Goal: Task Accomplishment & Management: Manage account settings

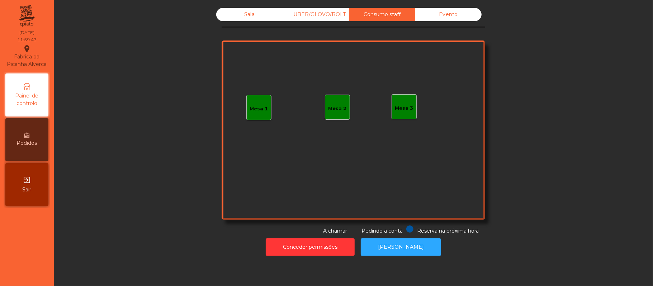
click at [257, 118] on div "Mesa 1" at bounding box center [258, 107] width 25 height 25
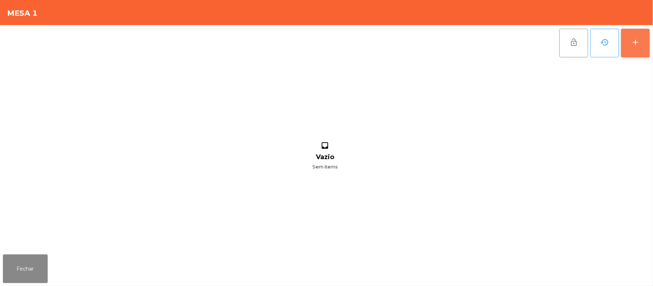
click at [631, 52] on button "add" at bounding box center [635, 43] width 29 height 29
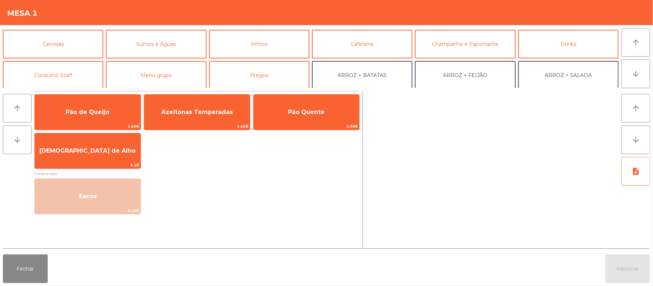
scroll to position [31, 0]
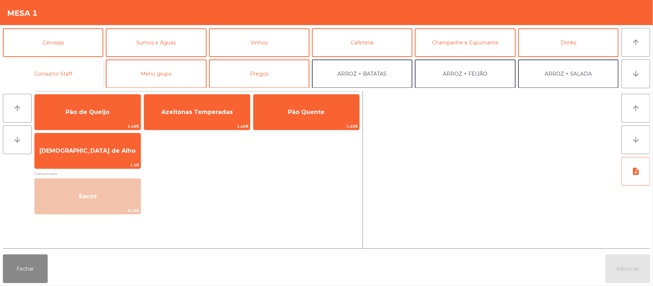
click at [72, 84] on button "Consumo Staff" at bounding box center [53, 73] width 100 height 29
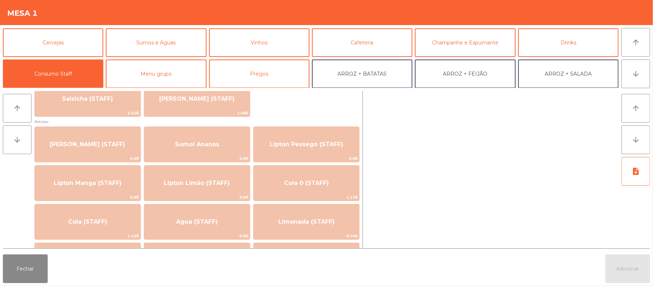
scroll to position [90, 0]
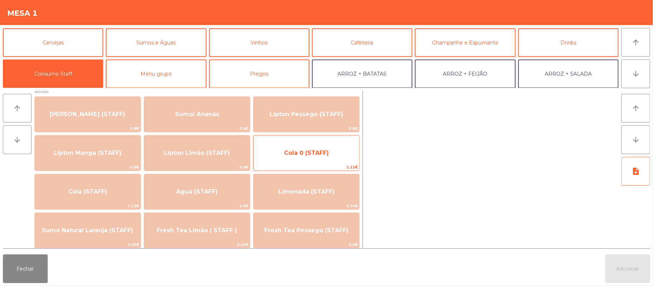
click at [293, 164] on span "1.11€" at bounding box center [306, 167] width 106 height 7
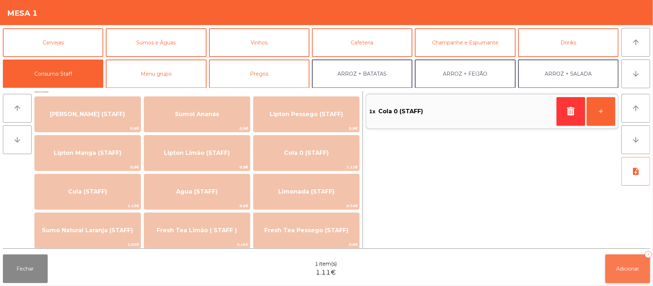
click at [624, 270] on span "Adicionar" at bounding box center [627, 269] width 23 height 6
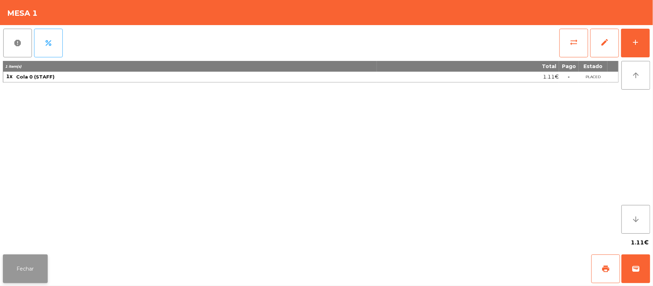
click at [27, 261] on button "Fechar" at bounding box center [25, 268] width 45 height 29
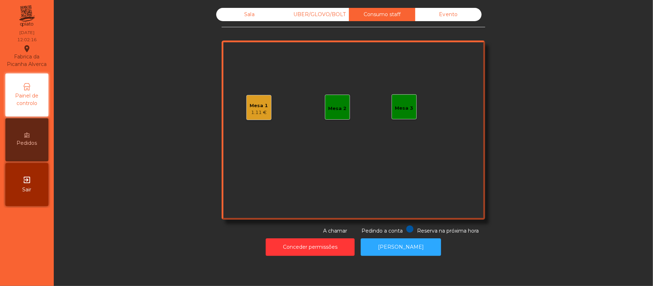
click at [259, 108] on div "Mesa 1" at bounding box center [259, 105] width 18 height 7
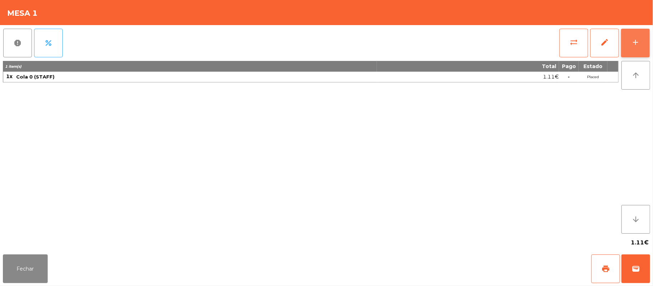
click at [631, 38] on div "add" at bounding box center [635, 42] width 9 height 9
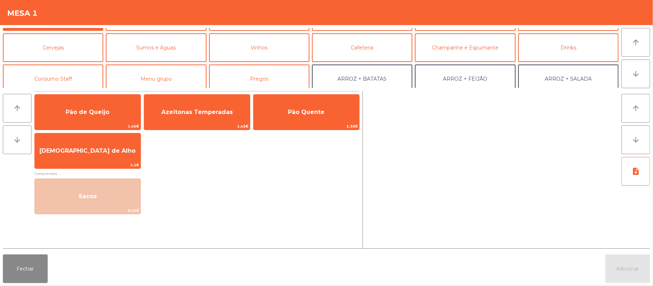
scroll to position [39, 0]
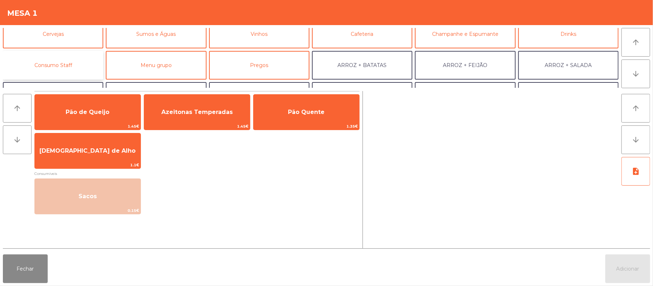
click at [56, 62] on button "Consumo Staff" at bounding box center [53, 65] width 100 height 29
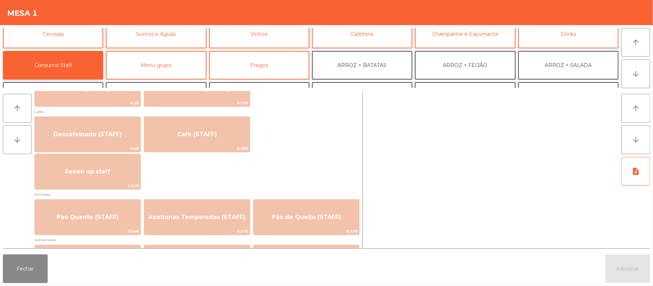
scroll to position [445, 0]
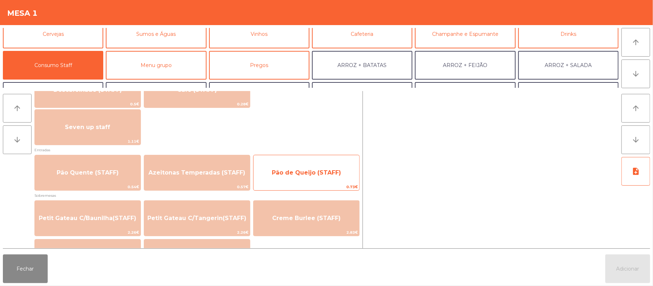
click at [278, 180] on span "Pão de Queijo (STAFF)" at bounding box center [306, 172] width 106 height 19
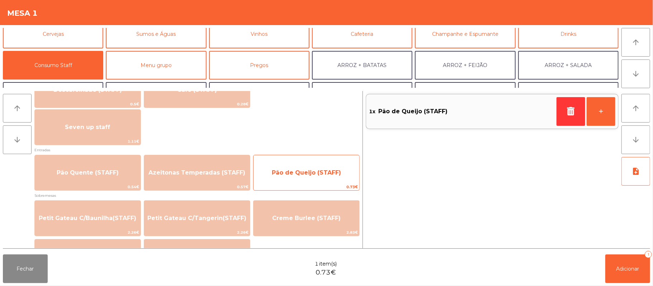
click at [282, 178] on span "Pão de Queijo (STAFF)" at bounding box center [306, 172] width 106 height 19
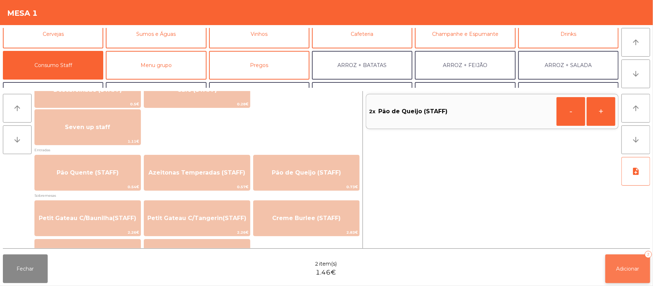
click at [615, 273] on button "Adicionar 2" at bounding box center [627, 268] width 45 height 29
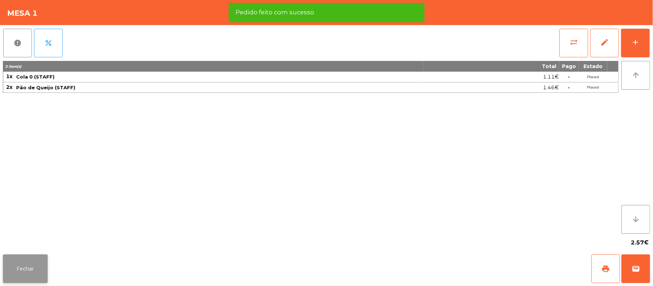
click at [19, 273] on button "Fechar" at bounding box center [25, 268] width 45 height 29
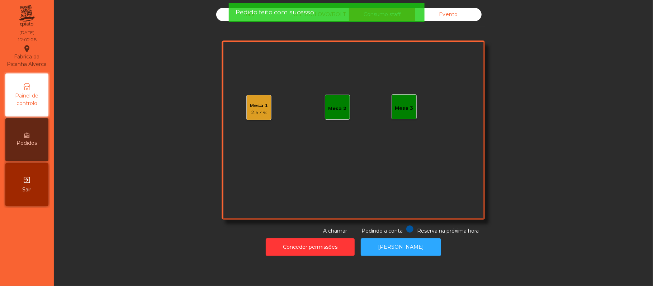
click at [216, 15] on div "Sala" at bounding box center [249, 14] width 66 height 13
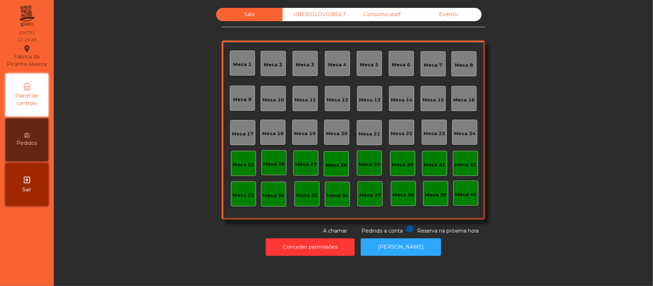
click at [438, 204] on div "Mesa 39" at bounding box center [435, 193] width 25 height 25
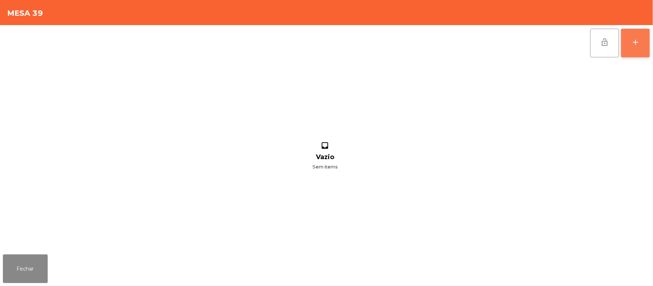
click at [629, 49] on button "add" at bounding box center [635, 43] width 29 height 29
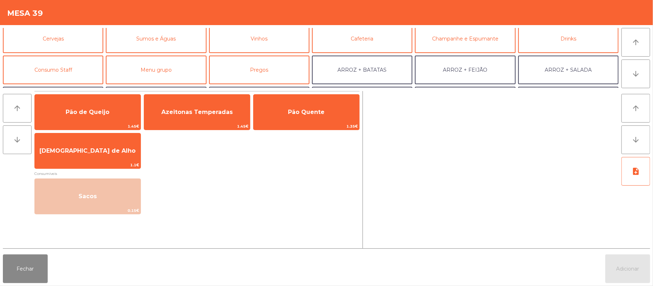
scroll to position [36, 0]
click at [68, 65] on button "Consumo Staff" at bounding box center [53, 68] width 100 height 29
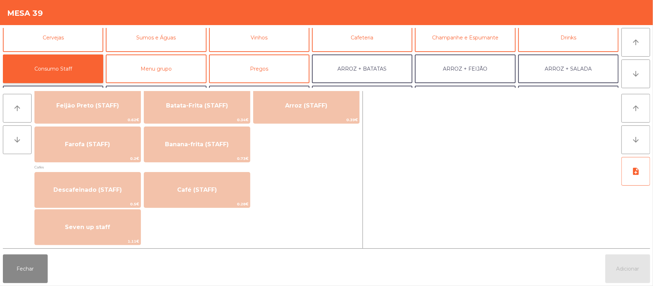
scroll to position [346, 0]
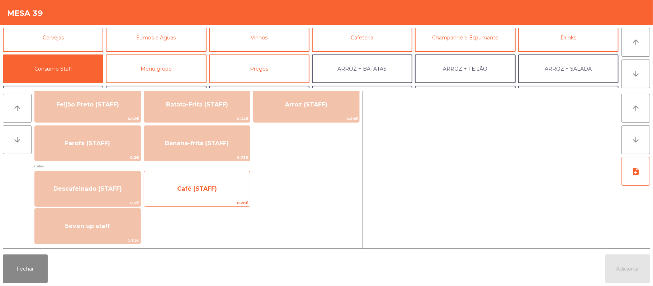
click at [208, 189] on span "Café (STAFF)" at bounding box center [197, 188] width 40 height 7
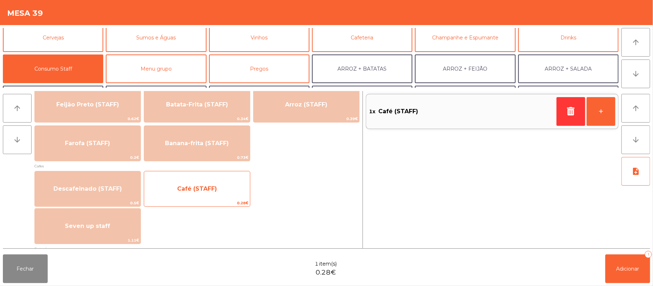
click at [202, 191] on span "Café (STAFF)" at bounding box center [197, 188] width 40 height 7
click at [200, 194] on span "Café (STAFF)" at bounding box center [197, 188] width 106 height 19
click at [205, 190] on span "Café (STAFF)" at bounding box center [197, 188] width 40 height 7
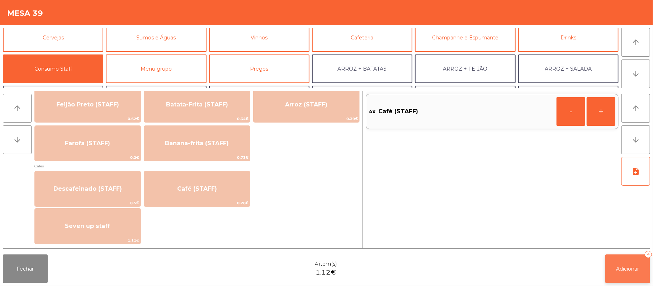
click at [613, 270] on button "Adicionar 4" at bounding box center [627, 268] width 45 height 29
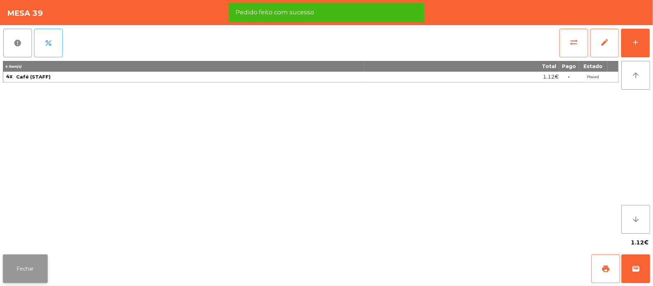
click at [25, 273] on button "Fechar" at bounding box center [25, 268] width 45 height 29
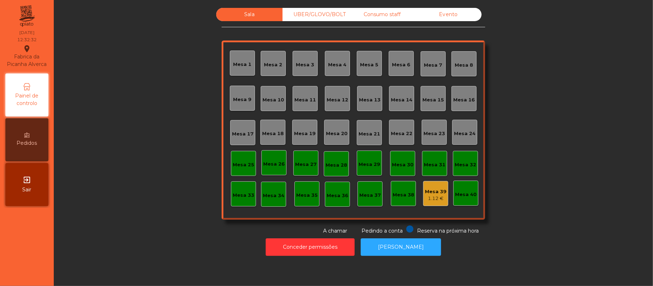
click at [375, 17] on div "Consumo staff" at bounding box center [382, 14] width 66 height 13
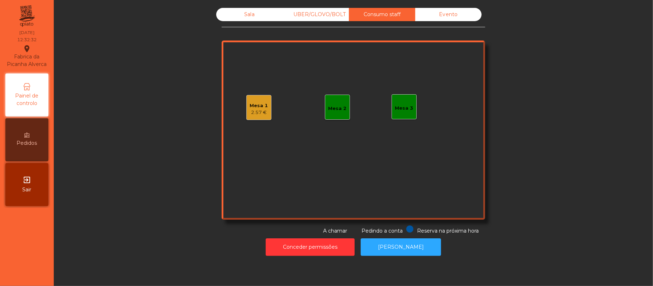
click at [310, 14] on div "UBER/GLOVO/BOLT" at bounding box center [315, 14] width 66 height 13
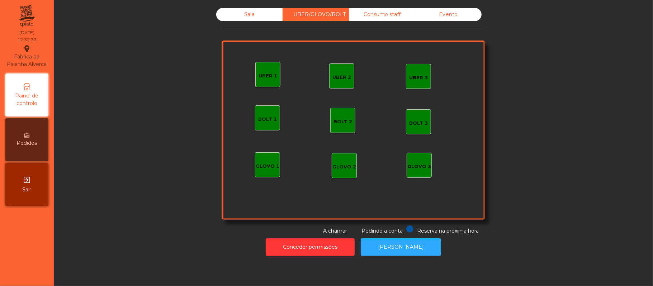
click at [254, 18] on div "Sala" at bounding box center [249, 14] width 66 height 13
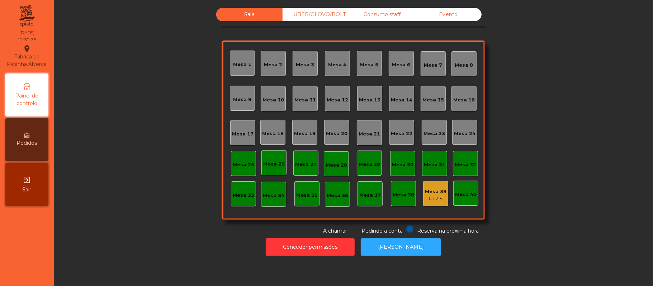
click at [243, 63] on div "Mesa 1" at bounding box center [242, 64] width 18 height 7
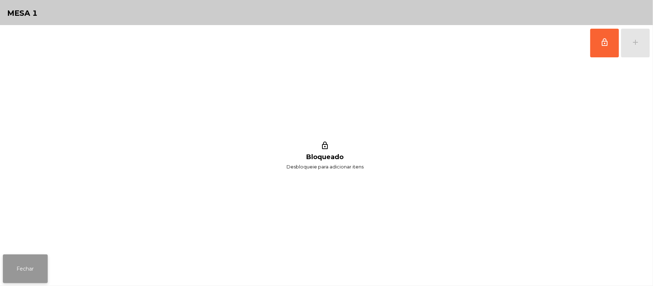
click at [27, 262] on button "Fechar" at bounding box center [25, 268] width 45 height 29
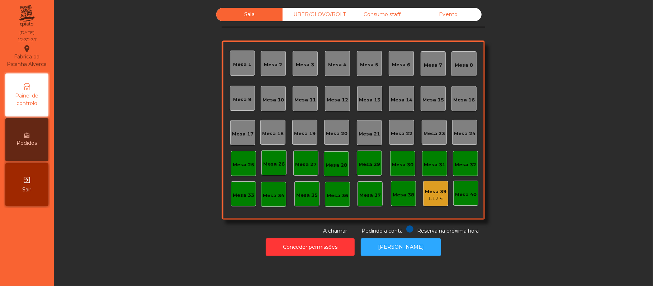
click at [240, 65] on div "Mesa 1" at bounding box center [242, 64] width 18 height 7
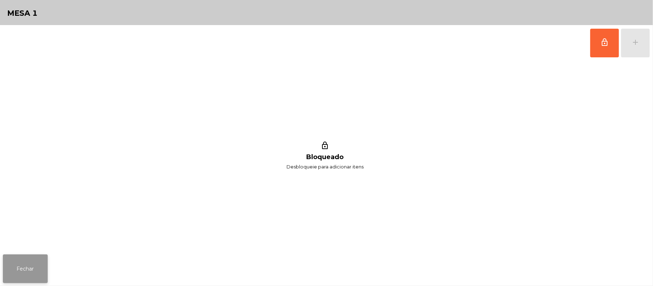
click at [39, 257] on button "Fechar" at bounding box center [25, 268] width 45 height 29
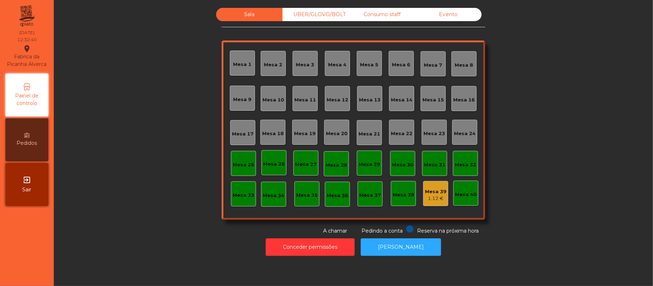
click at [454, 98] on div "Mesa 16" at bounding box center [464, 99] width 22 height 7
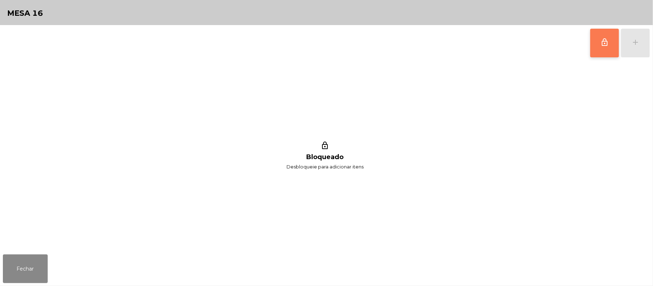
click at [597, 43] on button "lock_outline" at bounding box center [604, 43] width 29 height 29
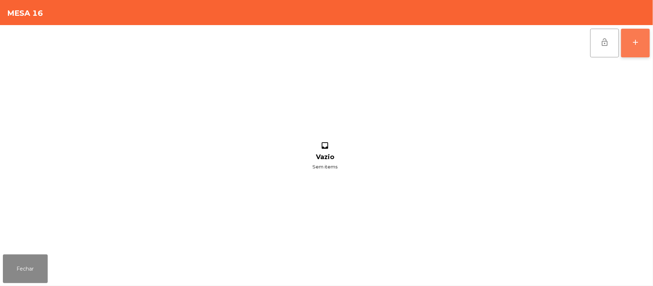
click at [628, 47] on button "add" at bounding box center [635, 43] width 29 height 29
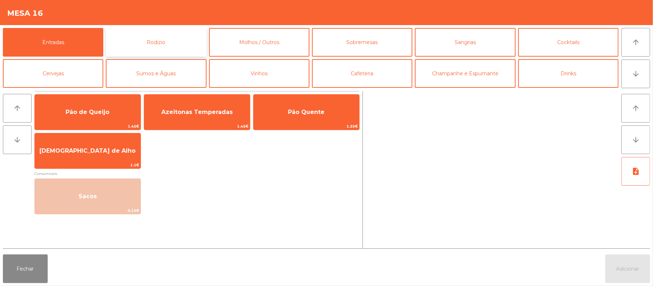
click at [170, 39] on button "Rodizio" at bounding box center [156, 42] width 100 height 29
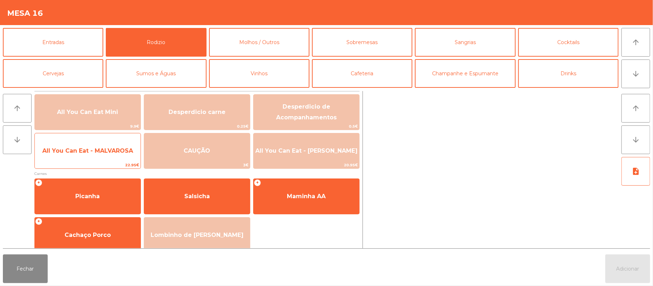
click at [101, 153] on span "All You Can Eat - MALVAROSA" at bounding box center [87, 150] width 91 height 7
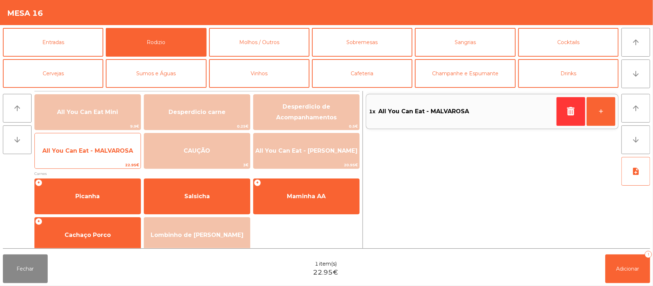
click at [102, 162] on span "22.95€" at bounding box center [88, 165] width 106 height 7
click at [104, 158] on span "All You Can Eat - MALVAROSA" at bounding box center [88, 150] width 106 height 19
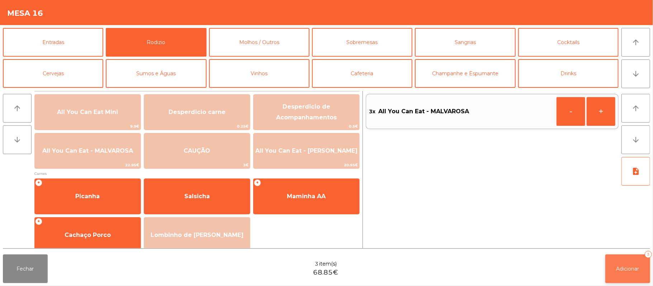
click at [625, 258] on button "Adicionar 3" at bounding box center [627, 268] width 45 height 29
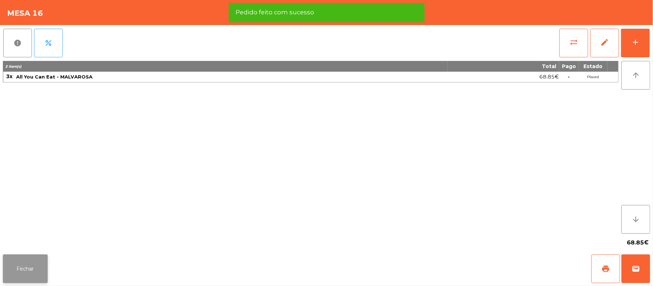
click at [32, 257] on button "Fechar" at bounding box center [25, 268] width 45 height 29
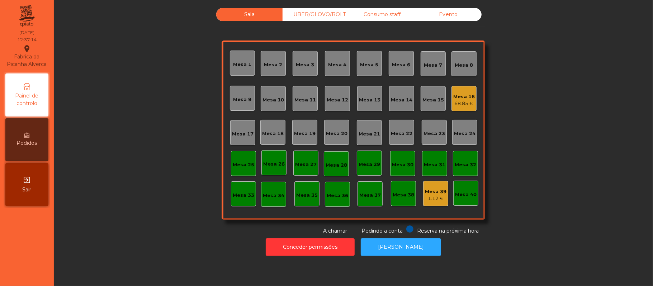
click at [302, 15] on div "UBER/GLOVO/BOLT" at bounding box center [315, 14] width 66 height 13
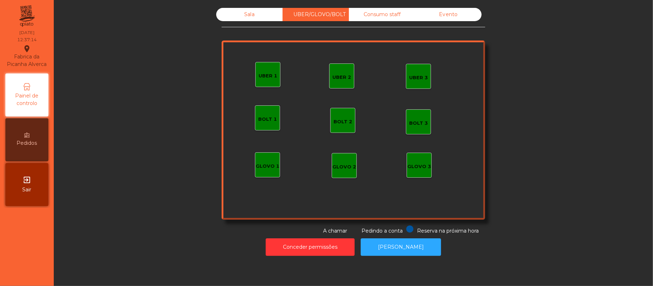
click at [255, 72] on div "UBER 1" at bounding box center [267, 74] width 25 height 25
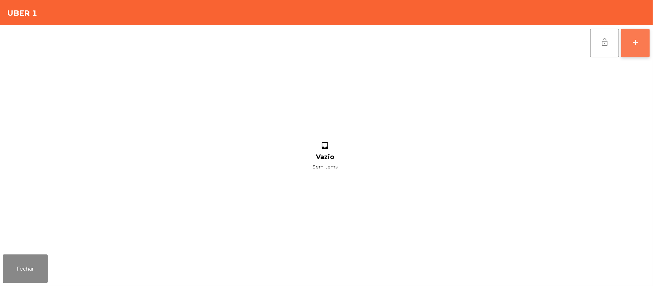
click at [631, 52] on button "add" at bounding box center [635, 43] width 29 height 29
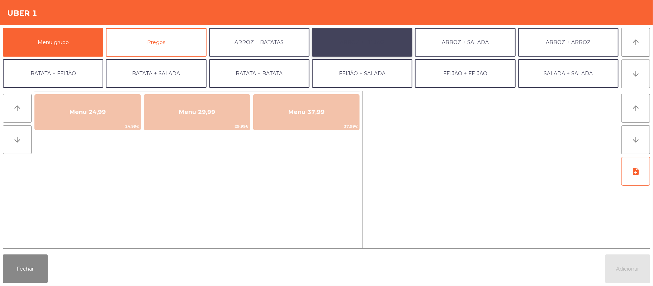
click at [356, 36] on button "ARROZ + FEIJÃO" at bounding box center [362, 42] width 100 height 29
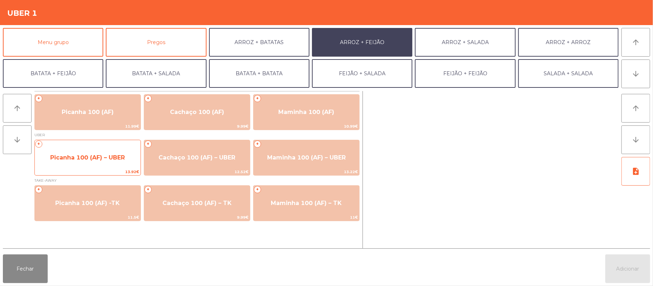
click at [115, 157] on span "Picanha 100 (AF) – UBER" at bounding box center [87, 157] width 75 height 7
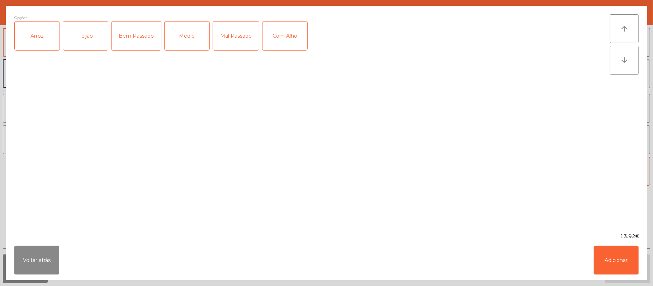
click at [29, 44] on div "Arroz" at bounding box center [37, 36] width 45 height 29
click at [89, 44] on div "Feijão" at bounding box center [85, 36] width 45 height 29
click at [229, 39] on div "Mal Passado" at bounding box center [236, 36] width 46 height 29
click at [620, 255] on button "Adicionar" at bounding box center [615, 260] width 45 height 29
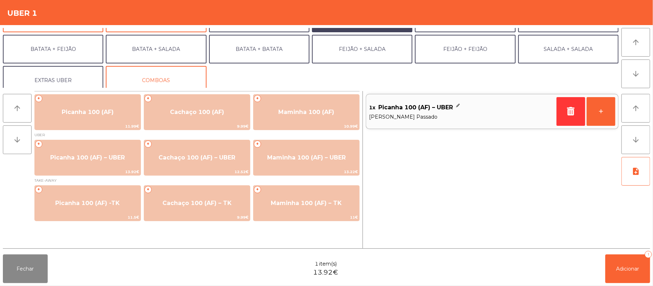
scroll to position [31, 0]
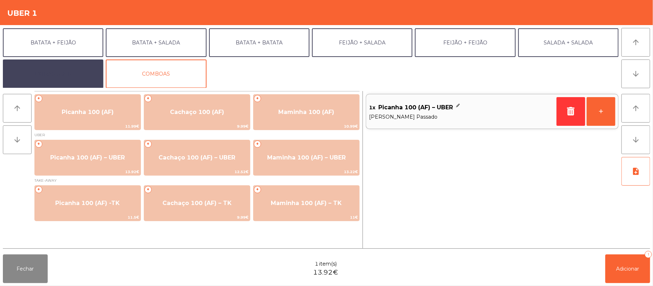
click at [65, 76] on button "EXTRAS UBER" at bounding box center [53, 73] width 100 height 29
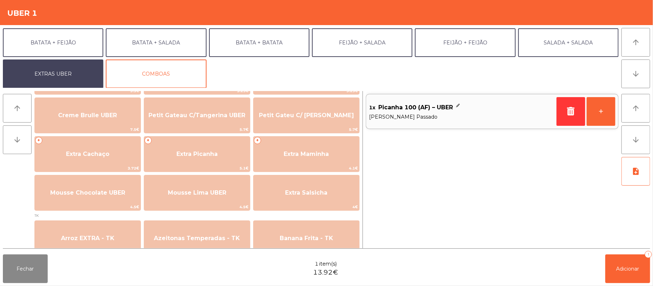
scroll to position [178, 0]
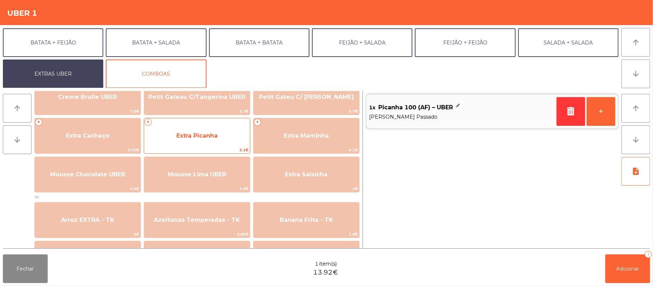
click at [204, 137] on span "Extra Picanha" at bounding box center [196, 135] width 41 height 7
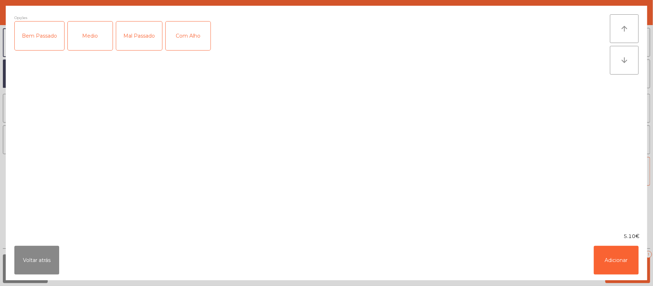
click at [137, 47] on div "Mal Passado" at bounding box center [139, 36] width 46 height 29
click at [628, 257] on button "Adicionar" at bounding box center [615, 260] width 45 height 29
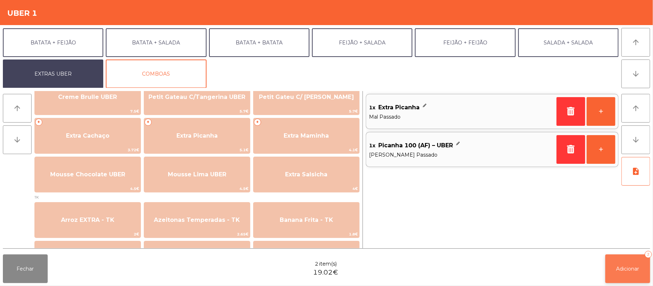
click at [627, 259] on button "Adicionar 2" at bounding box center [627, 268] width 45 height 29
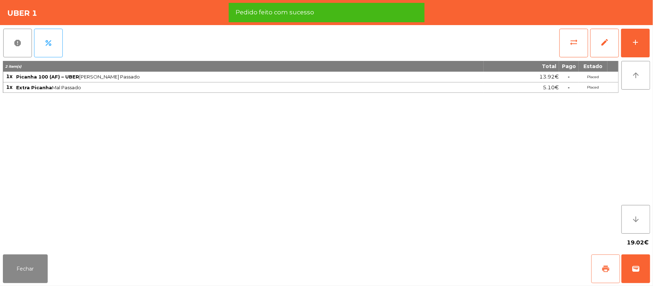
click at [598, 268] on button "print" at bounding box center [605, 268] width 29 height 29
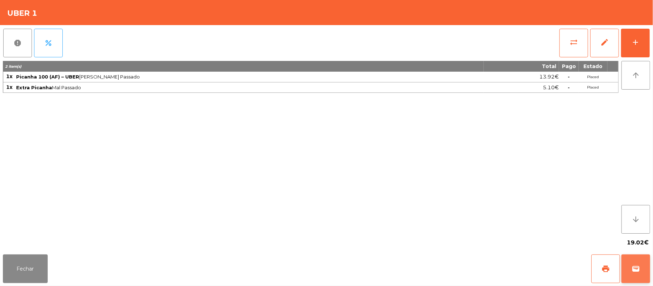
click at [631, 270] on span "wallet" at bounding box center [635, 268] width 9 height 9
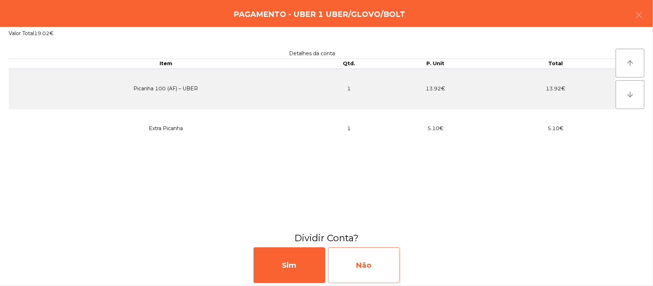
click at [358, 265] on div "Não" at bounding box center [364, 265] width 72 height 36
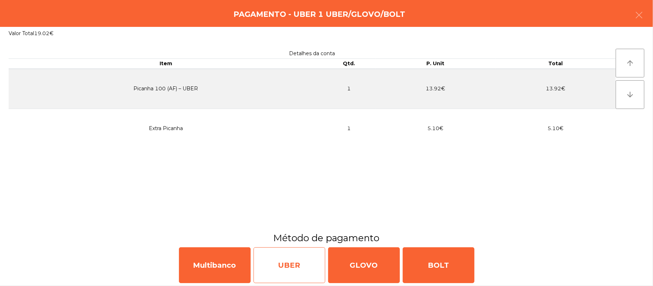
click at [266, 263] on div "UBER" at bounding box center [289, 265] width 72 height 36
select select "**"
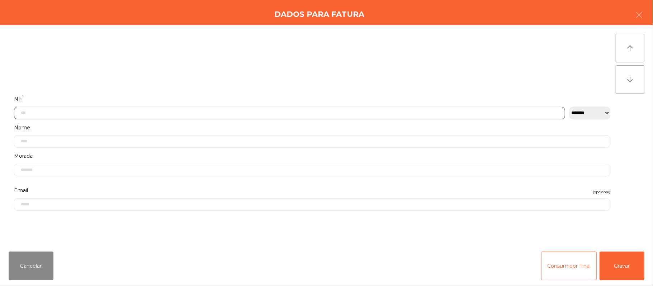
click at [154, 113] on input "text" at bounding box center [289, 113] width 551 height 13
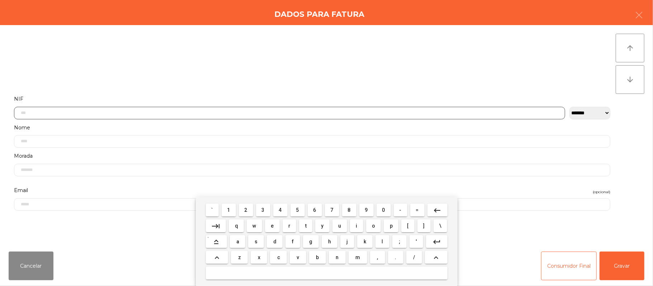
scroll to position [60, 0]
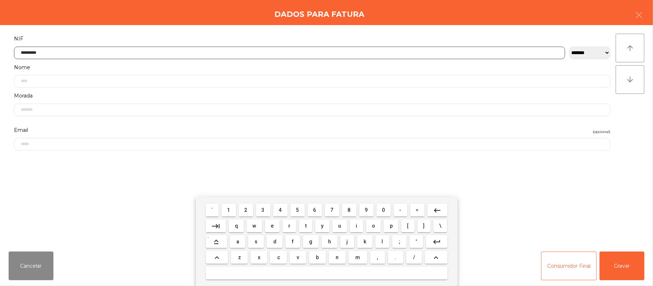
type input "*********"
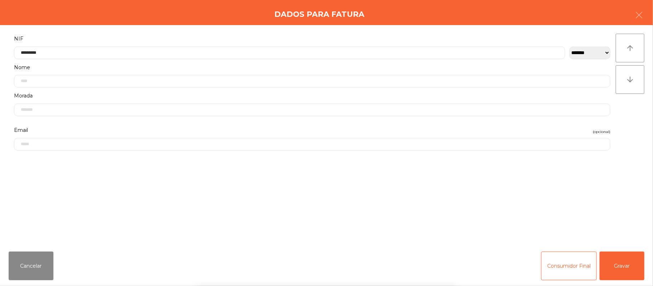
click at [620, 264] on div "` 1 2 3 4 5 6 7 8 9 0 - = keyboard_backspace keyboard_tab q w e r t y u i o p […" at bounding box center [326, 241] width 653 height 89
click at [626, 264] on button "Gravar" at bounding box center [621, 266] width 45 height 29
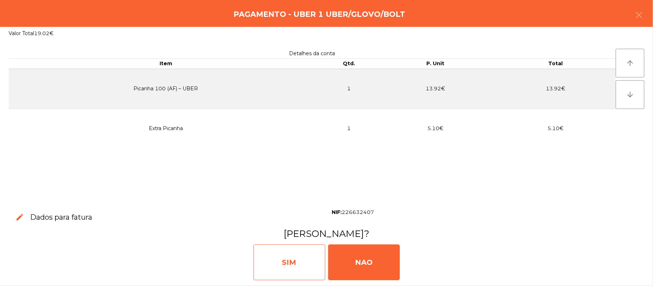
click at [300, 267] on div "SIM" at bounding box center [289, 262] width 72 height 36
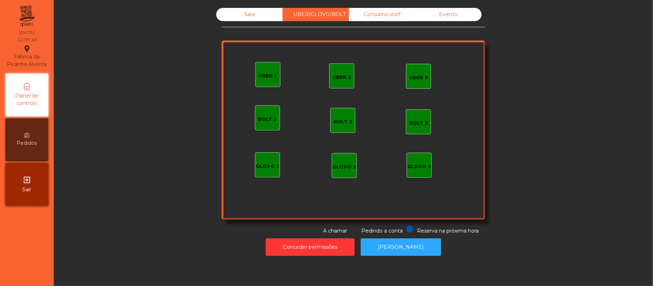
click at [244, 14] on div "Sala" at bounding box center [249, 14] width 66 height 13
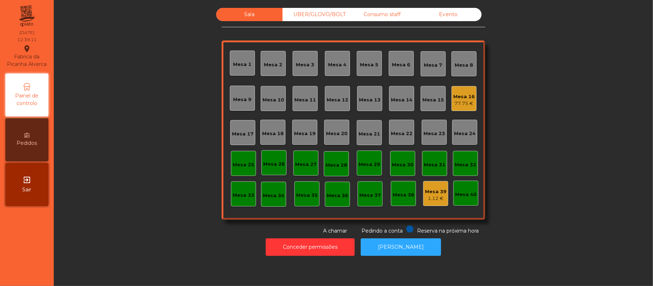
click at [237, 135] on div "Mesa 17" at bounding box center [243, 133] width 22 height 7
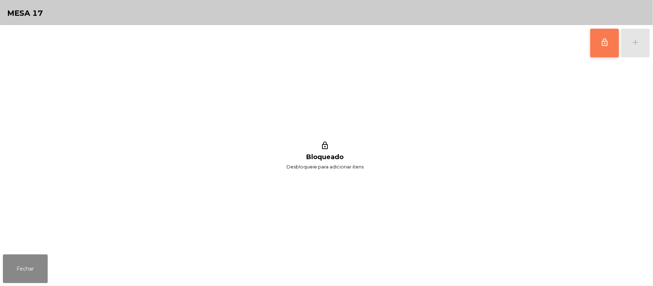
click at [591, 42] on button "lock_outline" at bounding box center [604, 43] width 29 height 29
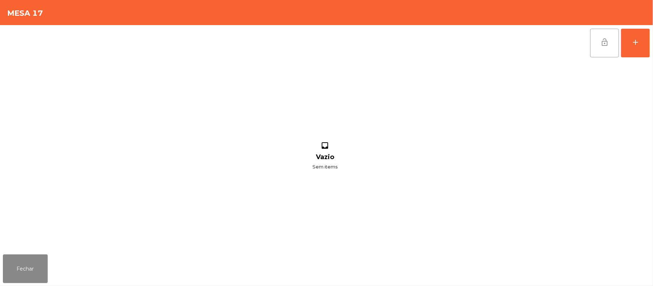
click at [599, 47] on button "lock_open" at bounding box center [604, 43] width 29 height 29
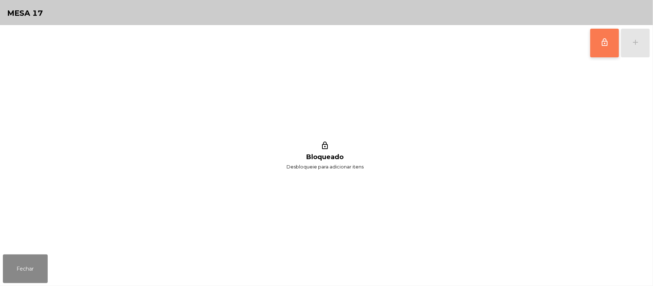
click at [599, 47] on button "lock_outline" at bounding box center [604, 43] width 29 height 29
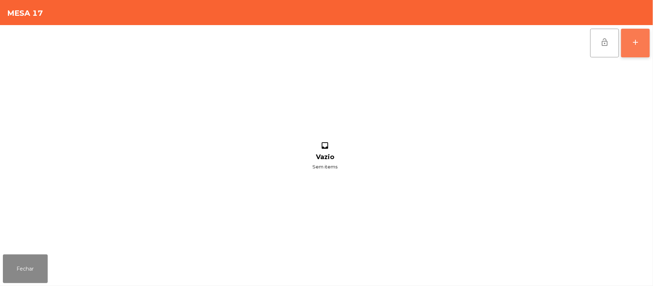
click at [637, 46] on button "add" at bounding box center [635, 43] width 29 height 29
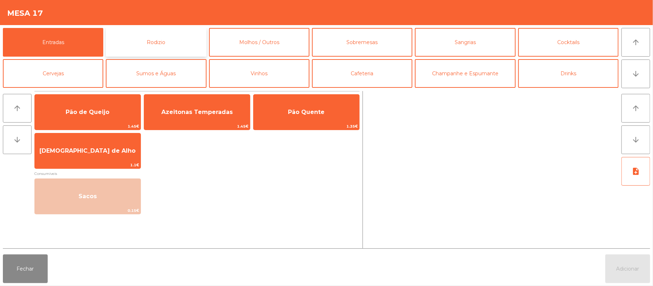
click at [149, 44] on button "Rodizio" at bounding box center [156, 42] width 100 height 29
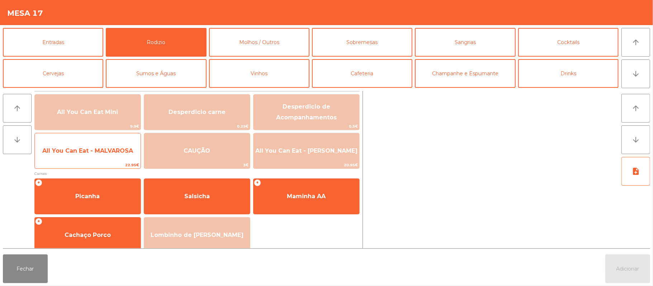
click at [87, 165] on span "22.95€" at bounding box center [88, 165] width 106 height 7
click at [99, 156] on span "All You Can Eat - MALVAROSA" at bounding box center [88, 150] width 106 height 19
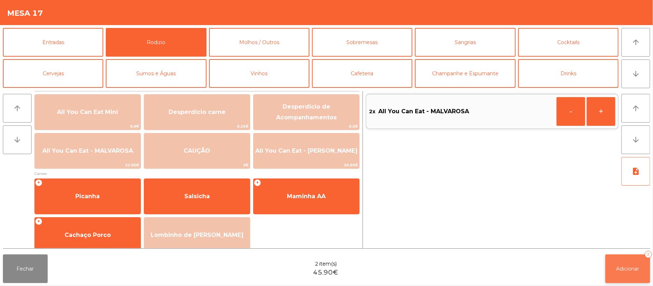
click at [635, 267] on span "Adicionar" at bounding box center [627, 269] width 23 height 6
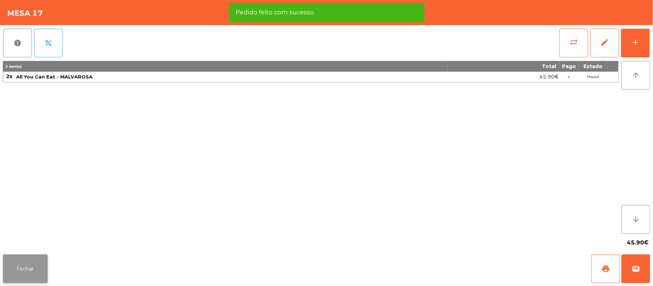
click at [23, 264] on button "Fechar" at bounding box center [25, 268] width 45 height 29
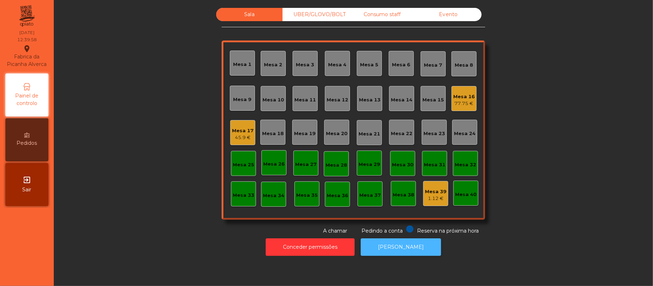
click at [394, 254] on button "[PERSON_NAME]" at bounding box center [401, 247] width 80 height 18
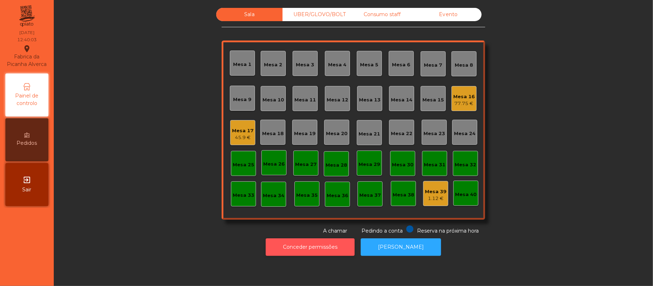
click at [310, 247] on button "Conceder permissões" at bounding box center [310, 247] width 89 height 18
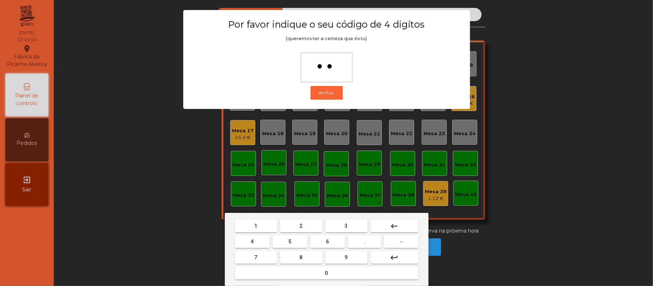
type input "***"
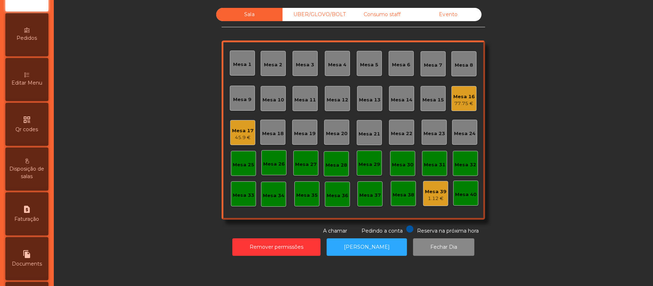
click at [30, 223] on span "Faturação" at bounding box center [27, 219] width 25 height 8
select select "*"
select select "****"
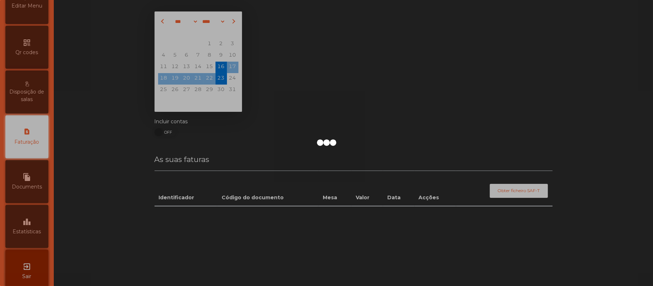
scroll to position [183, 0]
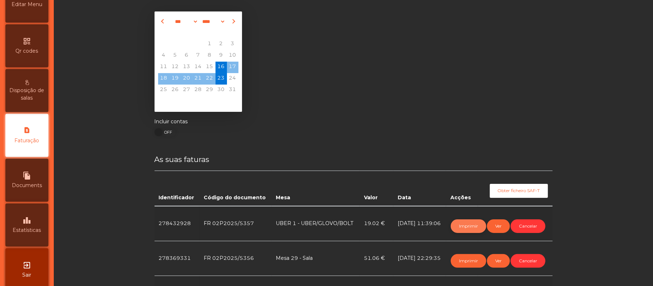
click at [455, 221] on button "Imprimir" at bounding box center [467, 226] width 35 height 14
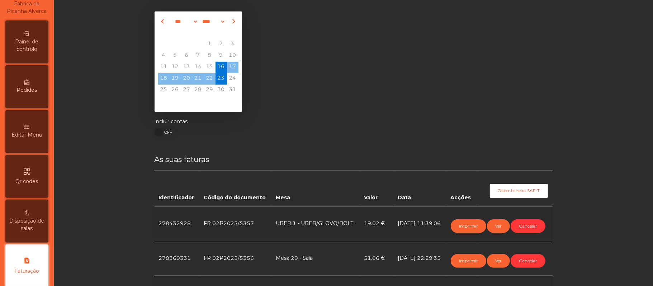
click at [35, 52] on span "Painel de controlo" at bounding box center [26, 45] width 39 height 15
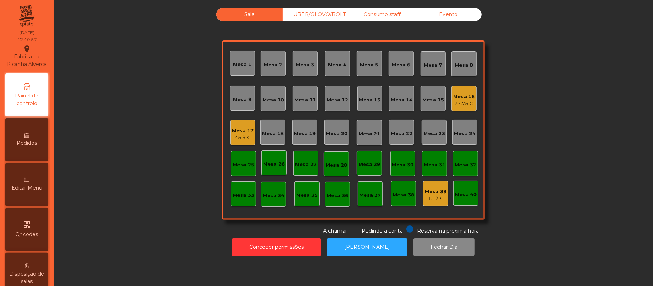
click at [312, 16] on div "UBER/GLOVO/BOLT" at bounding box center [315, 14] width 66 height 13
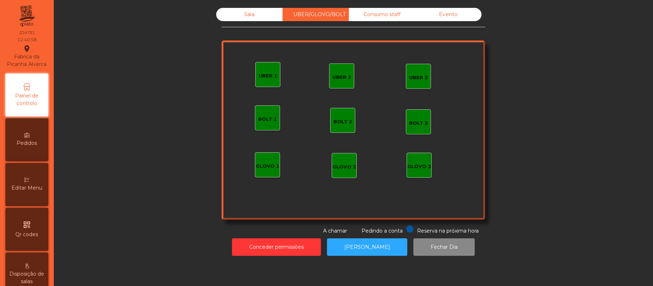
click at [329, 76] on div "UBER 2" at bounding box center [341, 75] width 25 height 25
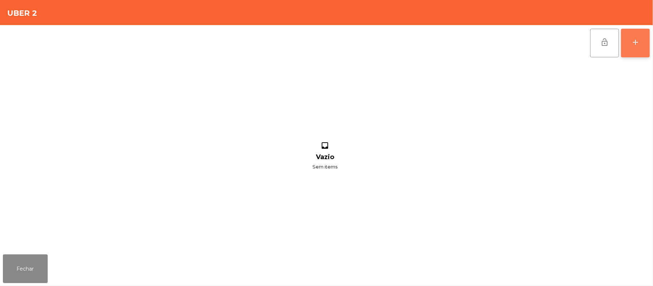
click at [627, 49] on button "add" at bounding box center [635, 43] width 29 height 29
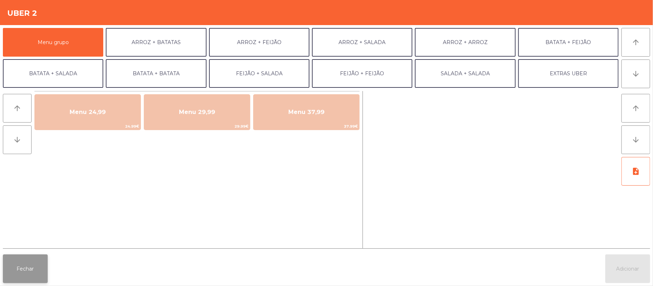
click at [29, 257] on button "Fechar" at bounding box center [25, 268] width 45 height 29
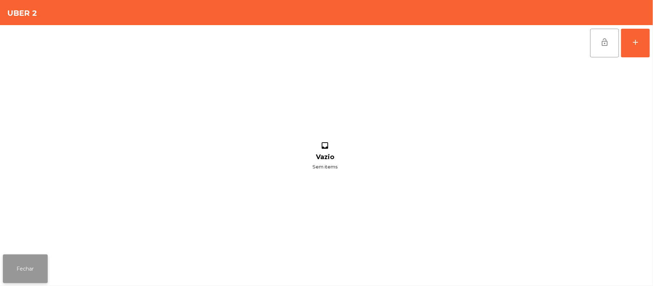
click at [46, 264] on button "Fechar" at bounding box center [25, 268] width 45 height 29
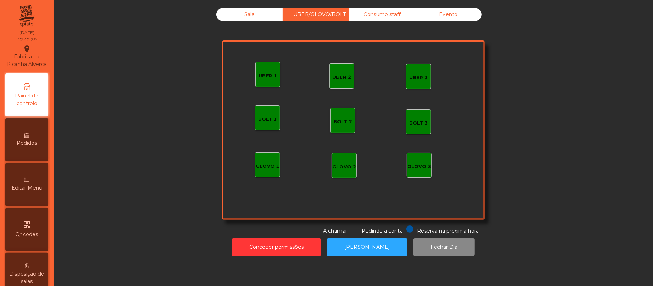
click at [254, 15] on div "Sala" at bounding box center [249, 14] width 66 height 13
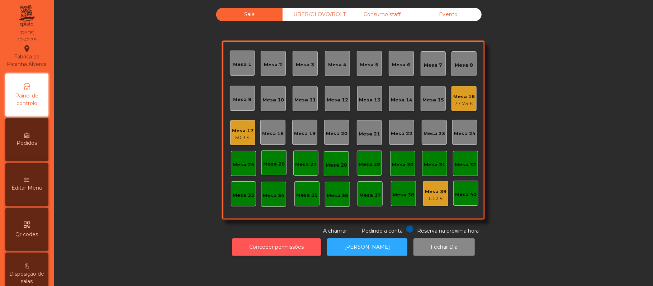
click at [303, 243] on button "Conceder permissões" at bounding box center [276, 247] width 89 height 18
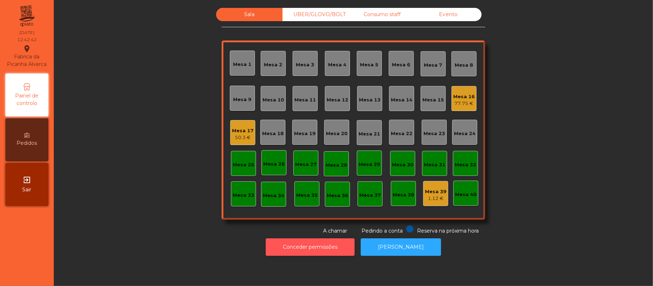
click at [336, 244] on button "Conceder permissões" at bounding box center [310, 247] width 89 height 18
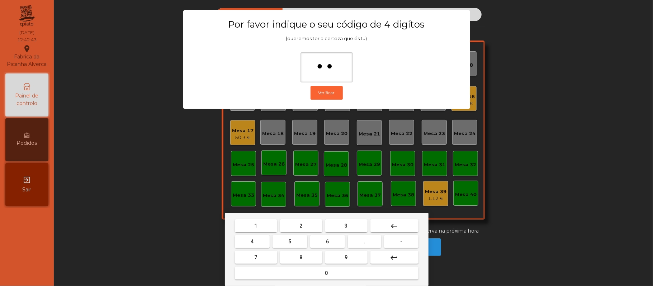
type input "***"
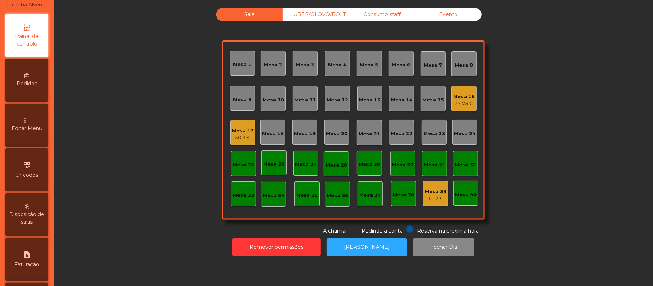
click at [37, 132] on span "Editar Menu" at bounding box center [26, 129] width 31 height 8
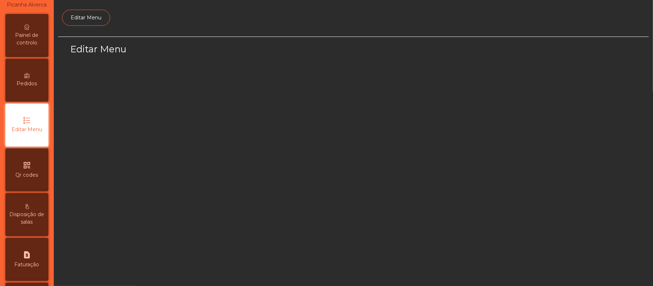
scroll to position [49, 0]
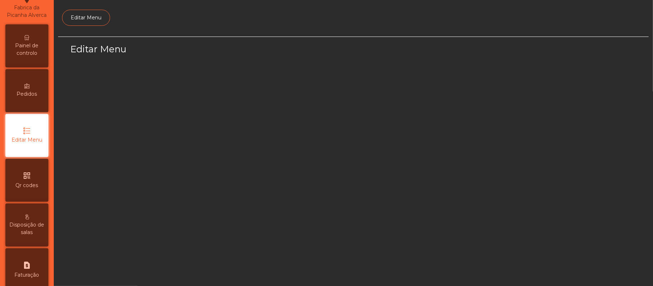
select select "*"
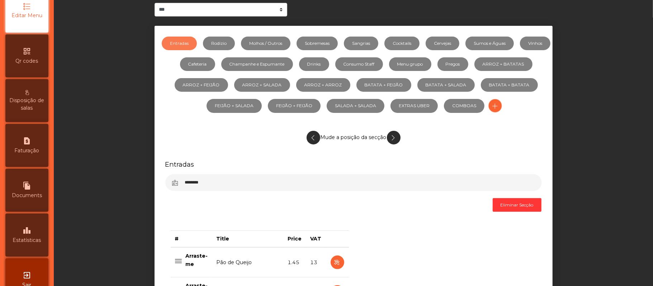
scroll to position [0, 0]
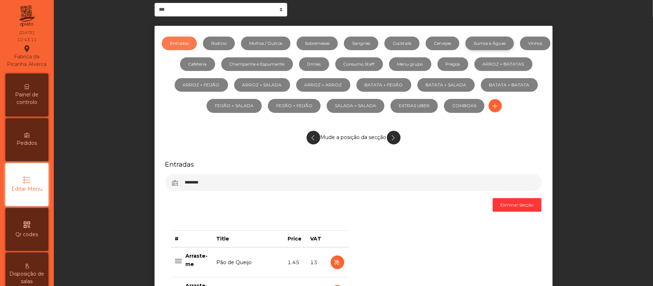
click at [513, 44] on link "Sumos e Águas" at bounding box center [489, 44] width 48 height 14
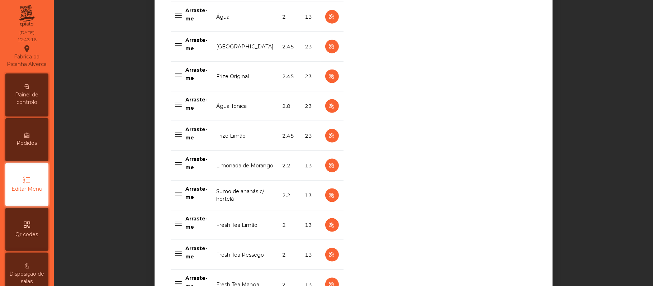
scroll to position [636, 0]
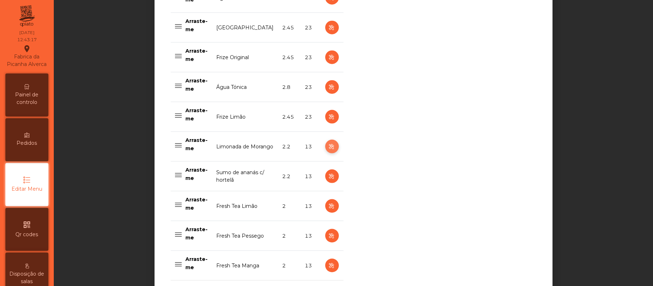
click at [328, 146] on icon "button" at bounding box center [332, 146] width 8 height 9
select select "***"
select select "**"
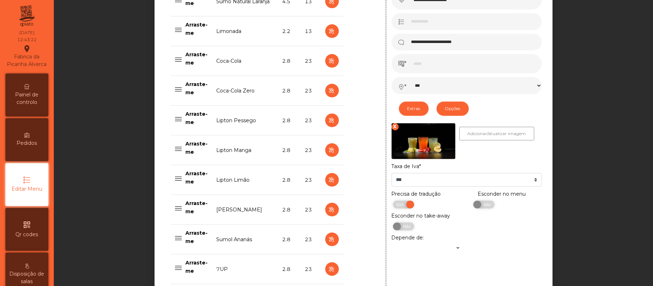
scroll to position [365, 0]
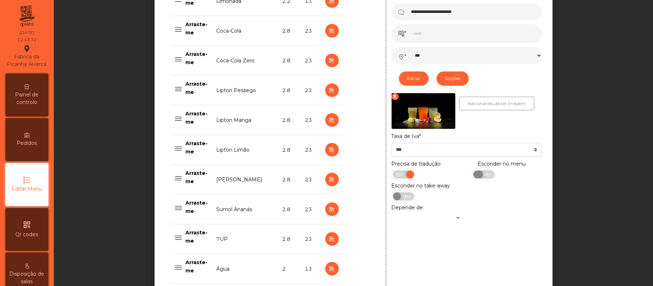
click at [481, 176] on span "Não" at bounding box center [486, 175] width 18 height 8
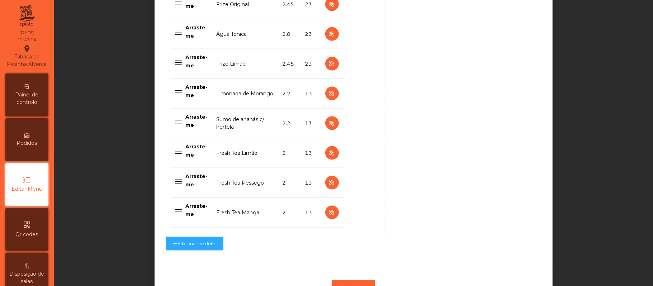
scroll to position [725, 0]
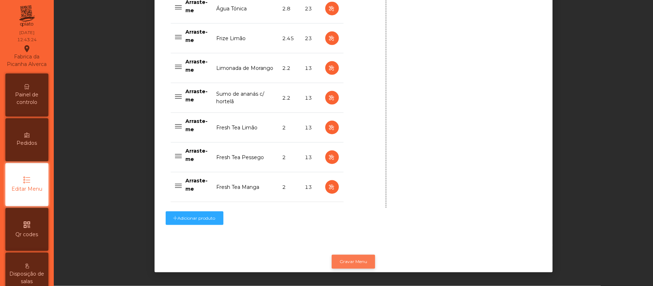
click at [353, 255] on button "Gravar Menu" at bounding box center [353, 262] width 43 height 14
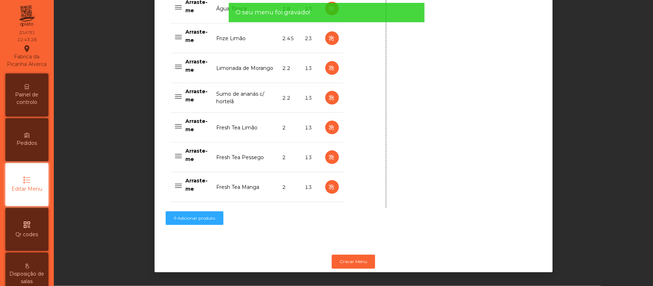
click at [30, 106] on span "Painel de controlo" at bounding box center [26, 98] width 39 height 15
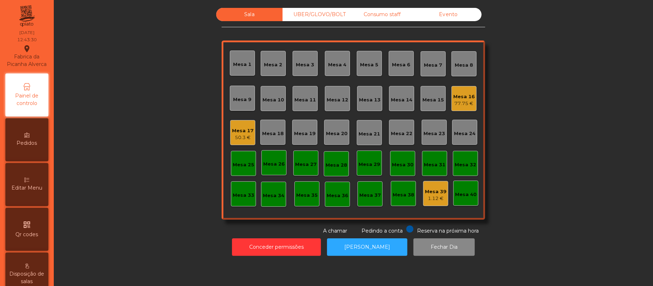
click at [327, 15] on div "UBER/GLOVO/BOLT" at bounding box center [315, 14] width 66 height 13
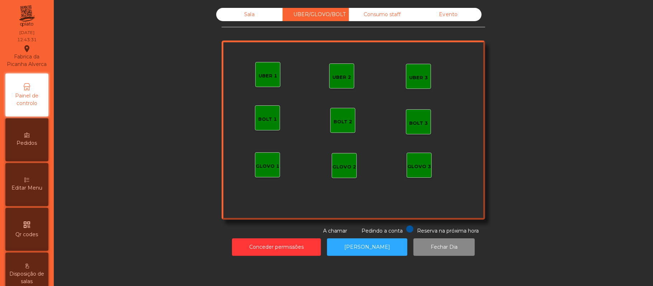
click at [335, 79] on div "UBER 2" at bounding box center [341, 77] width 19 height 7
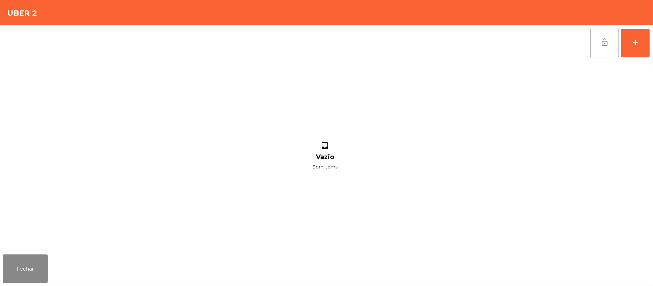
click at [650, 43] on div "lock_open add inbox Vazio Sem items" at bounding box center [326, 138] width 653 height 226
click at [639, 44] on div "add" at bounding box center [635, 42] width 9 height 9
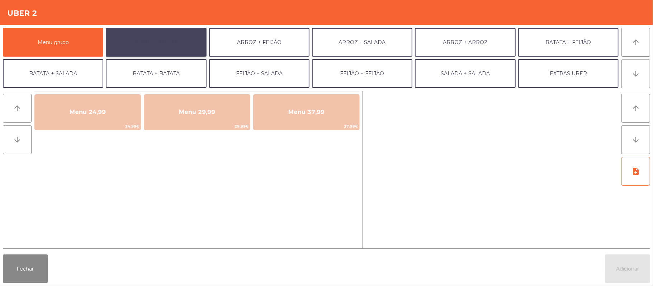
click at [167, 38] on button "ARROZ + BATATAS" at bounding box center [156, 42] width 100 height 29
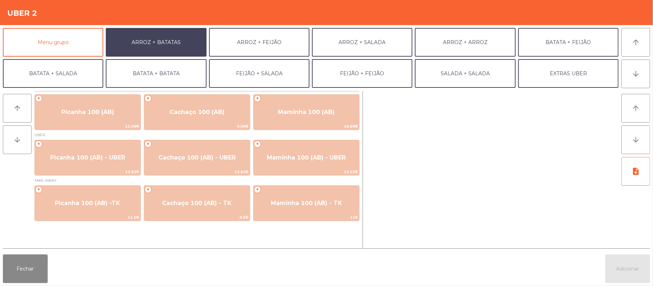
click at [533, 163] on div at bounding box center [492, 169] width 253 height 157
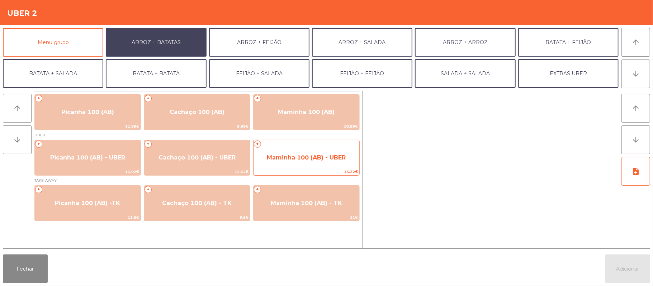
click at [302, 153] on span "Maminha 100 (AB) - UBER" at bounding box center [306, 157] width 106 height 19
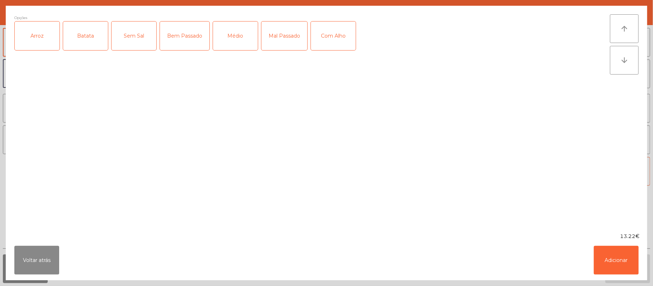
click at [39, 37] on div "Arroz" at bounding box center [37, 36] width 45 height 29
click at [92, 41] on div "Batata" at bounding box center [85, 36] width 45 height 29
click at [239, 37] on div "Médio" at bounding box center [235, 36] width 45 height 29
click at [280, 33] on div "Mal Passado" at bounding box center [284, 36] width 46 height 29
click at [311, 33] on div "Com Alho" at bounding box center [333, 36] width 45 height 29
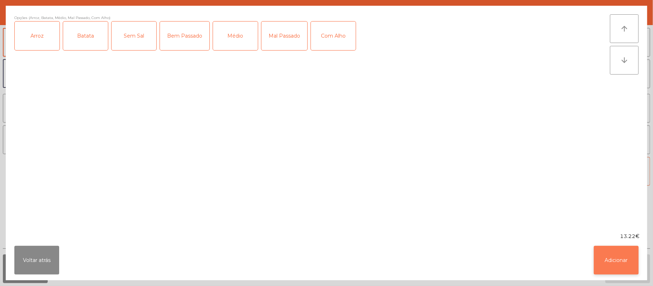
click at [609, 256] on button "Adicionar" at bounding box center [615, 260] width 45 height 29
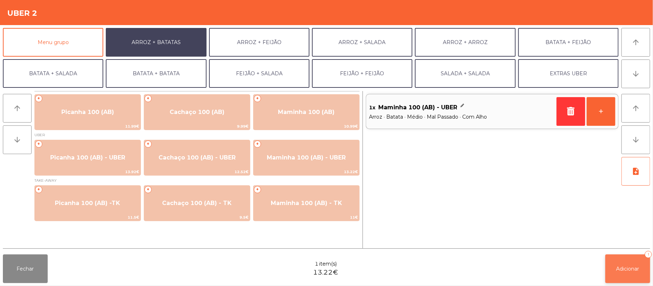
click at [631, 264] on button "Adicionar 1" at bounding box center [627, 268] width 45 height 29
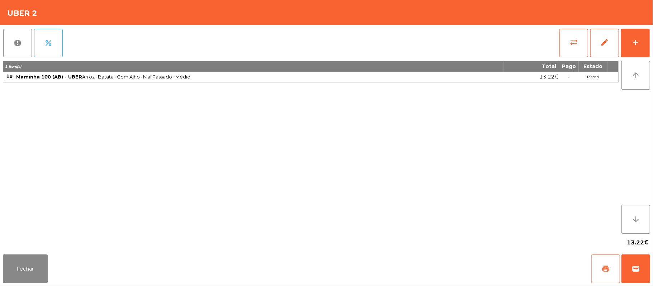
click at [596, 267] on button "print" at bounding box center [605, 268] width 29 height 29
click at [637, 263] on button "wallet" at bounding box center [635, 268] width 29 height 29
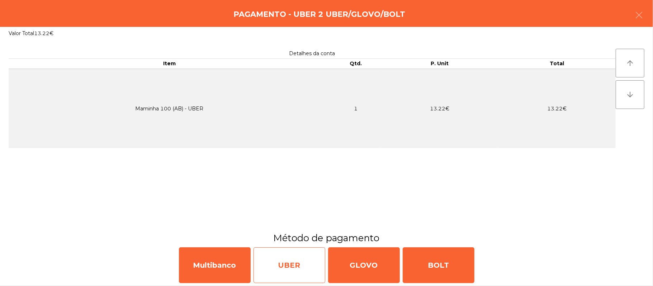
click at [280, 266] on div "UBER" at bounding box center [289, 265] width 72 height 36
select select "**"
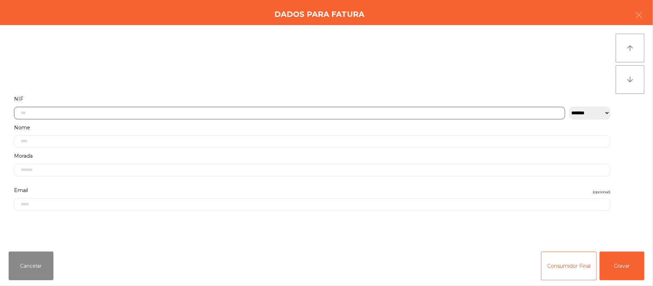
click at [128, 113] on input "text" at bounding box center [289, 113] width 551 height 13
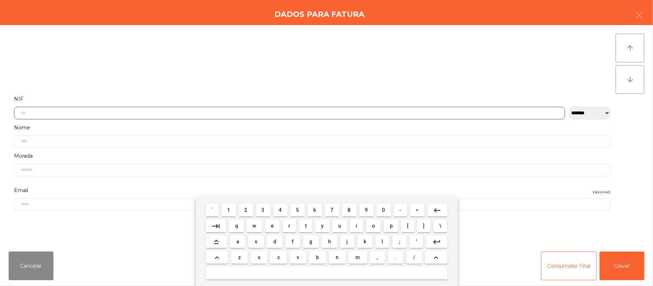
scroll to position [60, 0]
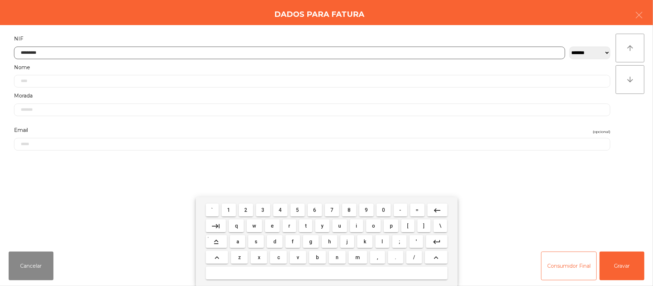
type input "*********"
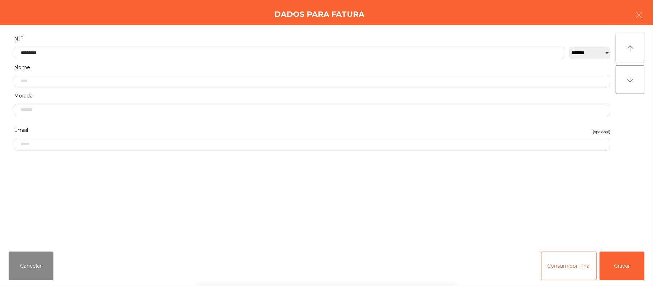
click at [619, 265] on div "` 1 2 3 4 5 6 7 8 9 0 - = keyboard_backspace keyboard_tab q w e r t y u i o p […" at bounding box center [326, 241] width 653 height 89
click at [630, 258] on button "Gravar" at bounding box center [621, 266] width 45 height 29
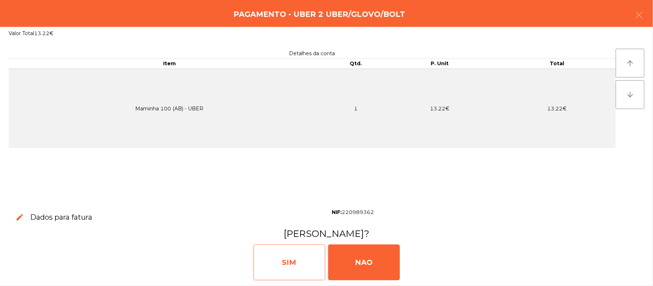
click at [277, 254] on div "SIM" at bounding box center [289, 262] width 72 height 36
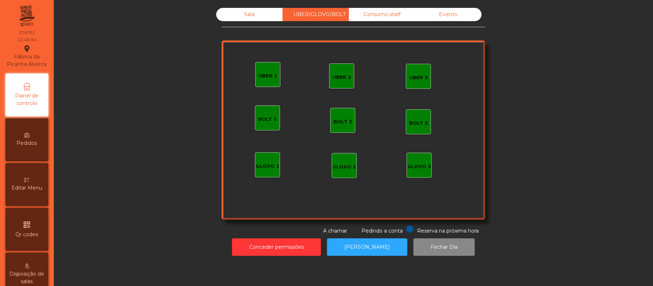
click at [234, 19] on div "Sala" at bounding box center [249, 14] width 66 height 13
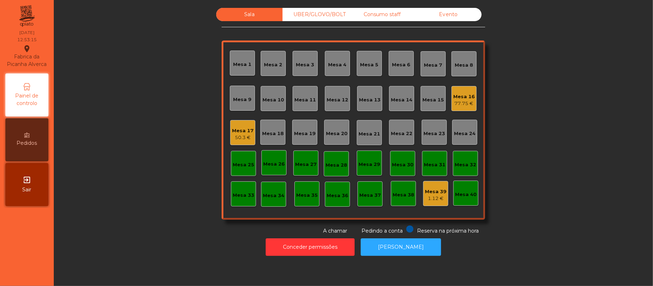
click at [367, 134] on div "Mesa 21" at bounding box center [369, 133] width 22 height 7
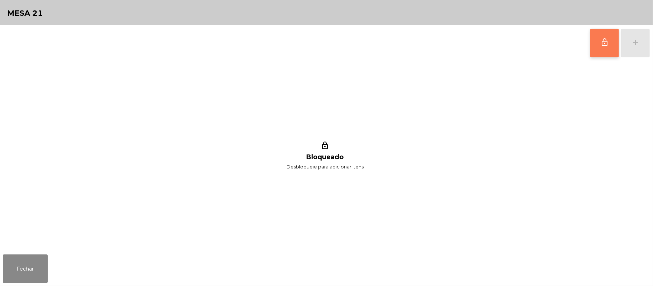
click at [601, 52] on button "lock_outline" at bounding box center [604, 43] width 29 height 29
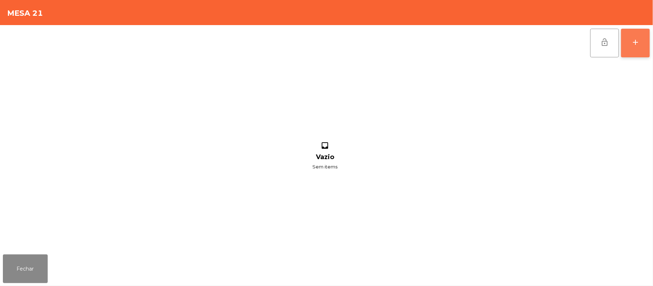
click at [632, 47] on button "add" at bounding box center [635, 43] width 29 height 29
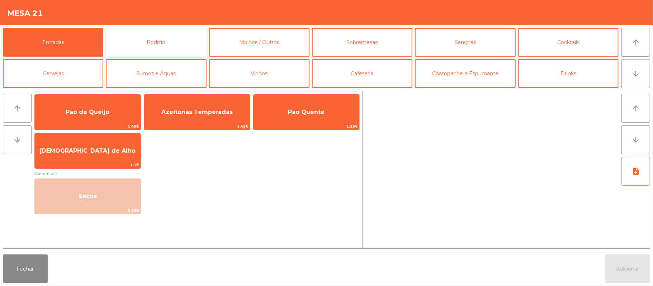
click at [165, 43] on button "Rodizio" at bounding box center [156, 42] width 100 height 29
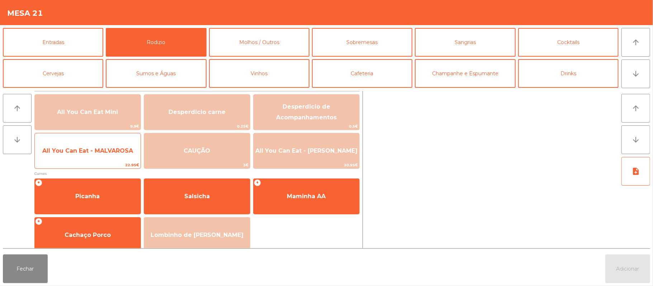
click at [90, 153] on span "All You Can Eat - MALVAROSA" at bounding box center [87, 150] width 91 height 7
click at [85, 158] on span "All You Can Eat - MALVAROSA" at bounding box center [88, 150] width 106 height 19
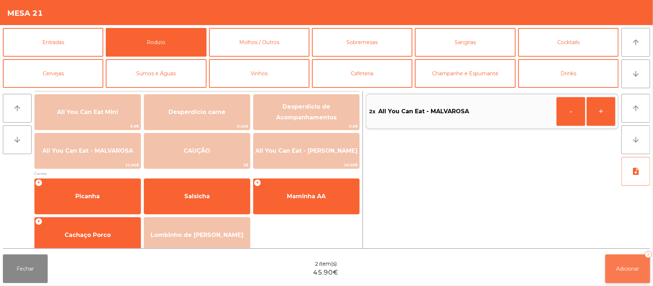
click at [616, 274] on button "Adicionar 2" at bounding box center [627, 268] width 45 height 29
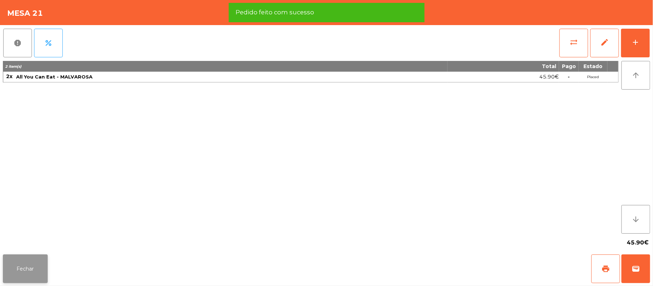
click at [24, 274] on button "Fechar" at bounding box center [25, 268] width 45 height 29
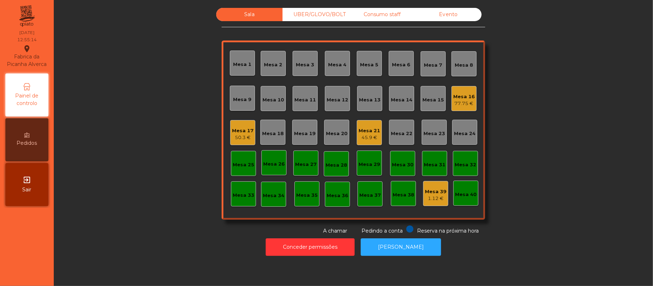
click at [310, 131] on div "Mesa 19" at bounding box center [305, 133] width 22 height 7
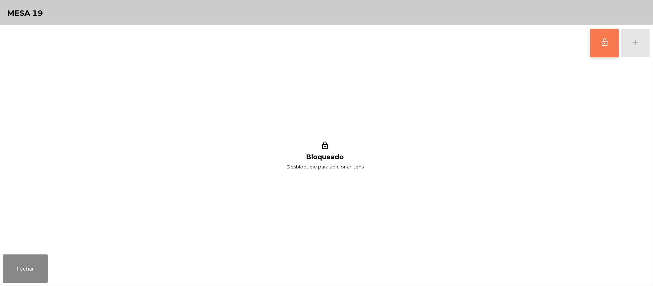
click at [597, 39] on button "lock_outline" at bounding box center [604, 43] width 29 height 29
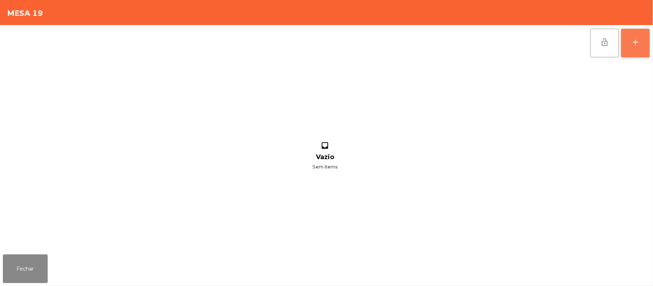
click at [630, 45] on button "add" at bounding box center [635, 43] width 29 height 29
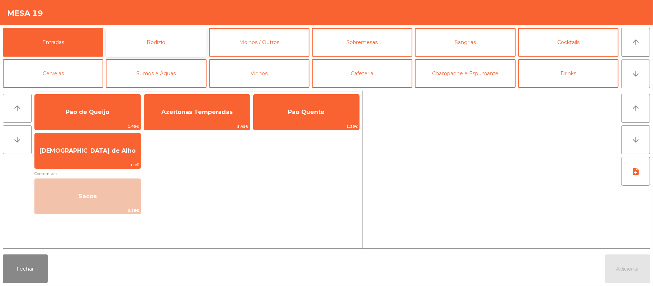
click at [162, 46] on button "Rodizio" at bounding box center [156, 42] width 100 height 29
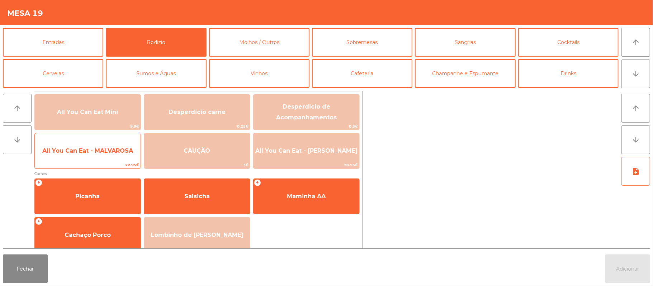
click at [96, 151] on span "All You Can Eat - MALVAROSA" at bounding box center [87, 150] width 91 height 7
click at [90, 156] on span "All You Can Eat - MALVAROSA" at bounding box center [88, 150] width 106 height 19
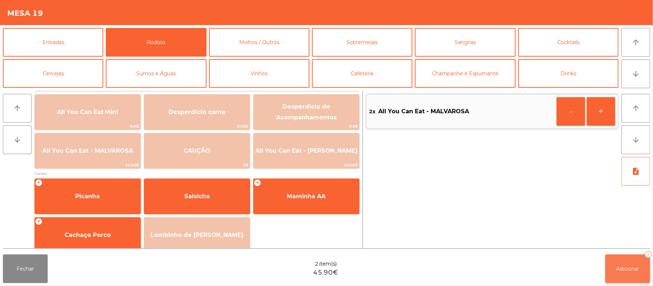
click at [621, 282] on button "Adicionar 2" at bounding box center [627, 268] width 45 height 29
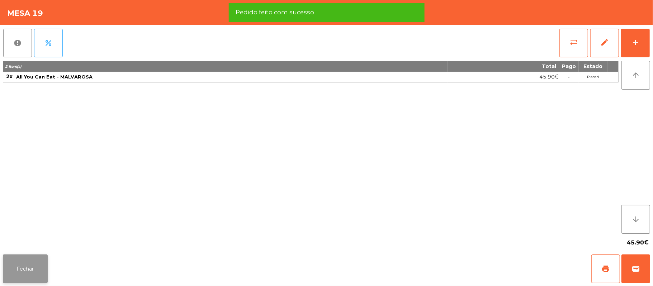
click at [23, 260] on button "Fechar" at bounding box center [25, 268] width 45 height 29
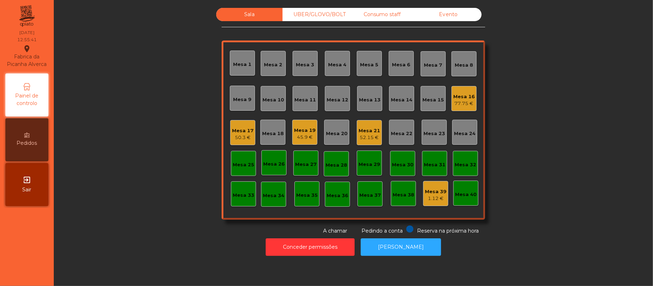
click at [136, 200] on div "Sala UBER/GLOVO/BOLT Consumo staff Evento Mesa 1 Mesa 2 Mesa 3 Mesa 4 Mesa 5 Me…" at bounding box center [353, 121] width 580 height 227
click at [307, 102] on div "Mesa 11" at bounding box center [305, 99] width 22 height 7
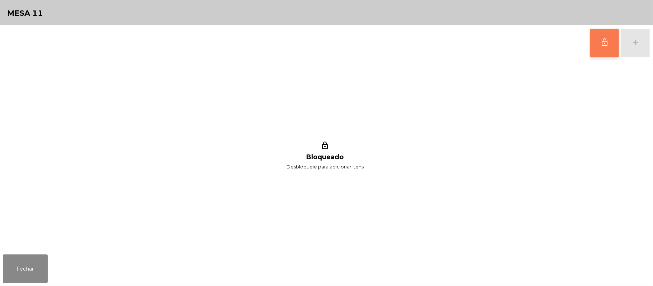
click at [597, 44] on button "lock_outline" at bounding box center [604, 43] width 29 height 29
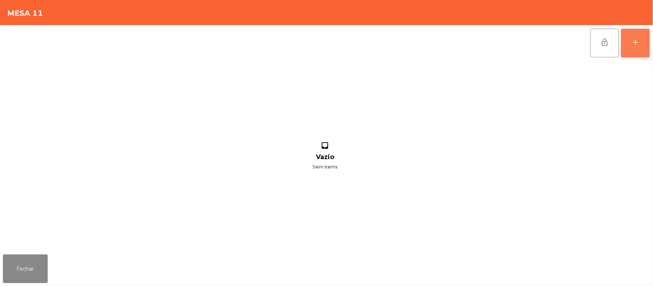
click at [647, 50] on button "add" at bounding box center [635, 43] width 29 height 29
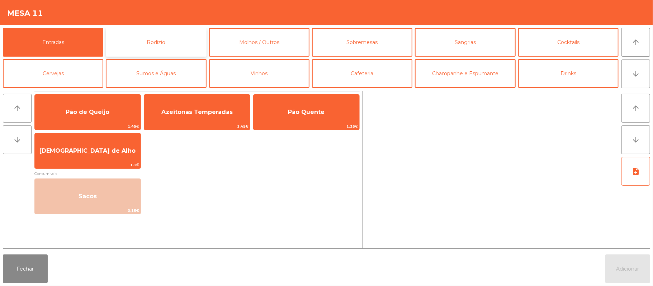
click at [171, 43] on button "Rodizio" at bounding box center [156, 42] width 100 height 29
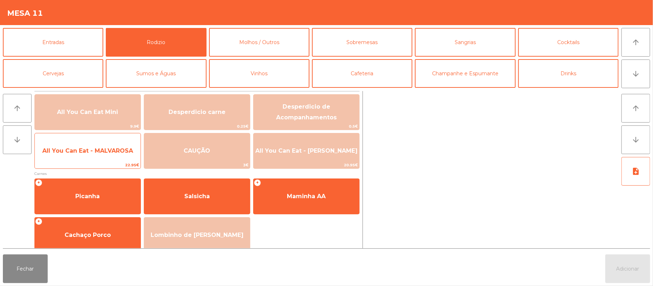
click at [101, 156] on span "All You Can Eat - MALVAROSA" at bounding box center [88, 150] width 106 height 19
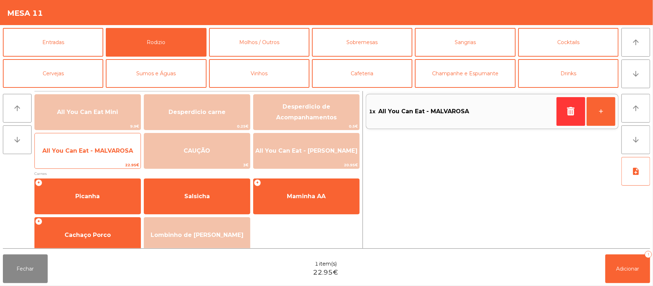
click at [106, 146] on span "All You Can Eat - MALVAROSA" at bounding box center [88, 150] width 106 height 19
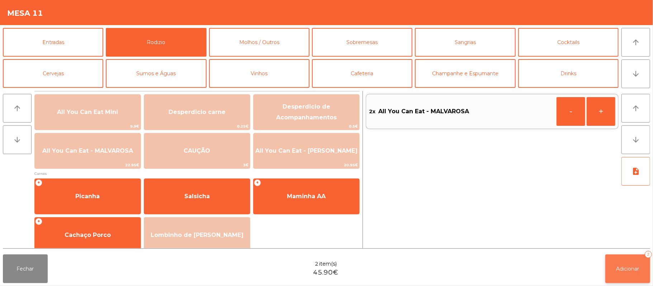
click at [643, 278] on button "Adicionar 2" at bounding box center [627, 268] width 45 height 29
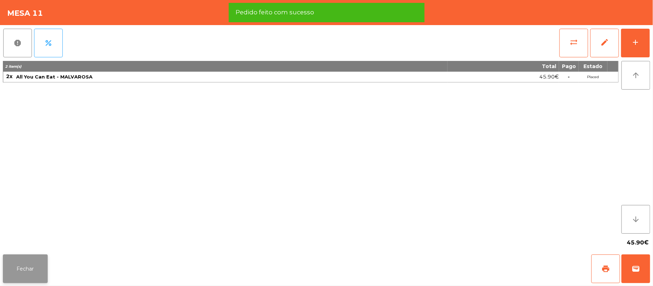
click at [10, 263] on button "Fechar" at bounding box center [25, 268] width 45 height 29
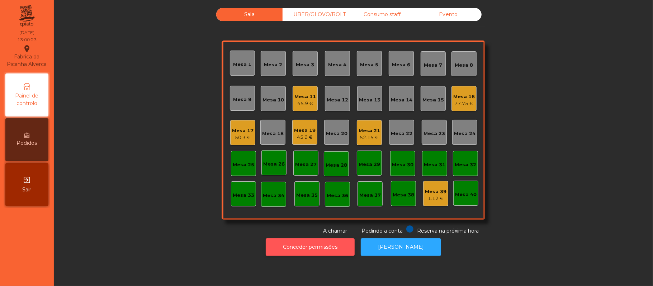
click at [328, 247] on button "Conceder permissões" at bounding box center [310, 247] width 89 height 18
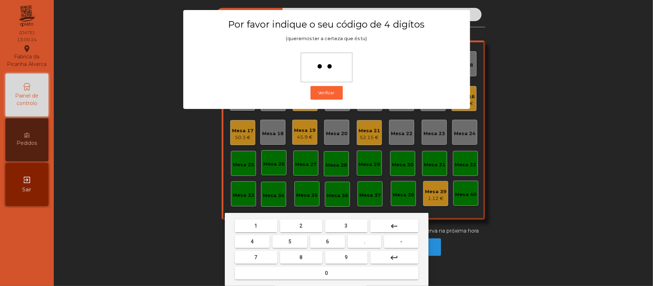
type input "***"
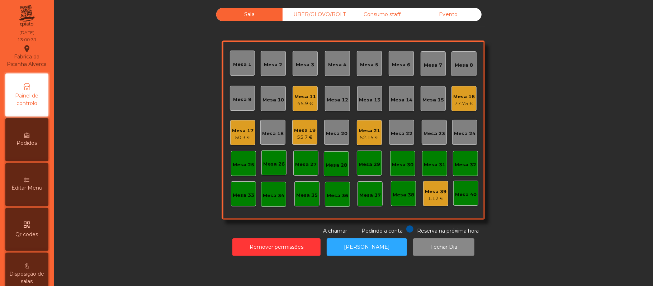
click at [23, 107] on span "Painel de controlo" at bounding box center [26, 99] width 39 height 15
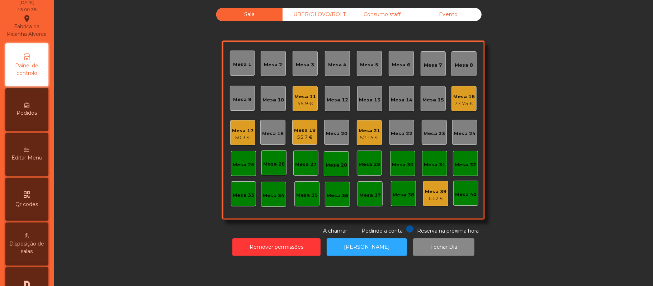
click at [26, 157] on div "Editar Menu" at bounding box center [26, 154] width 43 height 43
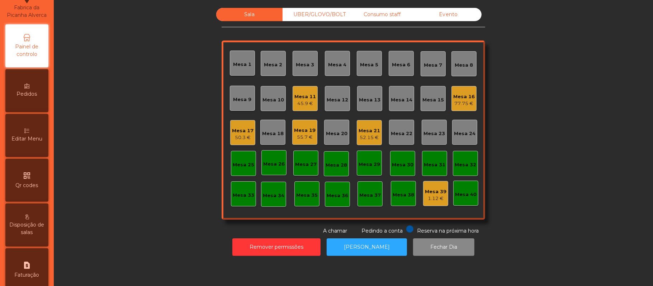
select select "*"
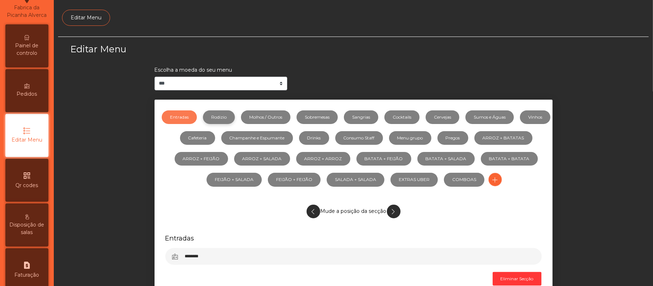
click at [232, 117] on link "Rodizio" at bounding box center [219, 117] width 32 height 14
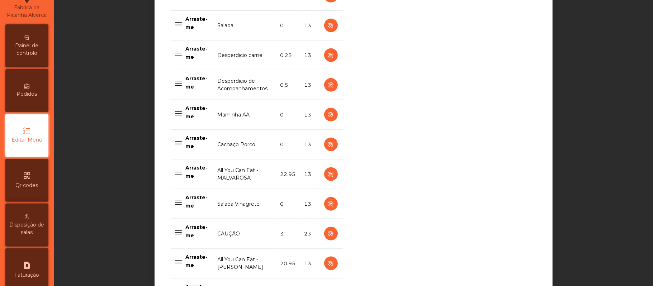
scroll to position [591, 0]
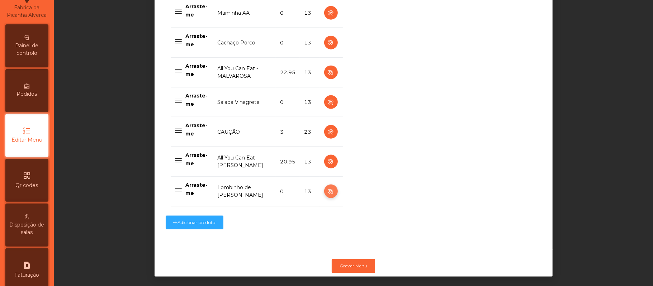
click at [326, 196] on icon "button" at bounding box center [330, 191] width 8 height 9
select select "**"
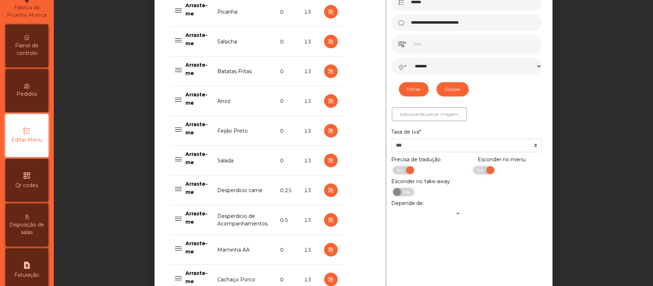
scroll to position [364, 0]
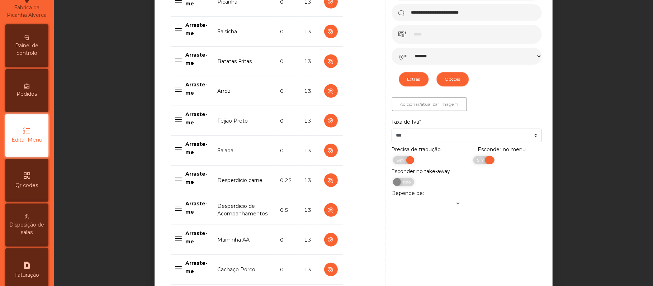
click at [472, 161] on span "Sim" at bounding box center [481, 160] width 18 height 8
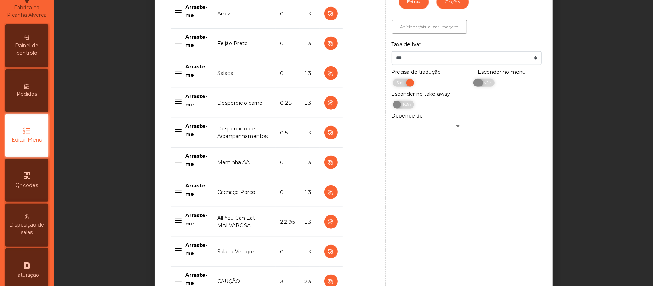
scroll to position [605, 0]
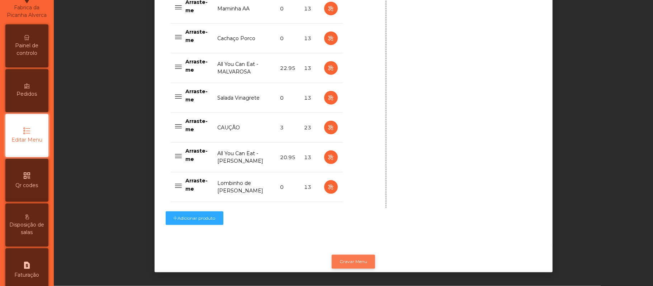
click at [356, 255] on button "Gravar Menu" at bounding box center [353, 262] width 43 height 14
click at [39, 47] on div "Painel de controlo" at bounding box center [26, 45] width 43 height 43
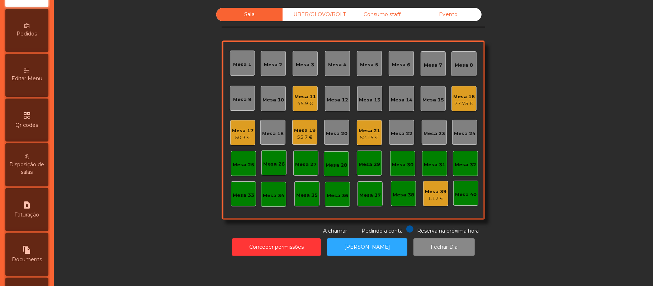
click at [39, 91] on div "Editar Menu" at bounding box center [26, 75] width 43 height 43
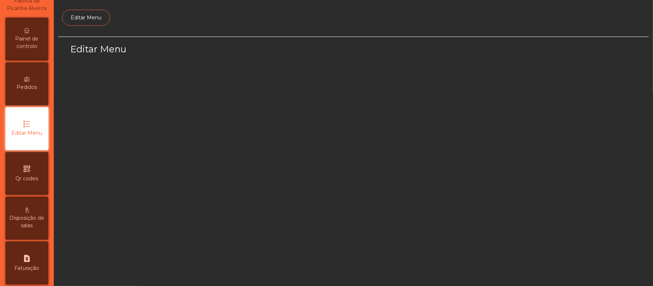
select select "*"
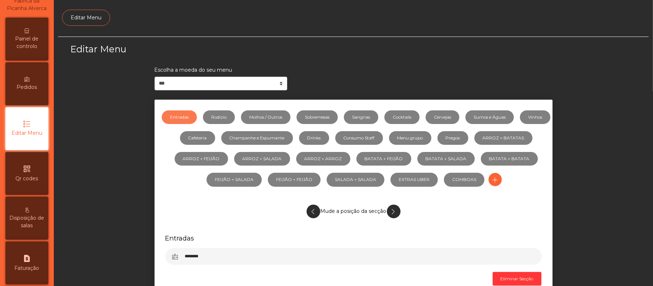
scroll to position [49, 0]
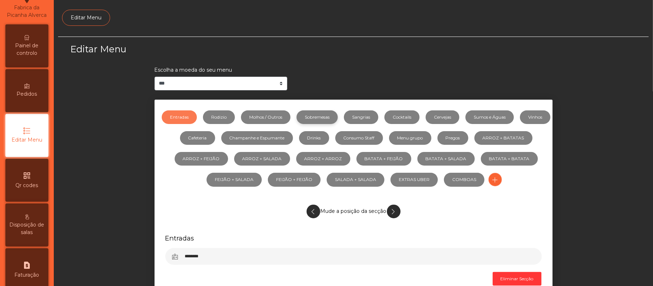
click at [338, 123] on link "Sobremesas" at bounding box center [316, 117] width 41 height 14
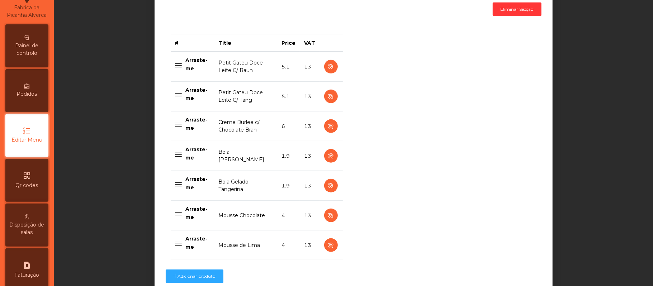
scroll to position [270, 0]
click at [326, 127] on icon "button" at bounding box center [330, 125] width 8 height 9
select select "**"
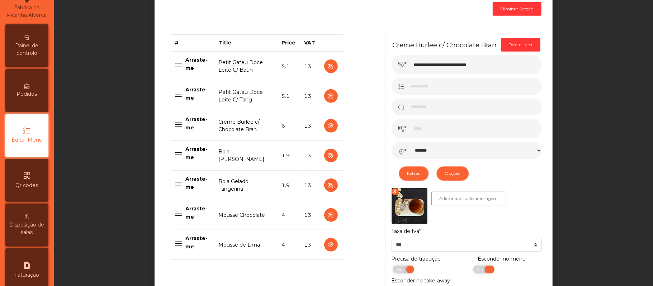
click at [472, 270] on span "Sim" at bounding box center [481, 270] width 18 height 8
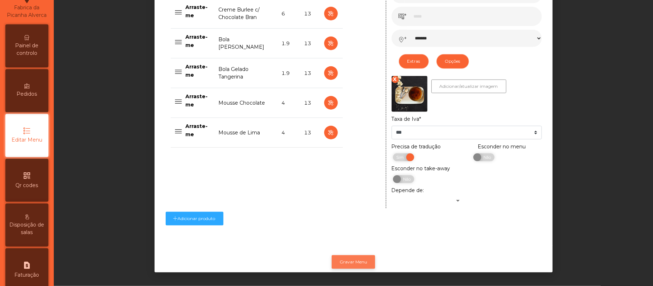
click at [358, 255] on button "Gravar Menu" at bounding box center [353, 262] width 43 height 14
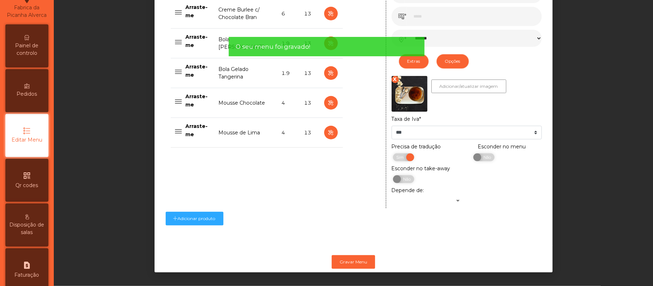
click at [28, 54] on span "Painel de controlo" at bounding box center [26, 49] width 39 height 15
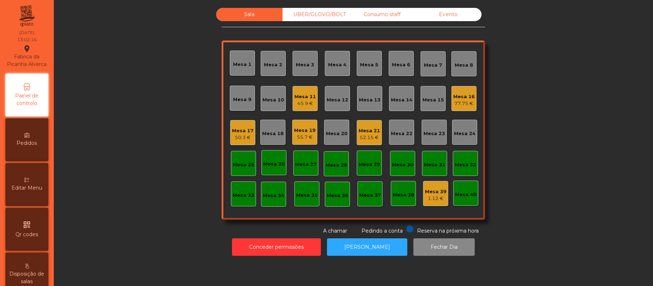
click at [241, 106] on div "Mesa 9" at bounding box center [242, 98] width 25 height 25
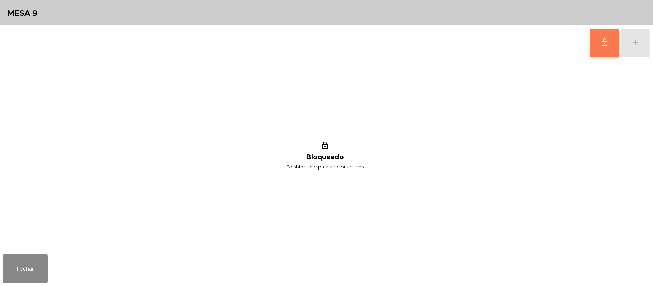
click at [598, 46] on button "lock_outline" at bounding box center [604, 43] width 29 height 29
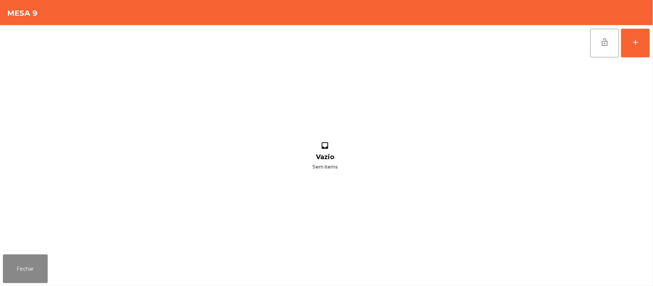
click at [650, 46] on div "lock_open add inbox Vazio Sem items" at bounding box center [326, 138] width 653 height 226
click at [629, 48] on button "add" at bounding box center [635, 43] width 29 height 29
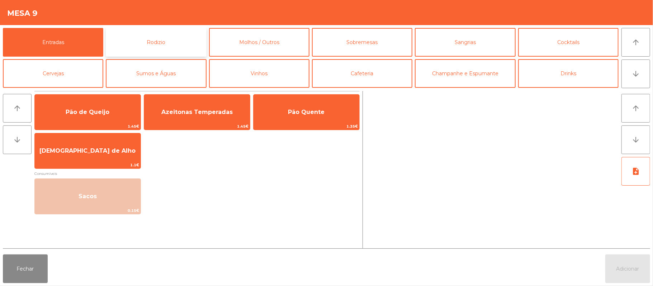
click at [148, 52] on button "Rodizio" at bounding box center [156, 42] width 100 height 29
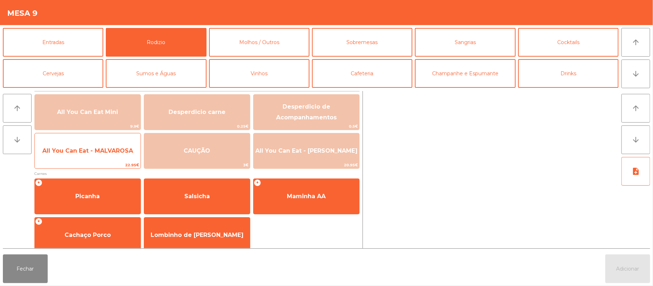
click at [77, 164] on span "22.95€" at bounding box center [88, 165] width 106 height 7
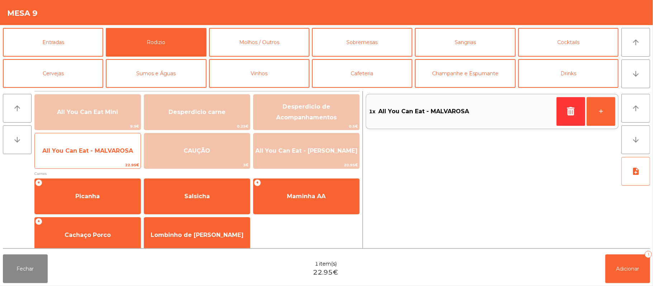
click at [82, 168] on span "22.95€" at bounding box center [88, 165] width 106 height 7
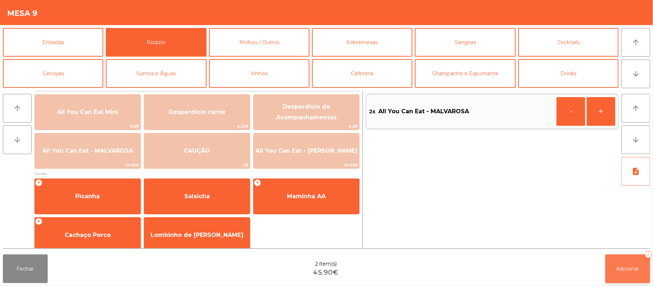
click at [625, 266] on span "Adicionar" at bounding box center [627, 269] width 23 height 6
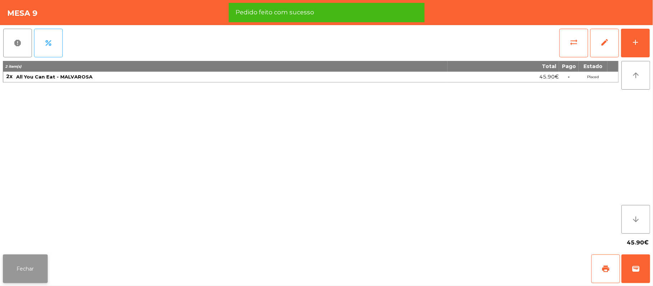
click at [24, 268] on button "Fechar" at bounding box center [25, 268] width 45 height 29
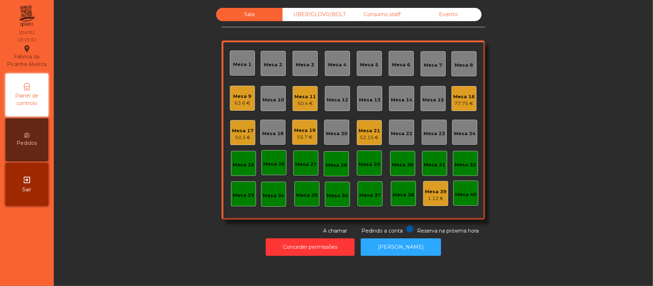
click at [305, 101] on div "50.4 €" at bounding box center [305, 103] width 22 height 7
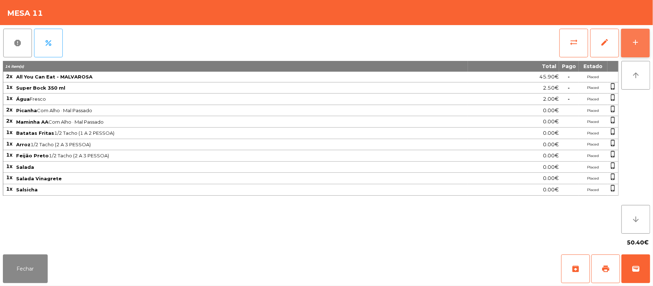
click at [633, 46] on div "add" at bounding box center [635, 42] width 9 height 9
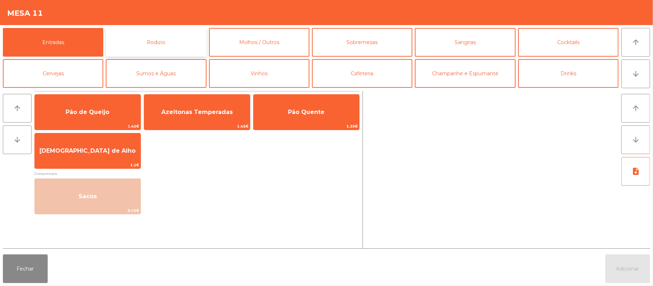
click at [191, 48] on button "Rodizio" at bounding box center [156, 42] width 100 height 29
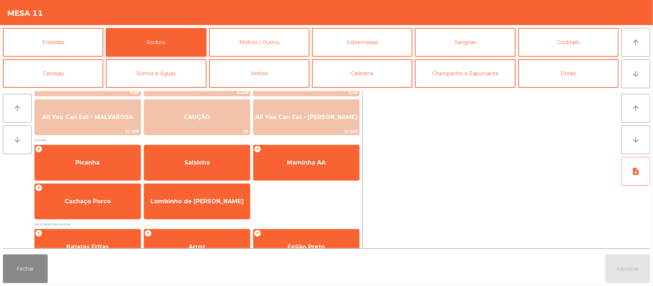
scroll to position [47, 0]
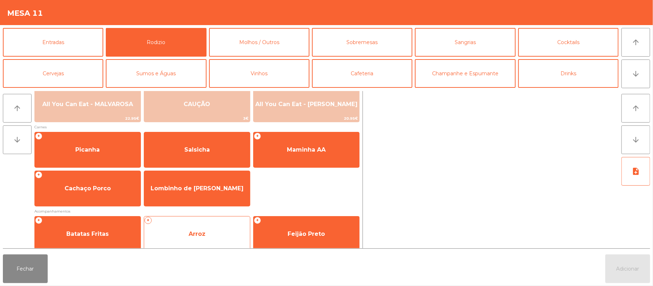
click at [230, 219] on div "+ Arroz" at bounding box center [197, 234] width 106 height 36
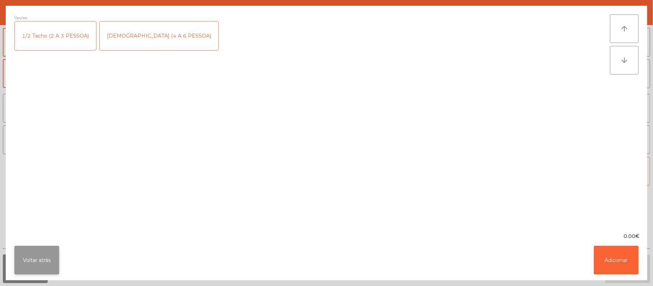
click at [44, 259] on button "Voltar atrás" at bounding box center [36, 260] width 45 height 29
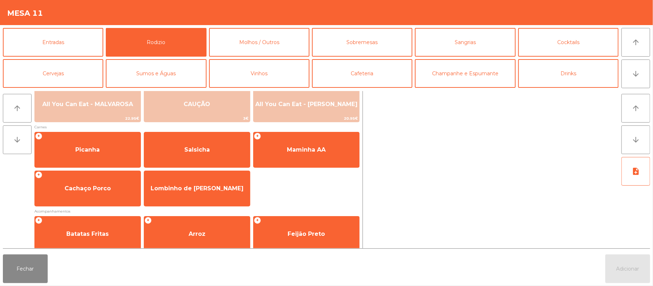
scroll to position [92, 0]
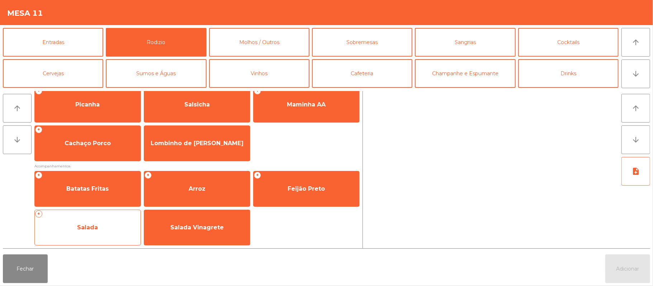
click at [98, 223] on span "Salada" at bounding box center [88, 227] width 106 height 19
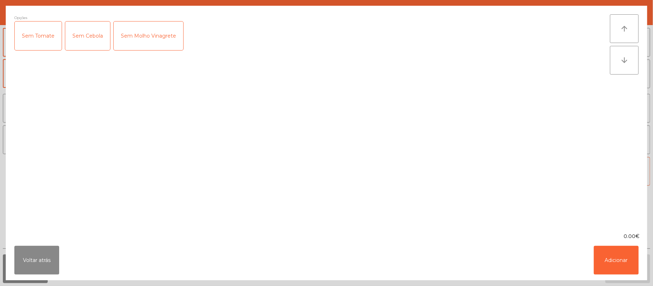
click at [155, 47] on div "Sem Molho Vinagrete" at bounding box center [149, 36] width 70 height 29
click at [626, 259] on button "Adicionar" at bounding box center [615, 260] width 45 height 29
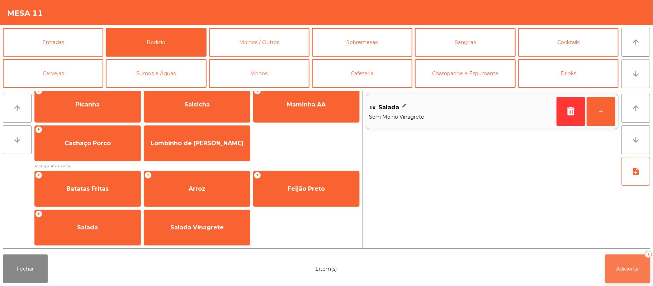
click at [634, 266] on span "Adicionar" at bounding box center [627, 269] width 23 height 6
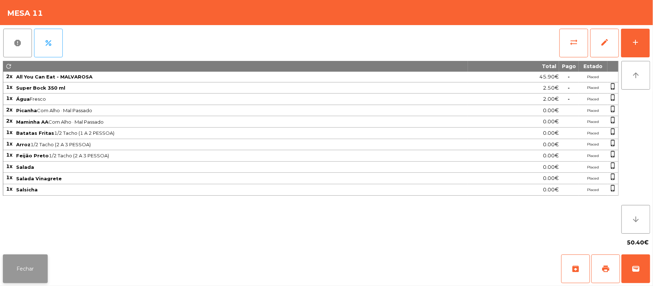
click at [18, 278] on button "Fechar" at bounding box center [25, 268] width 45 height 29
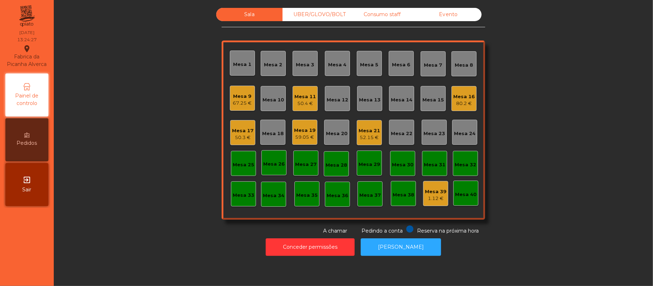
click at [330, 138] on div "Mesa 20" at bounding box center [336, 132] width 25 height 25
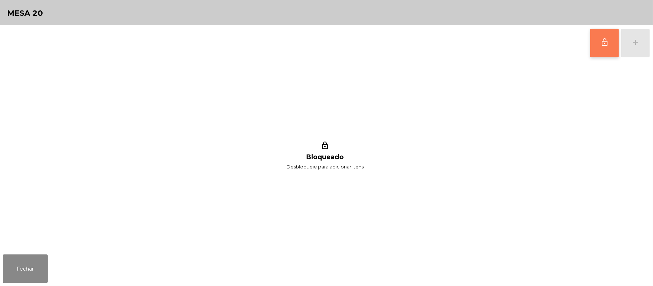
click at [607, 51] on button "lock_outline" at bounding box center [604, 43] width 29 height 29
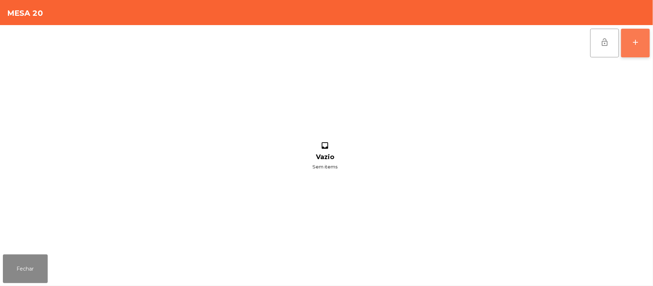
click at [631, 47] on button "add" at bounding box center [635, 43] width 29 height 29
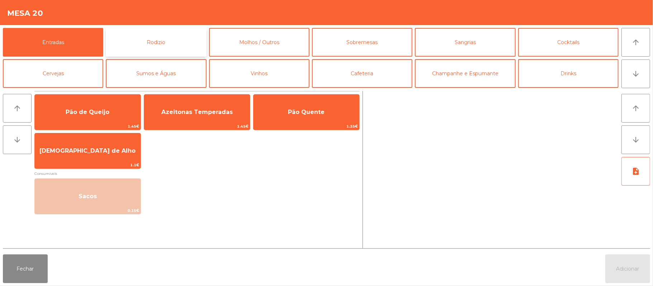
click at [137, 54] on button "Rodizio" at bounding box center [156, 42] width 100 height 29
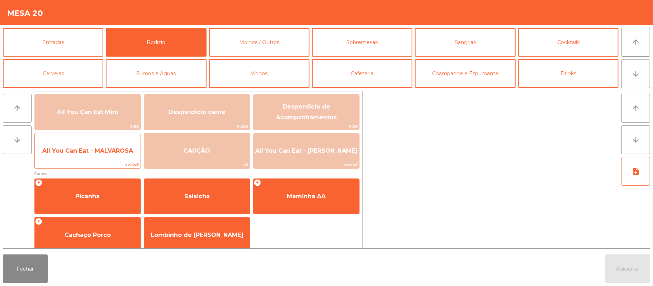
click at [84, 166] on span "22.95€" at bounding box center [88, 165] width 106 height 7
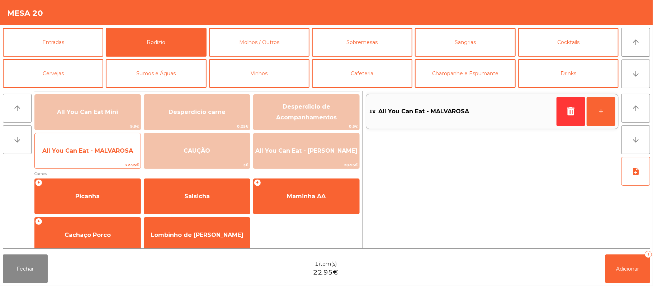
click at [73, 159] on span "All You Can Eat - MALVAROSA" at bounding box center [88, 150] width 106 height 19
click at [72, 160] on span "All You Can Eat - MALVAROSA" at bounding box center [88, 150] width 106 height 19
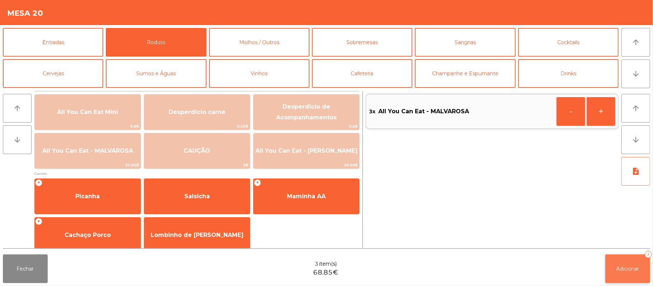
click at [625, 258] on button "Adicionar 3" at bounding box center [627, 268] width 45 height 29
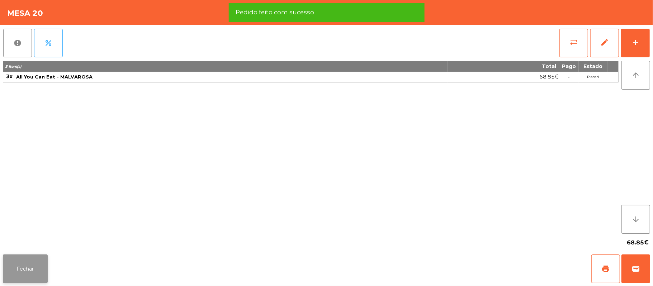
click at [27, 269] on button "Fechar" at bounding box center [25, 268] width 45 height 29
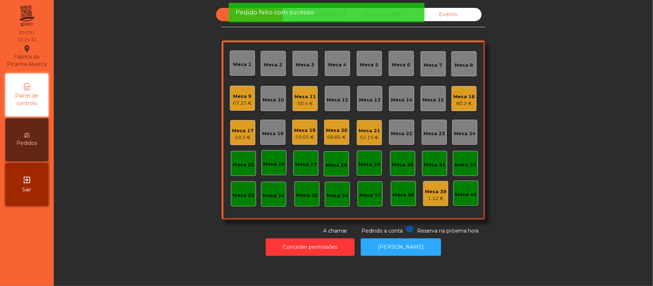
click at [151, 217] on div "Sala UBER/GLOVO/BOLT Consumo staff Evento Mesa 1 Mesa 2 Mesa 3 Mesa 4 Mesa 5 Me…" at bounding box center [353, 121] width 580 height 227
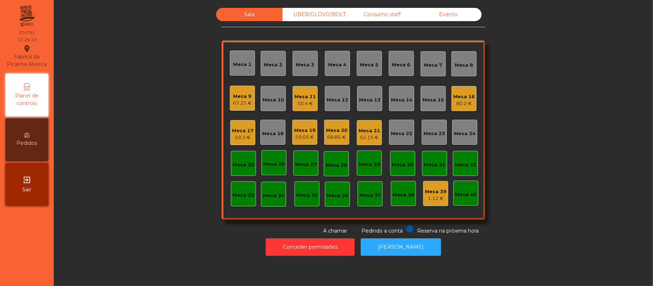
click at [376, 14] on div "Consumo staff" at bounding box center [382, 14] width 66 height 13
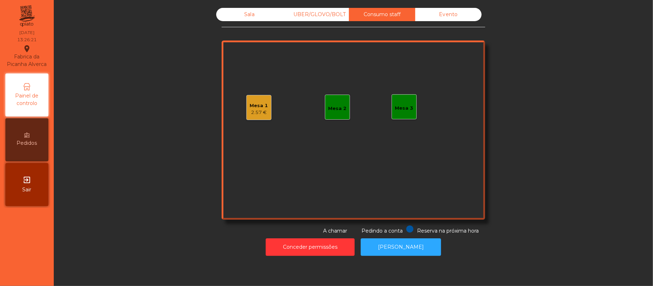
click at [338, 112] on div "Mesa 2" at bounding box center [337, 108] width 18 height 7
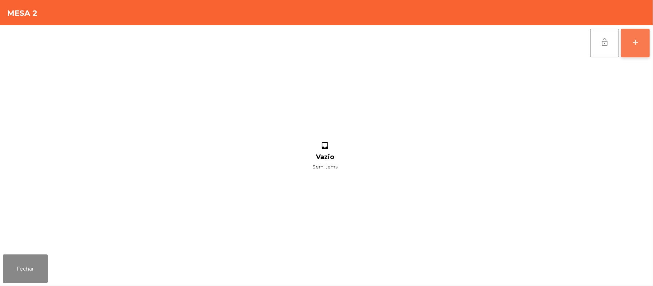
click at [643, 40] on button "add" at bounding box center [635, 43] width 29 height 29
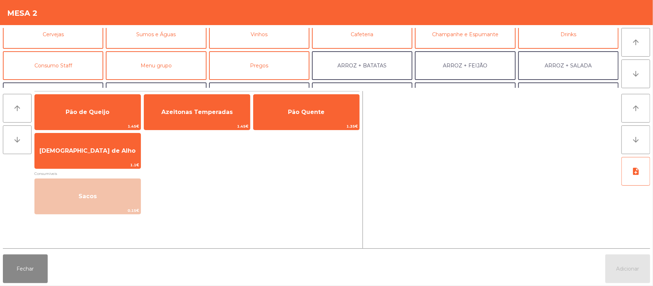
scroll to position [43, 0]
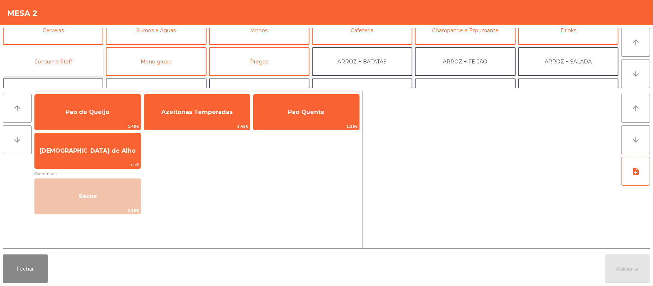
click at [81, 63] on button "Consumo Staff" at bounding box center [53, 61] width 100 height 29
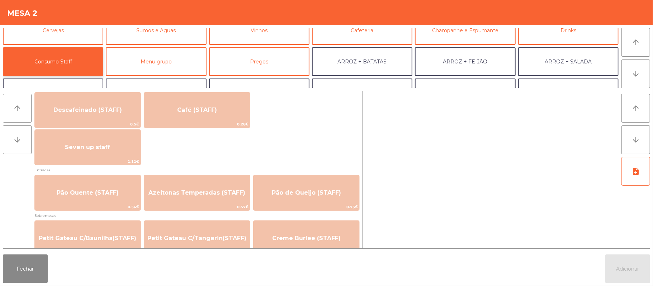
scroll to position [425, 0]
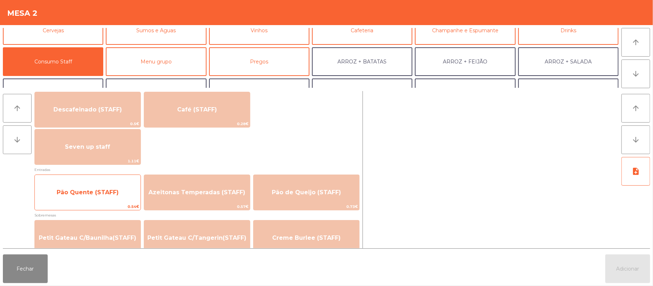
click at [87, 200] on span "Pão Quente (STAFF)" at bounding box center [88, 192] width 106 height 19
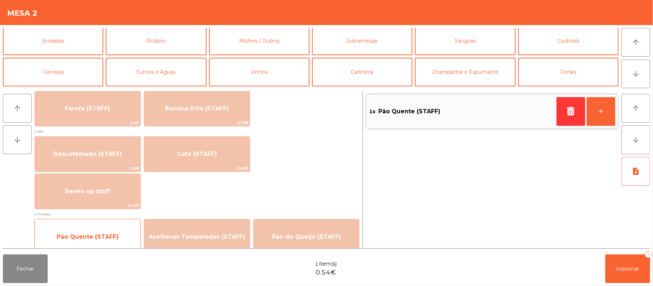
scroll to position [0, 0]
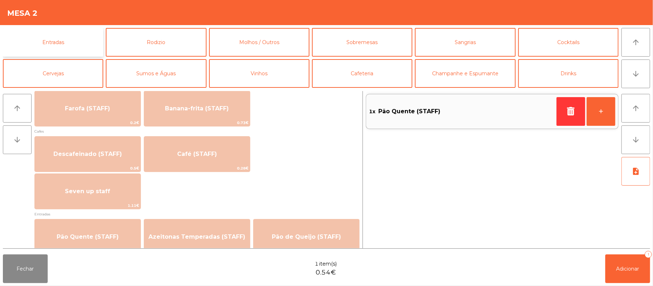
click at [73, 42] on button "Entradas" at bounding box center [53, 42] width 100 height 29
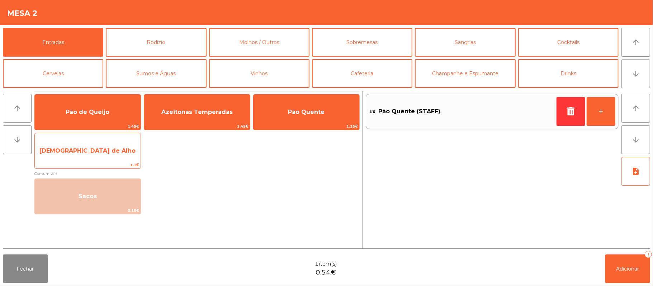
click at [115, 157] on span "[DEMOGRAPHIC_DATA] de Alho" at bounding box center [88, 150] width 106 height 19
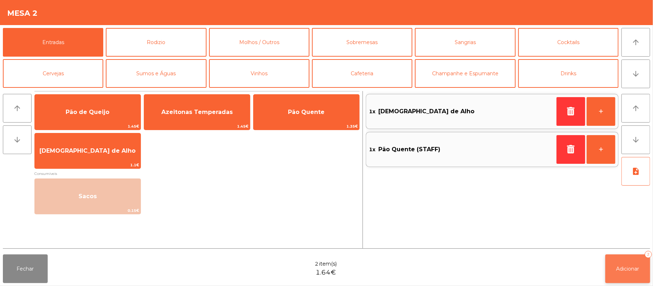
click at [612, 275] on button "Adicionar 2" at bounding box center [627, 268] width 45 height 29
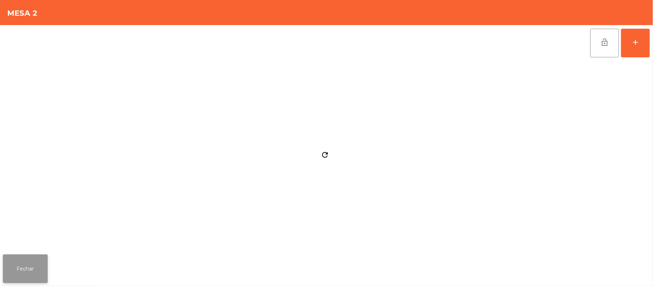
click at [43, 259] on button "Fechar" at bounding box center [25, 268] width 45 height 29
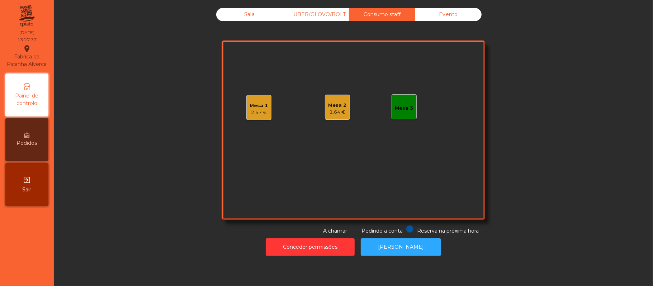
click at [234, 20] on div "Sala" at bounding box center [249, 14] width 66 height 13
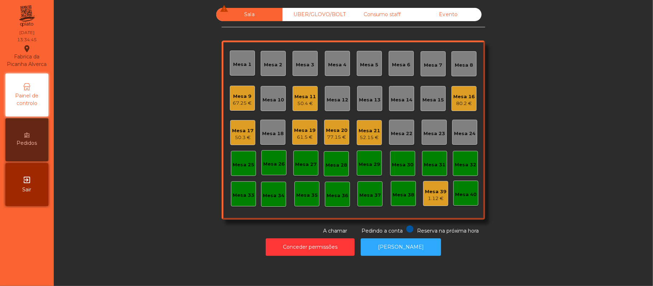
click at [360, 132] on div "Mesa 21" at bounding box center [369, 130] width 22 height 7
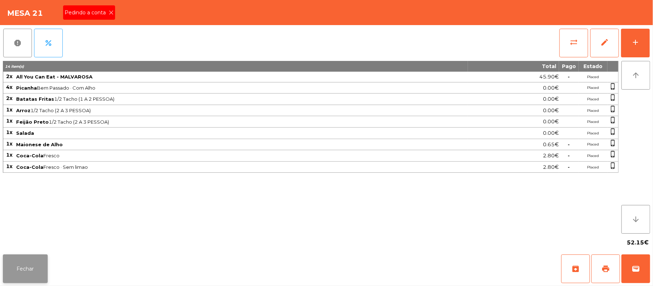
click at [37, 264] on button "Fechar" at bounding box center [25, 268] width 45 height 29
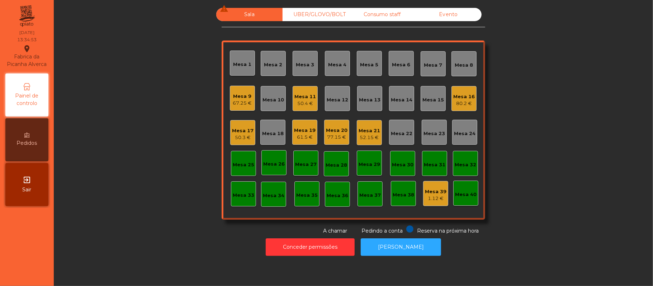
click at [361, 138] on div "52.15 €" at bounding box center [369, 137] width 22 height 7
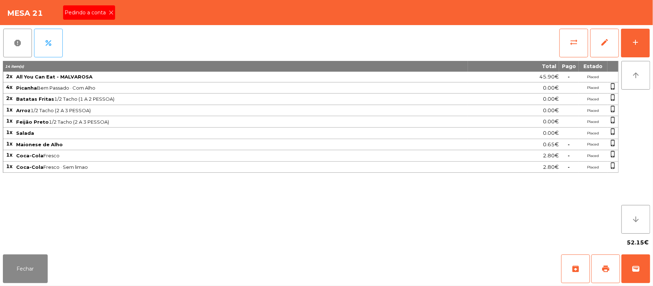
click at [110, 12] on icon at bounding box center [111, 12] width 5 height 5
click at [607, 266] on span "print" at bounding box center [605, 268] width 9 height 9
click at [26, 260] on button "Fechar" at bounding box center [25, 268] width 45 height 29
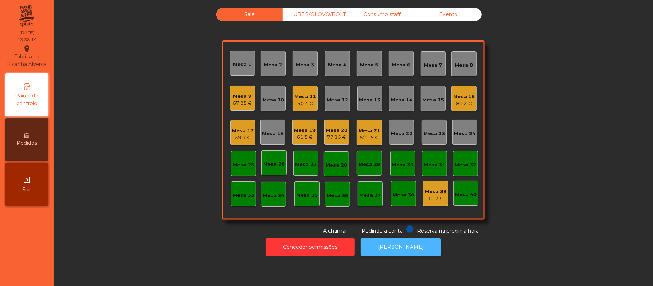
click at [408, 244] on button "[PERSON_NAME]" at bounding box center [401, 247] width 80 height 18
click at [359, 137] on div "52.15 €" at bounding box center [369, 137] width 22 height 7
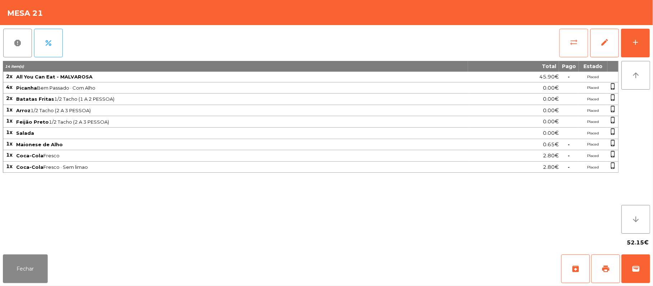
click at [569, 46] on span "sync_alt" at bounding box center [573, 42] width 9 height 9
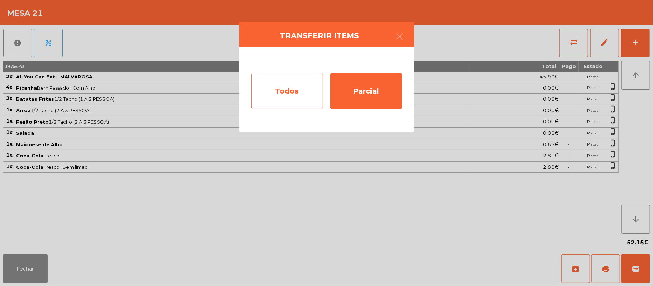
click at [293, 99] on div "Todos" at bounding box center [287, 91] width 72 height 36
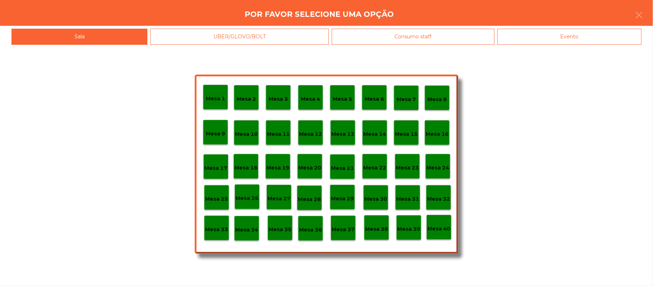
click at [596, 36] on div "Evento" at bounding box center [569, 37] width 144 height 16
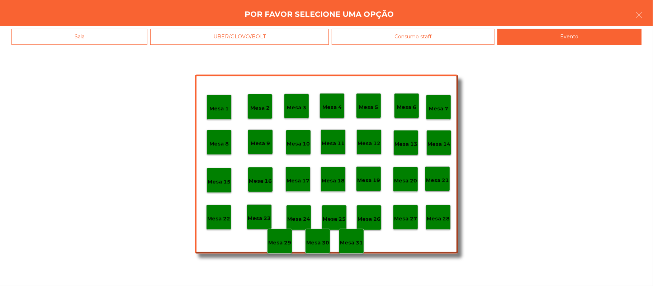
click at [442, 219] on p "Mesa 28" at bounding box center [437, 219] width 23 height 8
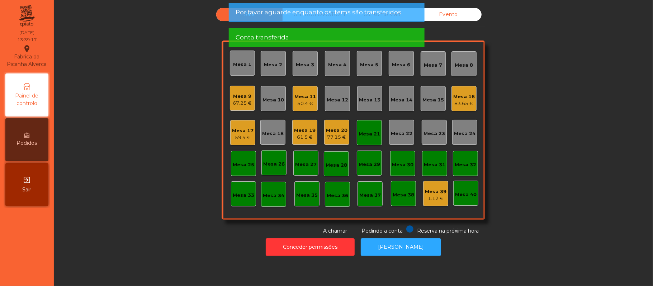
click at [363, 140] on div "Mesa 21" at bounding box center [369, 132] width 25 height 25
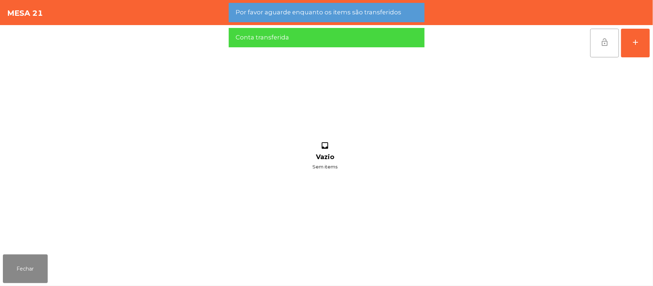
click at [610, 41] on button "lock_open" at bounding box center [604, 43] width 29 height 29
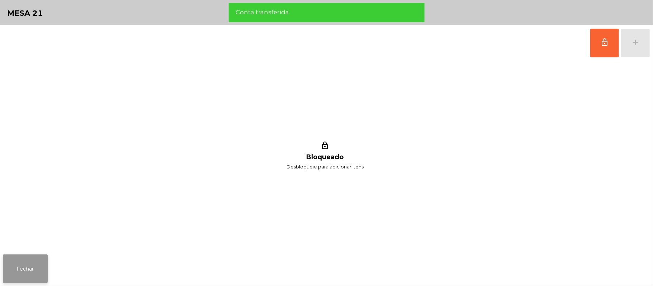
click at [6, 260] on button "Fechar" at bounding box center [25, 268] width 45 height 29
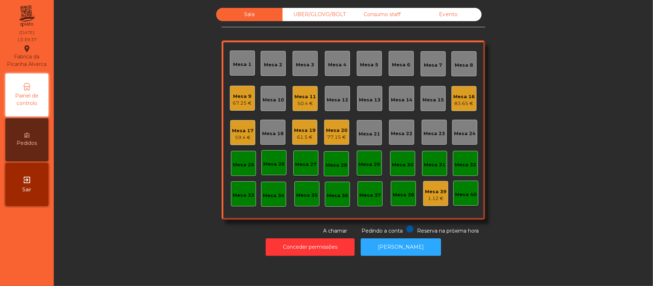
click at [170, 250] on div "Conceder permissões Abrir Gaveta" at bounding box center [353, 247] width 580 height 25
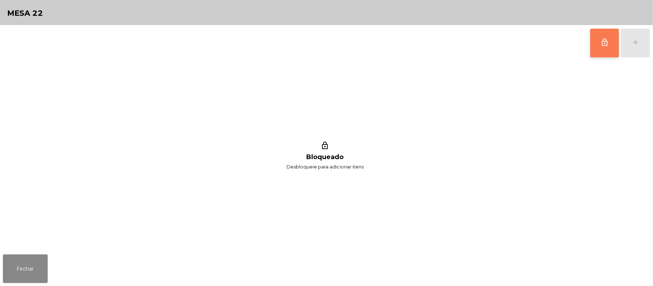
click at [598, 40] on button "lock_outline" at bounding box center [604, 43] width 29 height 29
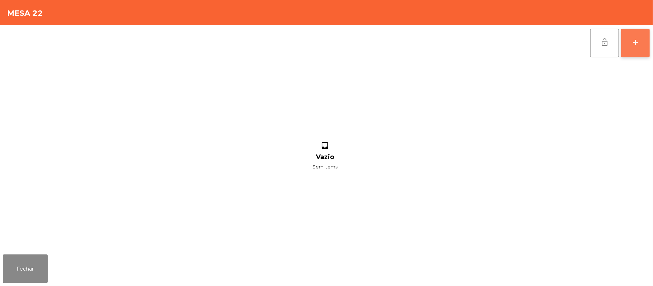
click at [631, 52] on button "add" at bounding box center [635, 43] width 29 height 29
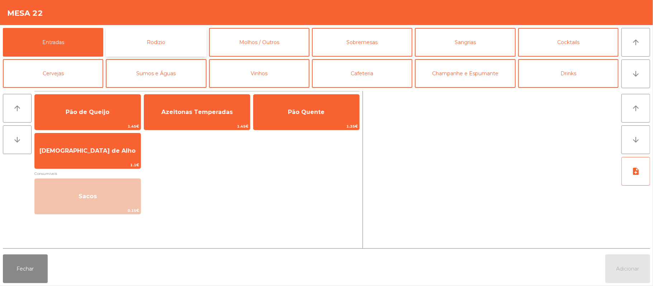
click at [152, 36] on button "Rodizio" at bounding box center [156, 42] width 100 height 29
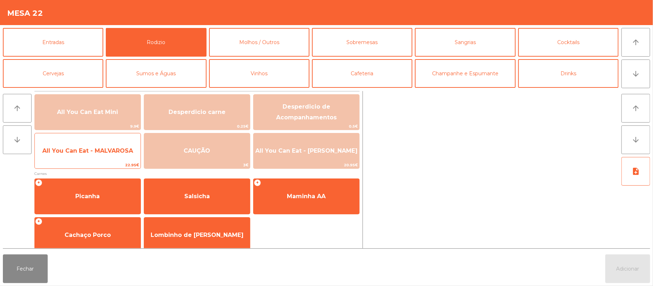
click at [96, 156] on span "All You Can Eat - MALVAROSA" at bounding box center [88, 150] width 106 height 19
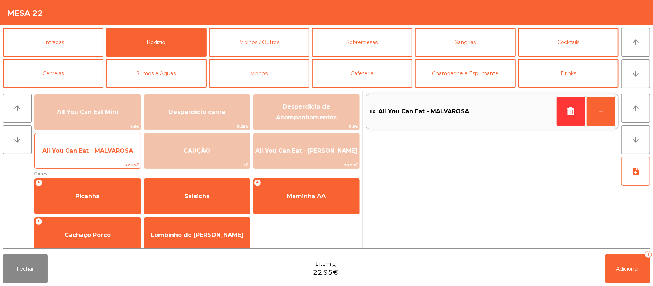
click at [95, 156] on span "All You Can Eat - MALVAROSA" at bounding box center [88, 150] width 106 height 19
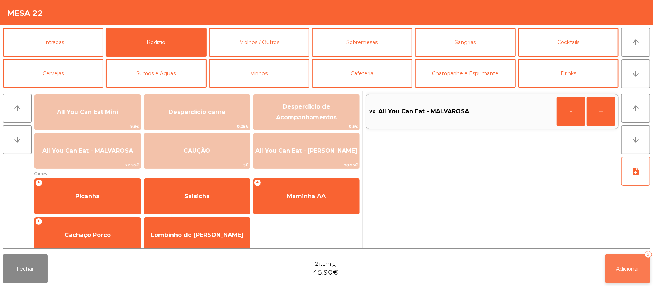
click at [630, 270] on span "Adicionar" at bounding box center [627, 269] width 23 height 6
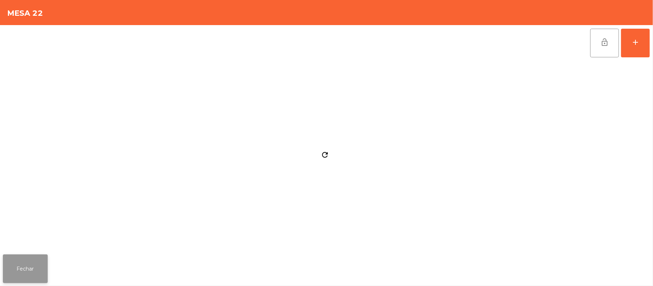
click at [40, 268] on button "Fechar" at bounding box center [25, 268] width 45 height 29
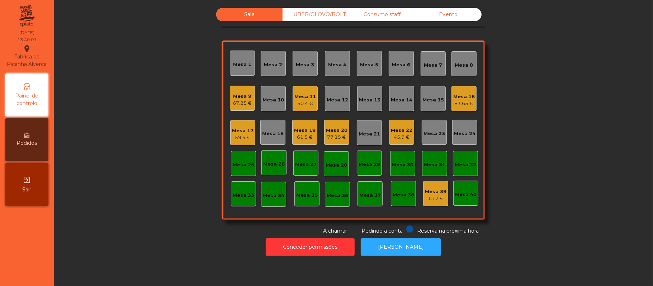
click at [311, 16] on div "UBER/GLOVO/BOLT" at bounding box center [315, 14] width 66 height 13
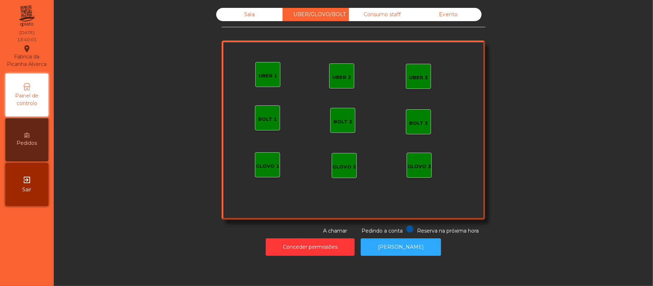
click at [270, 72] on div "UBER 1" at bounding box center [267, 75] width 19 height 7
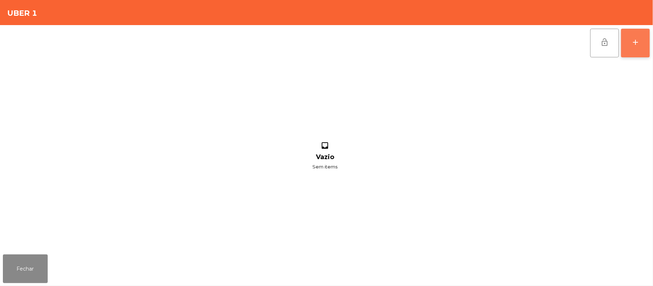
click at [647, 42] on button "add" at bounding box center [635, 43] width 29 height 29
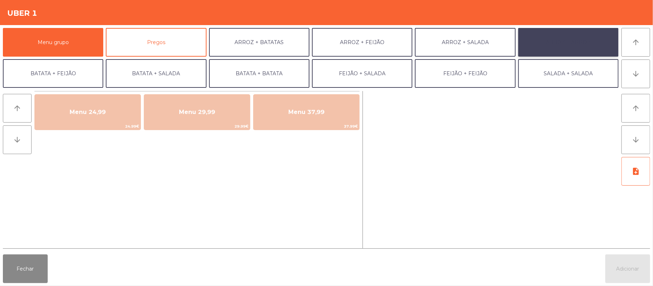
click at [569, 47] on button "ARROZ + ARROZ" at bounding box center [568, 42] width 100 height 29
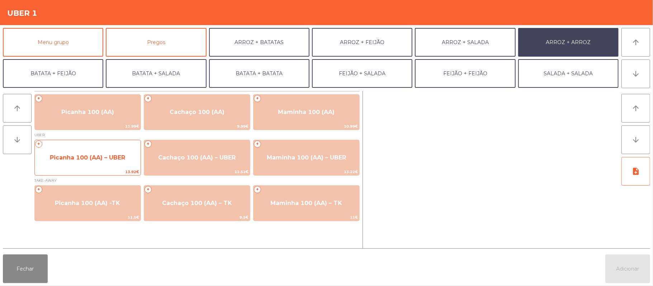
click at [86, 155] on span "Picanha 100 (AA) – UBER" at bounding box center [87, 157] width 75 height 7
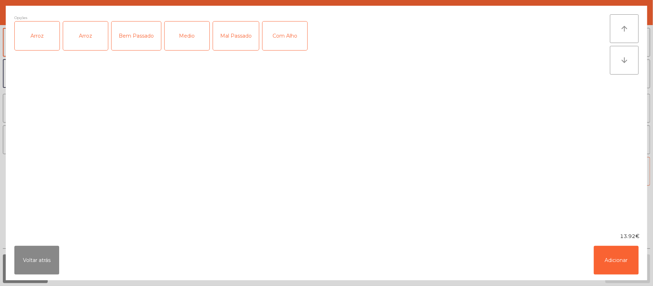
click at [38, 42] on div "Arroz" at bounding box center [37, 36] width 45 height 29
click at [191, 36] on div "Medio" at bounding box center [186, 36] width 45 height 29
click at [611, 262] on button "Adicionar" at bounding box center [615, 260] width 45 height 29
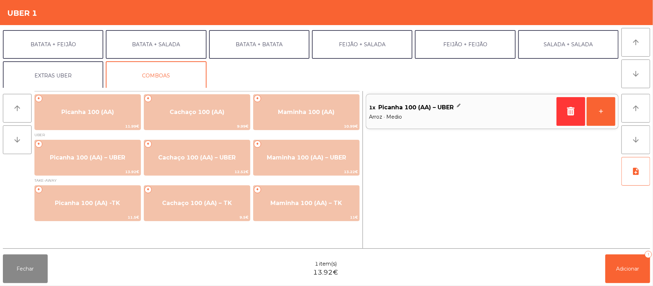
scroll to position [30, 0]
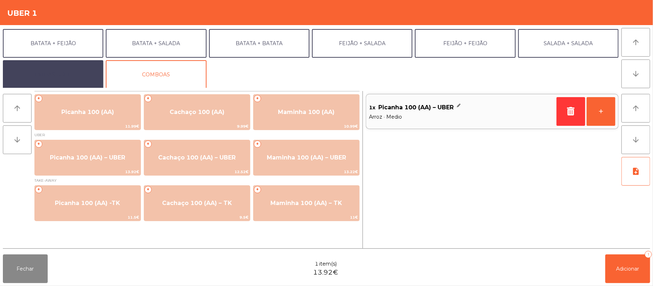
click at [59, 75] on button "EXTRAS UBER" at bounding box center [53, 74] width 100 height 29
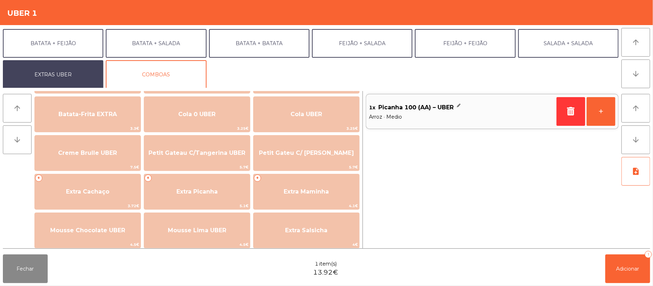
scroll to position [121, 0]
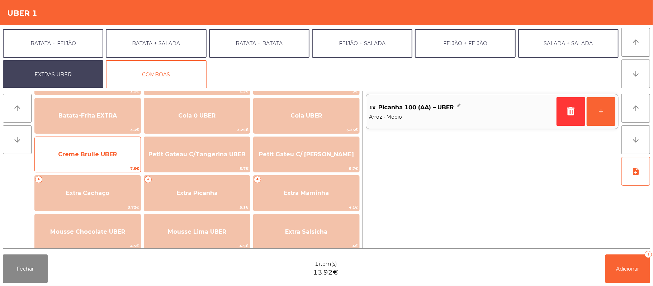
click at [98, 155] on span "Creme Brulle UBER" at bounding box center [87, 154] width 59 height 7
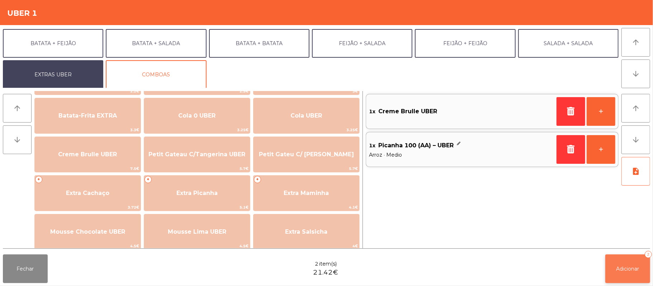
click at [626, 271] on span "Adicionar" at bounding box center [627, 269] width 23 height 6
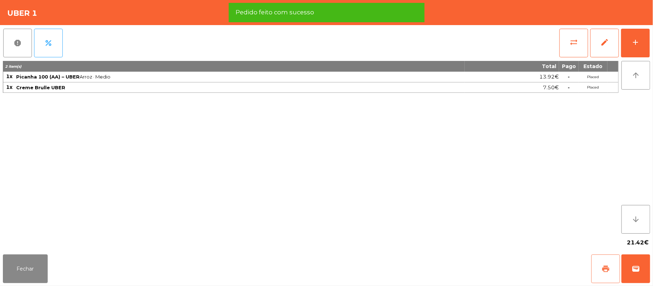
click at [599, 271] on button "print" at bounding box center [605, 268] width 29 height 29
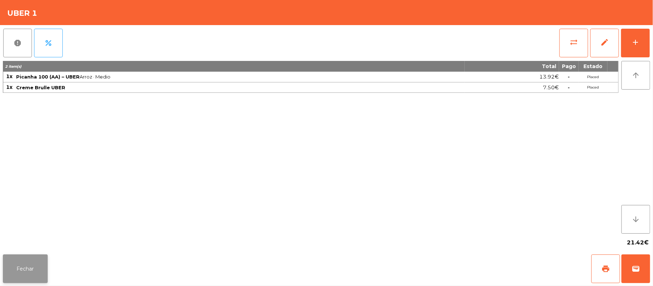
click at [26, 270] on button "Fechar" at bounding box center [25, 268] width 45 height 29
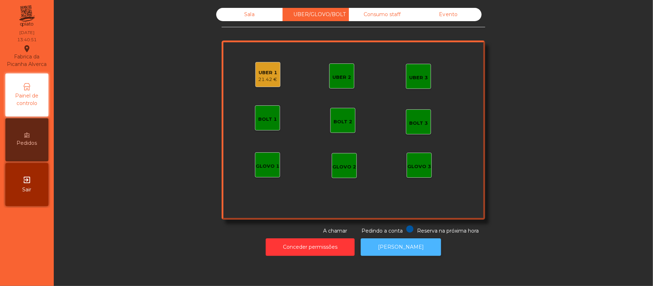
click at [385, 252] on button "[PERSON_NAME]" at bounding box center [401, 247] width 80 height 18
click at [262, 82] on div "21.42 €" at bounding box center [267, 79] width 19 height 7
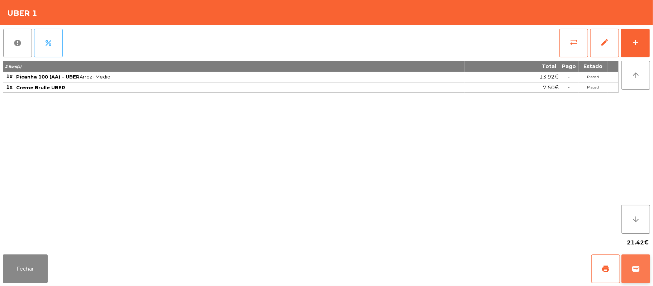
click at [631, 277] on button "wallet" at bounding box center [635, 268] width 29 height 29
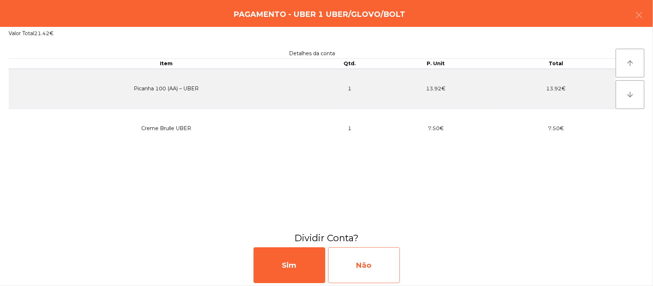
click at [375, 277] on div "Não" at bounding box center [364, 265] width 72 height 36
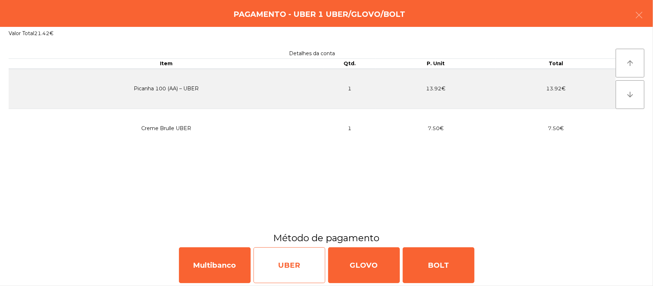
click at [280, 266] on div "UBER" at bounding box center [289, 265] width 72 height 36
select select "**"
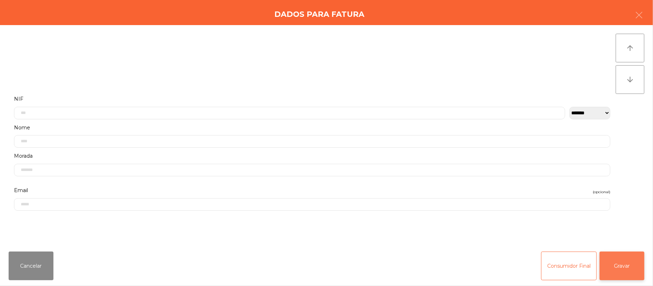
click at [630, 267] on button "Gravar" at bounding box center [621, 266] width 45 height 29
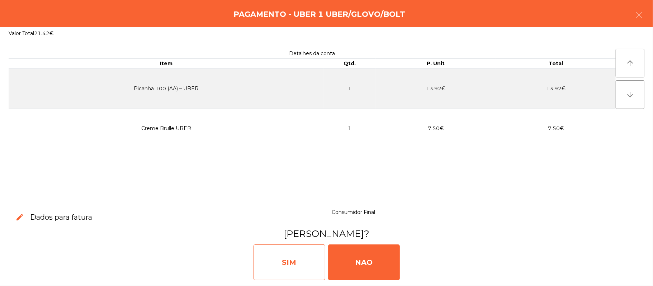
click at [292, 267] on div "SIM" at bounding box center [289, 262] width 72 height 36
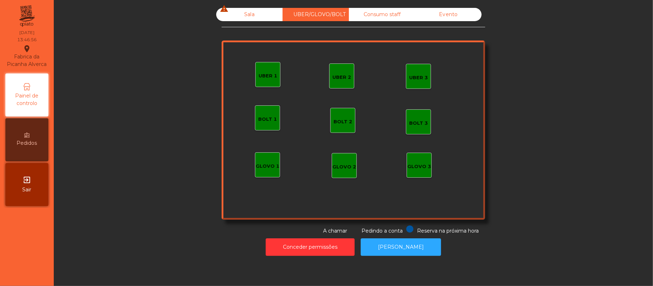
click at [245, 17] on div "Sala warning" at bounding box center [249, 14] width 66 height 13
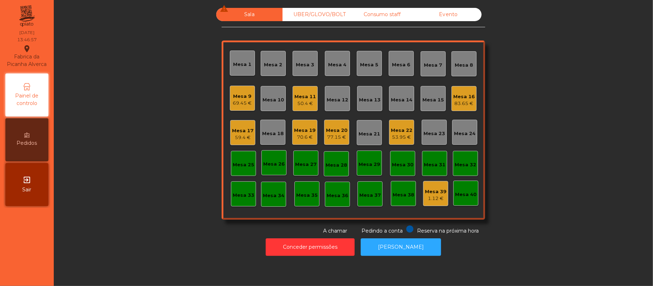
click at [456, 103] on div "83.65 €" at bounding box center [464, 103] width 22 height 7
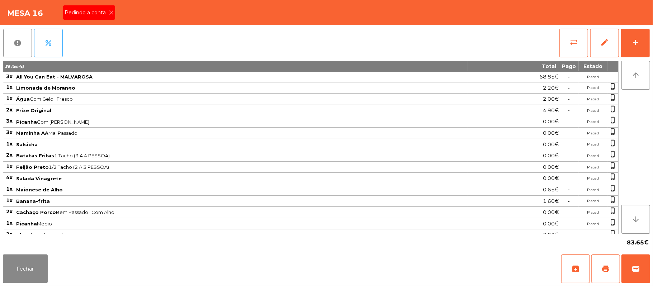
click at [110, 12] on icon at bounding box center [111, 12] width 5 height 5
click at [596, 272] on button "print" at bounding box center [605, 268] width 29 height 29
click at [17, 254] on button "Fechar" at bounding box center [25, 268] width 45 height 29
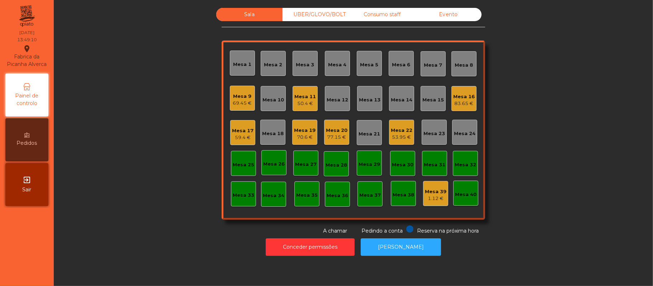
click at [459, 105] on div "83.65 €" at bounding box center [464, 103] width 22 height 7
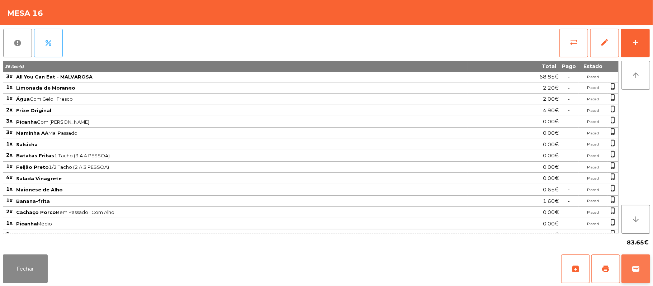
click at [632, 270] on span "wallet" at bounding box center [635, 268] width 9 height 9
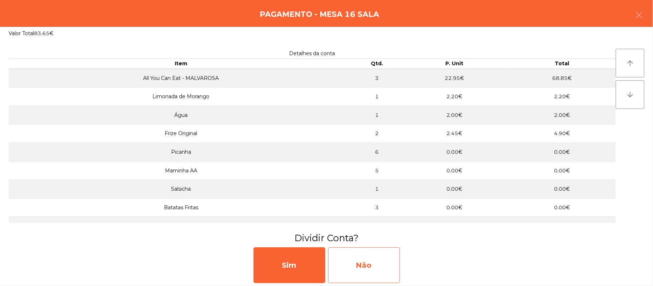
click at [372, 263] on div "Não" at bounding box center [364, 265] width 72 height 36
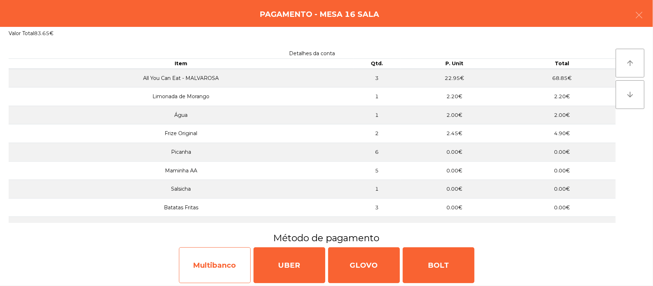
click at [215, 270] on div "Multibanco" at bounding box center [215, 265] width 72 height 36
select select "**"
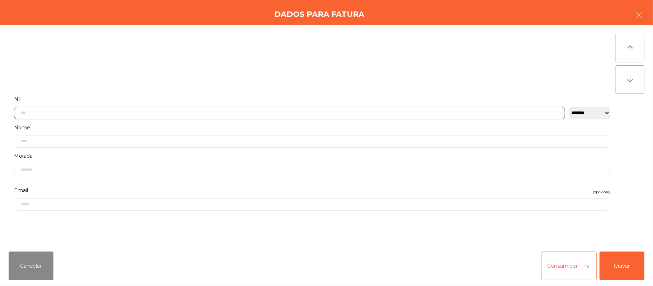
click at [252, 114] on input "text" at bounding box center [289, 113] width 551 height 13
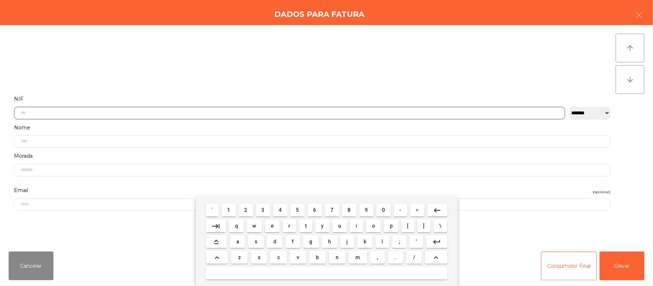
scroll to position [60, 0]
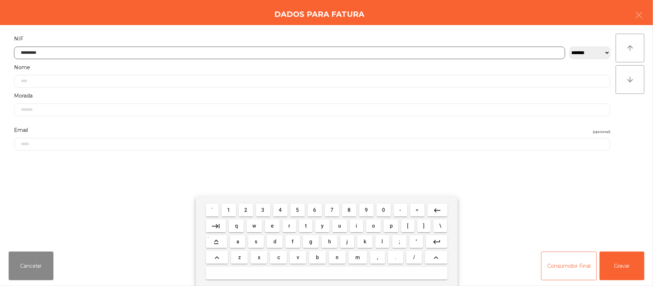
type input "*********"
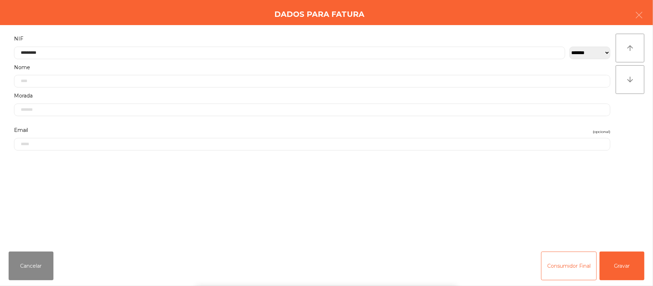
click at [629, 267] on div "` 1 2 3 4 5 6 7 8 9 0 - = keyboard_backspace keyboard_tab q w e r t y u i o p […" at bounding box center [326, 241] width 653 height 89
click at [629, 266] on button "Gravar" at bounding box center [621, 266] width 45 height 29
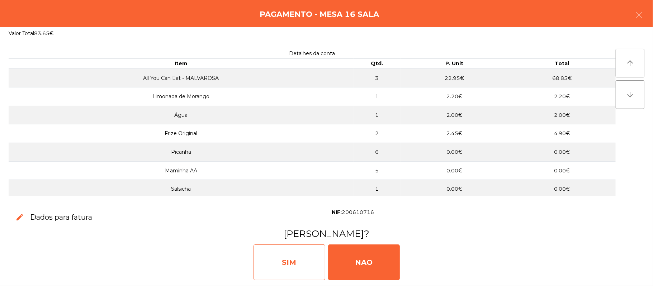
click at [293, 263] on div "SIM" at bounding box center [289, 262] width 72 height 36
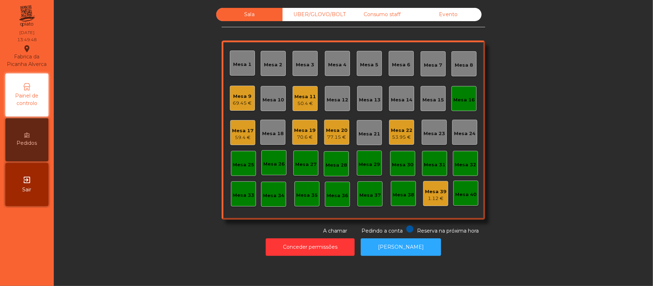
click at [276, 135] on div "Mesa 18" at bounding box center [273, 133] width 22 height 7
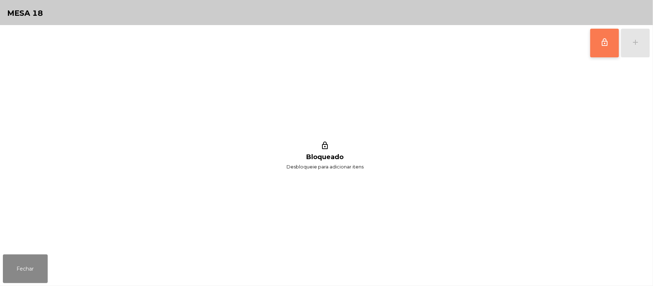
click at [606, 35] on button "lock_outline" at bounding box center [604, 43] width 29 height 29
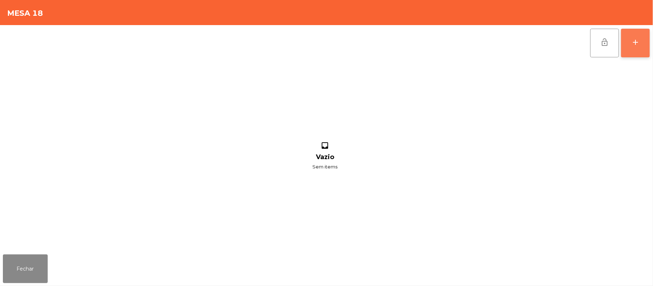
click at [633, 38] on div "add" at bounding box center [635, 42] width 9 height 9
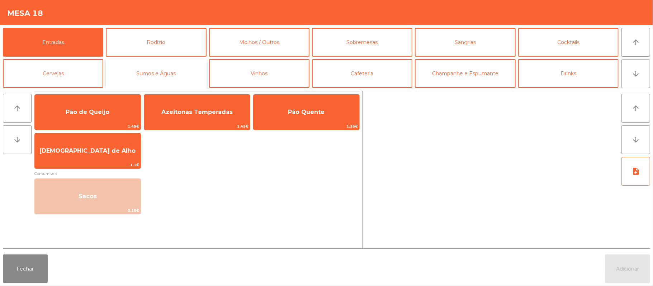
click at [164, 62] on button "Sumos e Águas" at bounding box center [156, 73] width 100 height 29
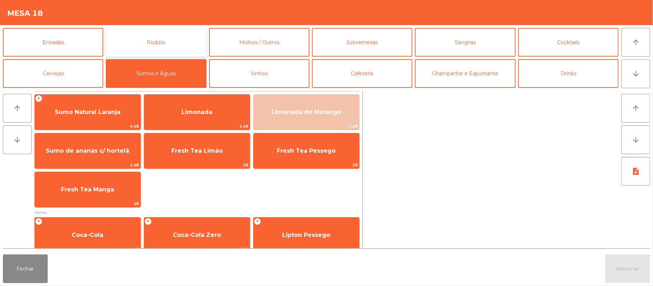
click at [181, 37] on button "Rodizio" at bounding box center [156, 42] width 100 height 29
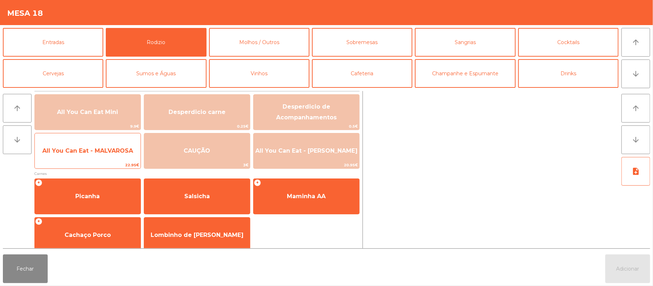
click at [106, 147] on span "All You Can Eat - MALVAROSA" at bounding box center [87, 150] width 91 height 7
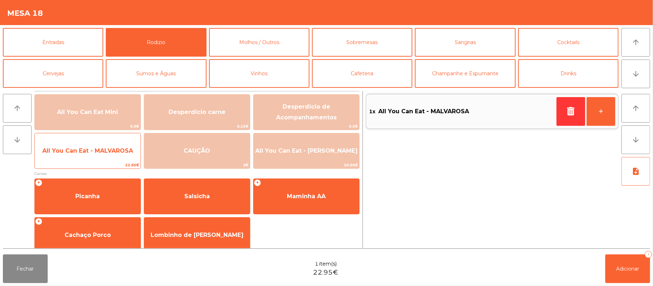
click at [105, 152] on span "All You Can Eat - MALVAROSA" at bounding box center [87, 150] width 91 height 7
click at [104, 143] on span "All You Can Eat - MALVAROSA" at bounding box center [88, 150] width 106 height 19
click at [115, 142] on span "All You Can Eat - MALVAROSA" at bounding box center [88, 150] width 106 height 19
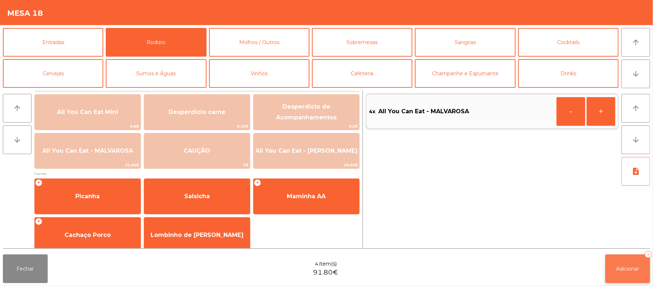
click at [631, 264] on button "Adicionar 4" at bounding box center [627, 268] width 45 height 29
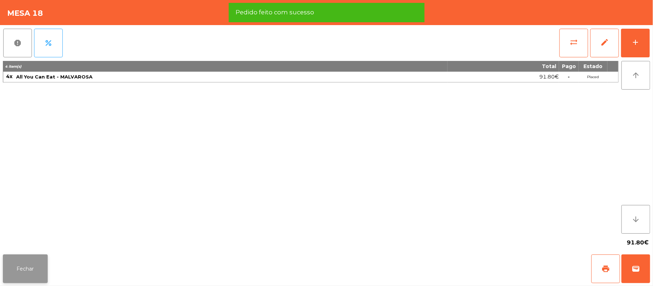
click at [36, 264] on button "Fechar" at bounding box center [25, 268] width 45 height 29
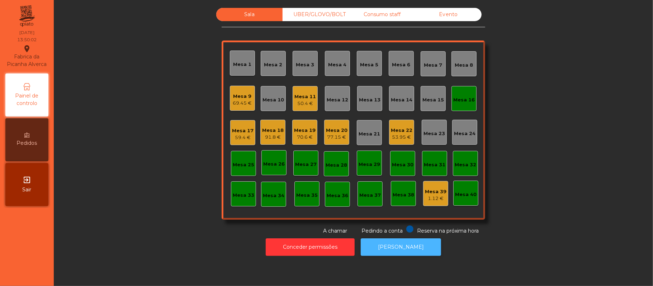
click at [388, 254] on button "[PERSON_NAME]" at bounding box center [401, 247] width 80 height 18
click at [468, 110] on div "Mesa 16" at bounding box center [463, 98] width 25 height 25
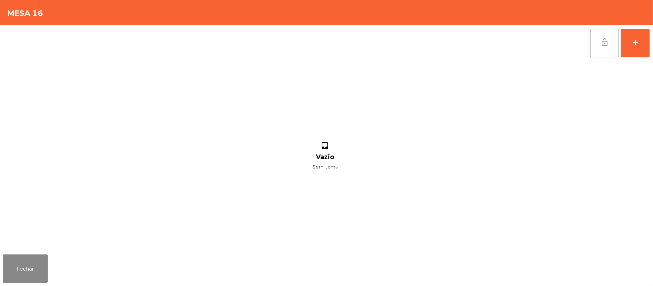
click at [601, 39] on span "lock_open" at bounding box center [604, 42] width 9 height 9
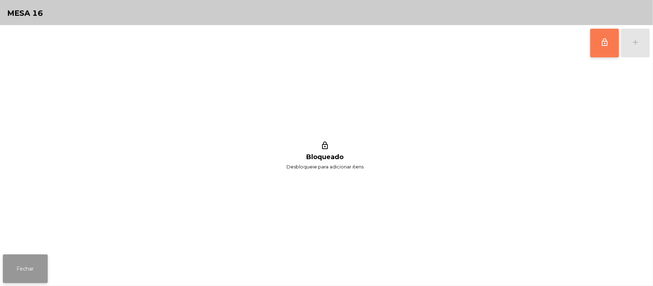
click at [3, 271] on button "Fechar" at bounding box center [25, 268] width 45 height 29
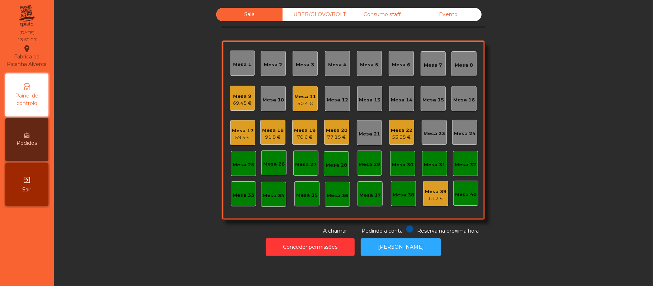
click at [394, 74] on div "Mesa 6" at bounding box center [400, 63] width 25 height 25
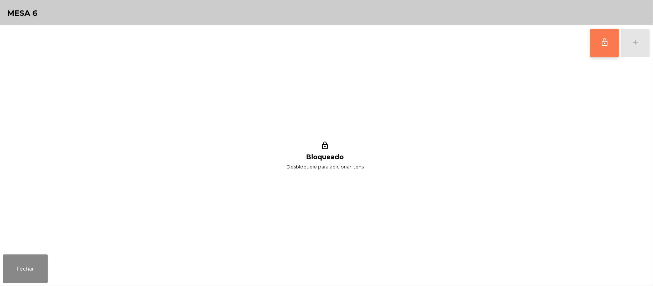
click at [601, 56] on button "lock_outline" at bounding box center [604, 43] width 29 height 29
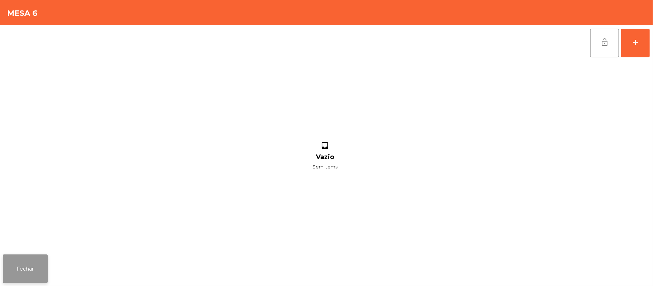
click at [31, 268] on button "Fechar" at bounding box center [25, 268] width 45 height 29
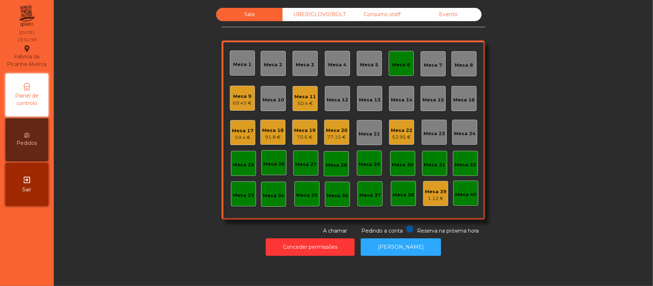
click at [399, 65] on div "Mesa 6" at bounding box center [401, 64] width 18 height 7
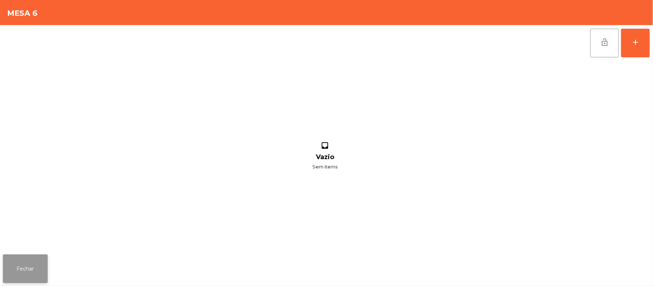
click at [3, 267] on button "Fechar" at bounding box center [25, 268] width 45 height 29
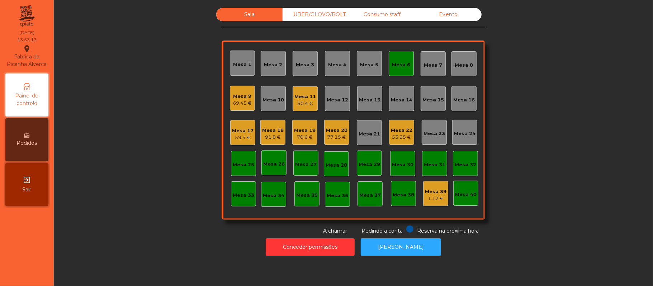
click at [307, 66] on div "Mesa 3" at bounding box center [305, 64] width 18 height 7
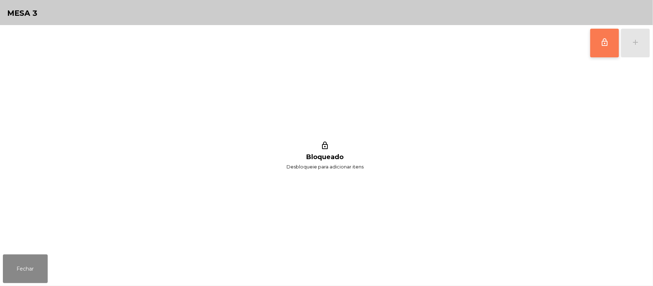
click at [597, 46] on button "lock_outline" at bounding box center [604, 43] width 29 height 29
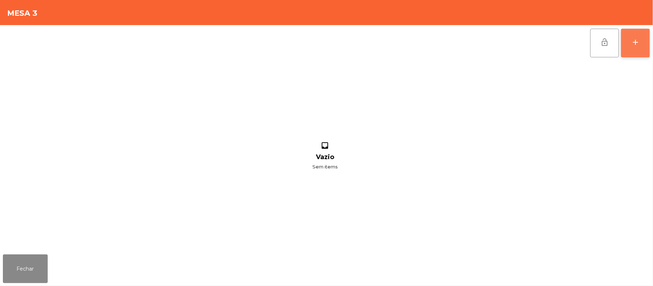
click at [635, 44] on div "add" at bounding box center [635, 42] width 9 height 9
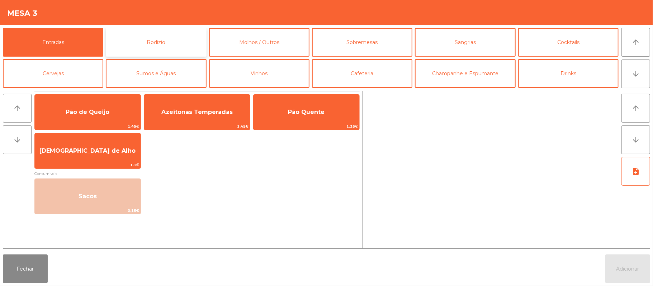
click at [178, 46] on button "Rodizio" at bounding box center [156, 42] width 100 height 29
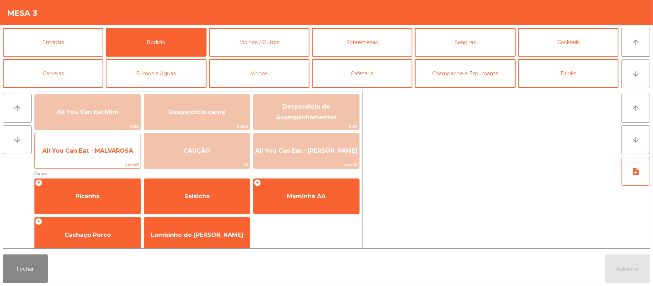
click at [102, 154] on span "All You Can Eat - MALVAROSA" at bounding box center [87, 150] width 91 height 7
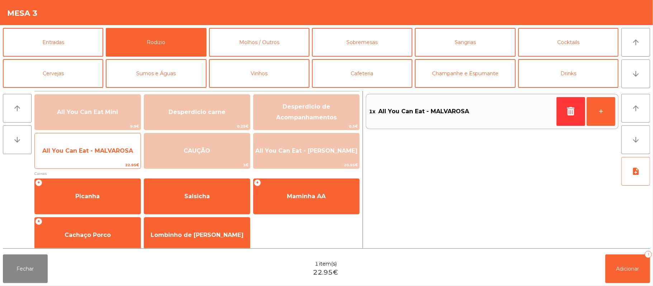
click at [99, 149] on span "All You Can Eat - MALVAROSA" at bounding box center [87, 150] width 91 height 7
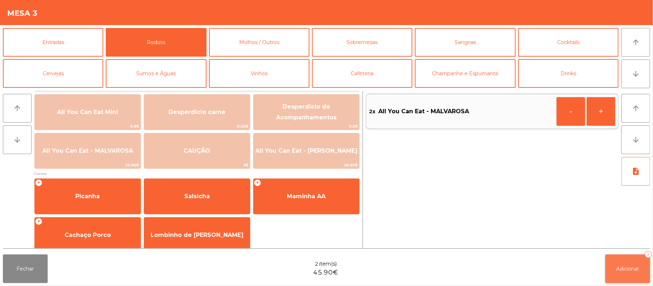
click at [616, 282] on button "Adicionar 2" at bounding box center [627, 268] width 45 height 29
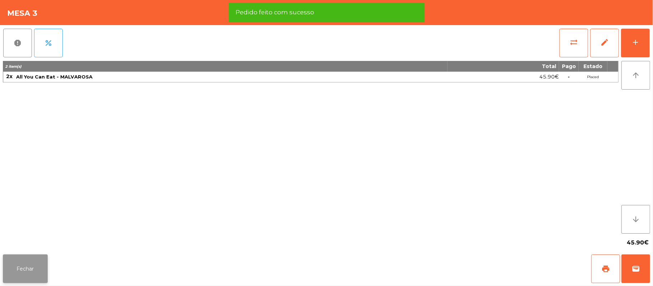
click at [28, 272] on button "Fechar" at bounding box center [25, 268] width 45 height 29
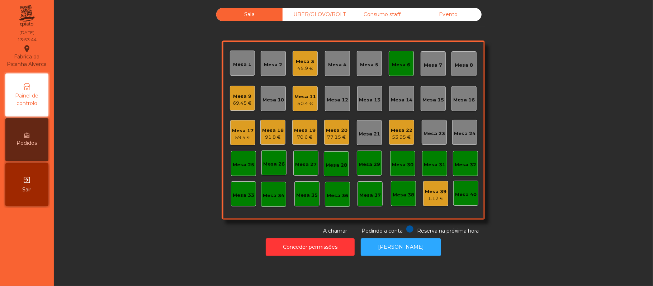
click at [394, 68] on div "Mesa 6" at bounding box center [400, 63] width 25 height 25
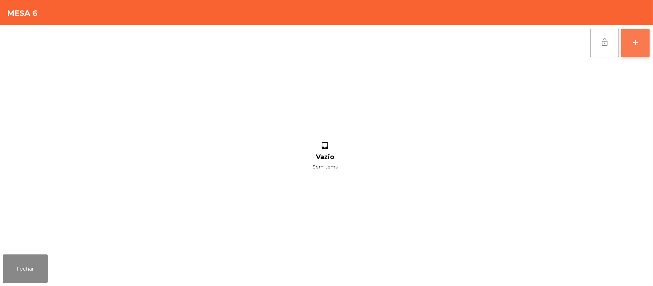
click at [629, 48] on button "add" at bounding box center [635, 43] width 29 height 29
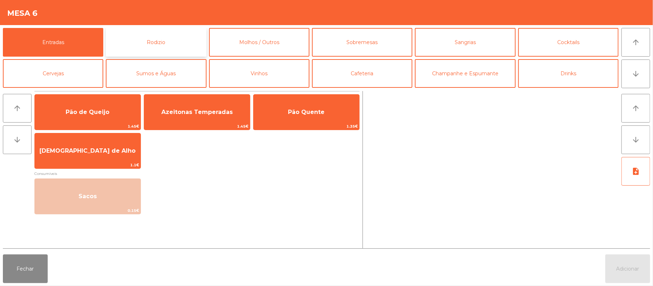
click at [168, 40] on button "Rodizio" at bounding box center [156, 42] width 100 height 29
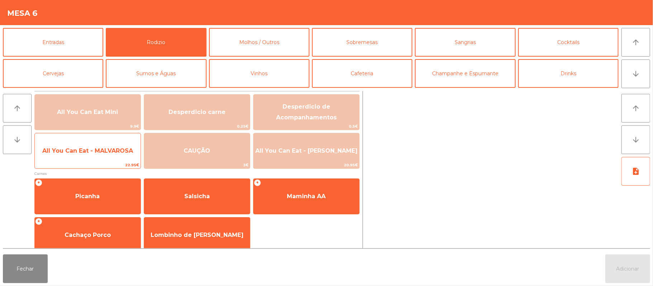
click at [102, 149] on span "All You Can Eat - MALVAROSA" at bounding box center [87, 150] width 91 height 7
click at [104, 148] on span "All You Can Eat - MALVAROSA" at bounding box center [87, 150] width 91 height 7
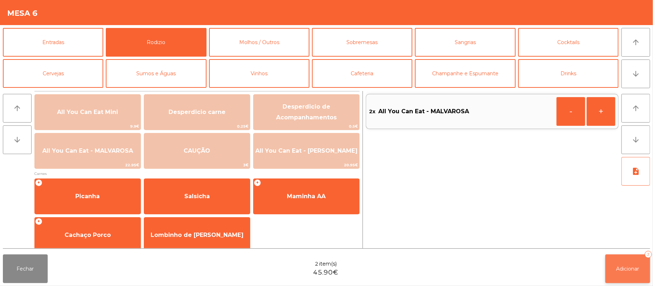
click at [628, 274] on button "Adicionar 2" at bounding box center [627, 268] width 45 height 29
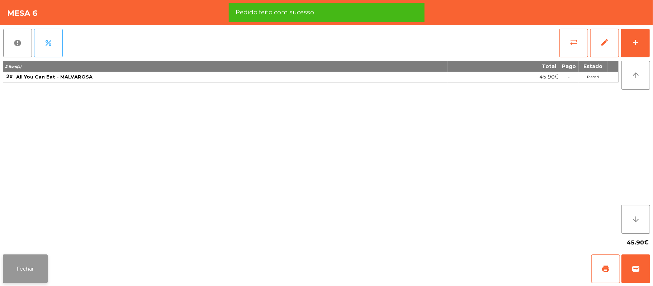
click at [25, 262] on button "Fechar" at bounding box center [25, 268] width 45 height 29
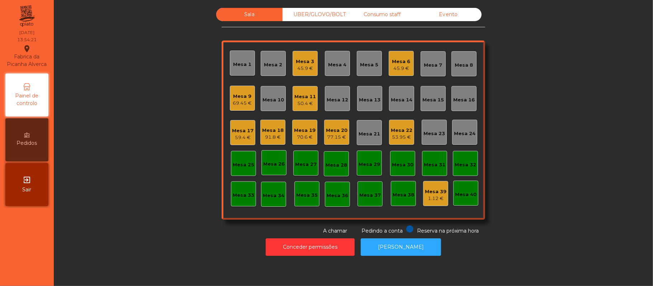
click at [296, 68] on div "45.9 €" at bounding box center [305, 68] width 18 height 7
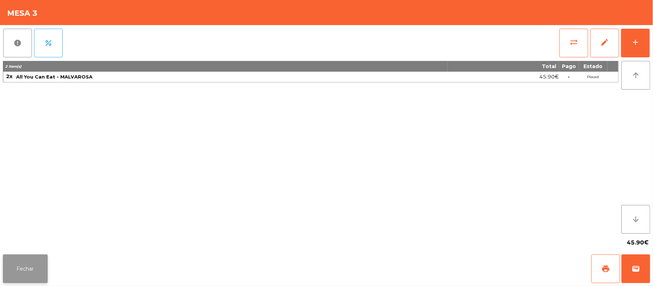
click at [19, 267] on button "Fechar" at bounding box center [25, 268] width 45 height 29
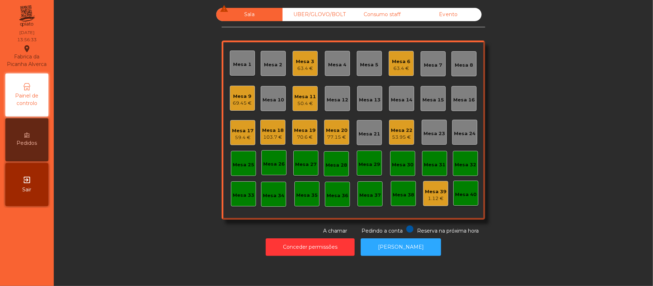
click at [243, 138] on div "59.4 €" at bounding box center [243, 137] width 22 height 7
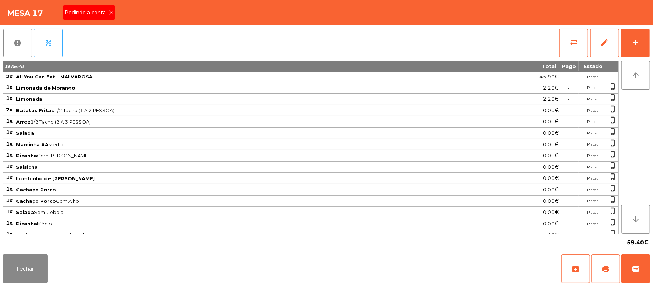
click at [102, 12] on span "Pedindo a conta" at bounding box center [87, 13] width 44 height 8
click at [565, 43] on button "sync_alt" at bounding box center [573, 43] width 29 height 29
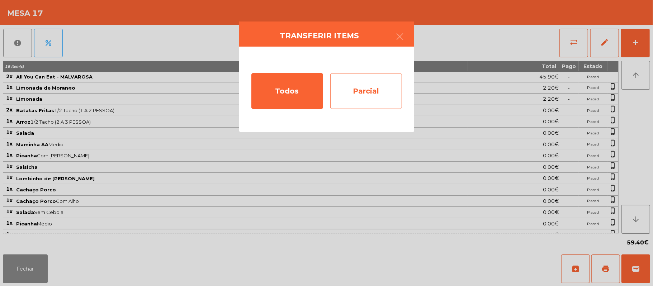
click at [360, 81] on div "Parcial" at bounding box center [366, 91] width 72 height 36
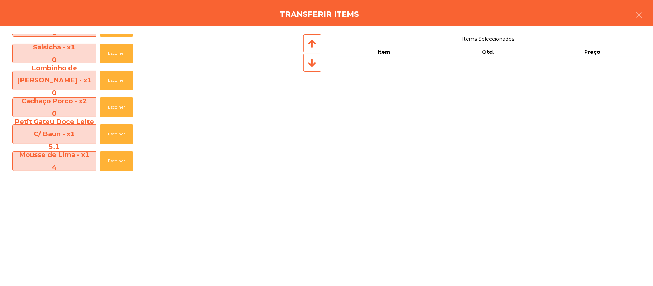
scroll to position [213, 0]
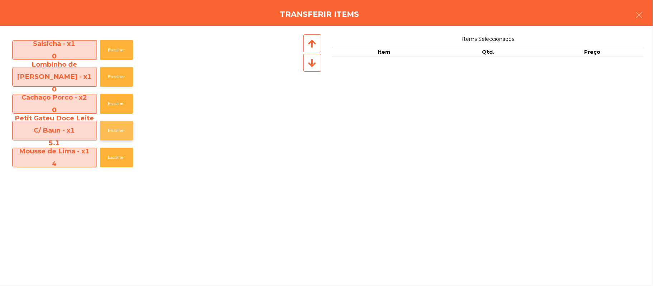
click at [120, 131] on button "Escolher" at bounding box center [116, 131] width 33 height 20
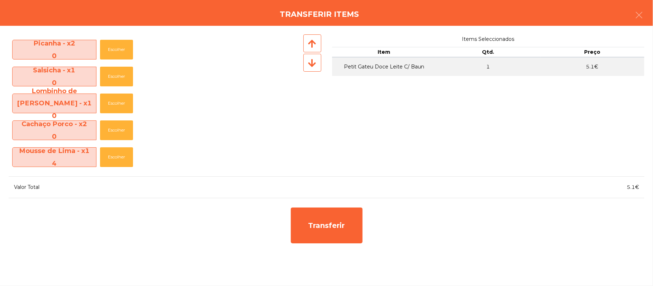
scroll to position [186, 0]
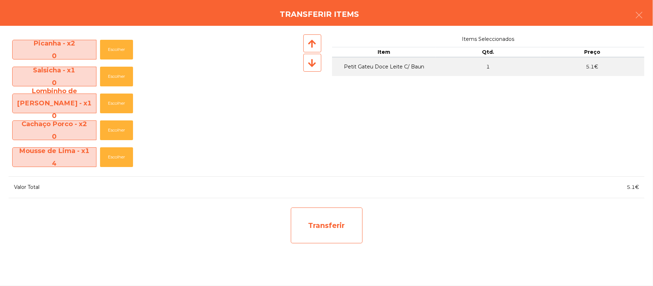
click at [340, 223] on div "Transferir" at bounding box center [327, 226] width 72 height 36
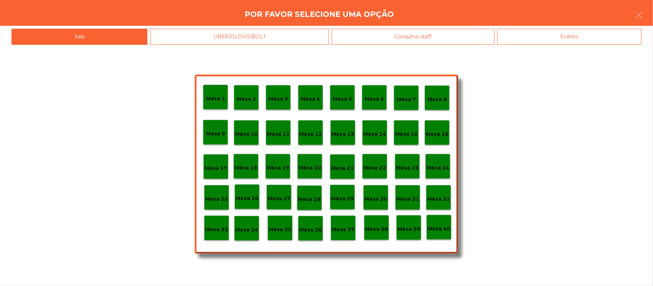
click at [406, 226] on p "Mesa 39" at bounding box center [408, 229] width 23 height 8
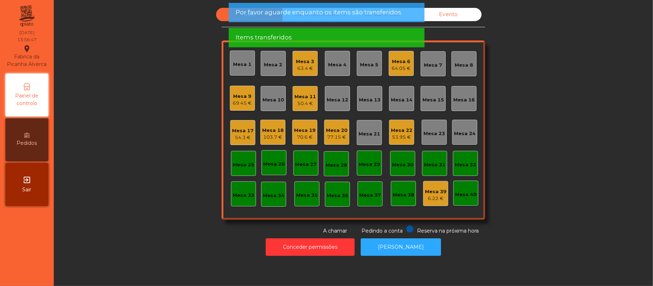
click at [232, 129] on div "Mesa 17" at bounding box center [243, 130] width 22 height 7
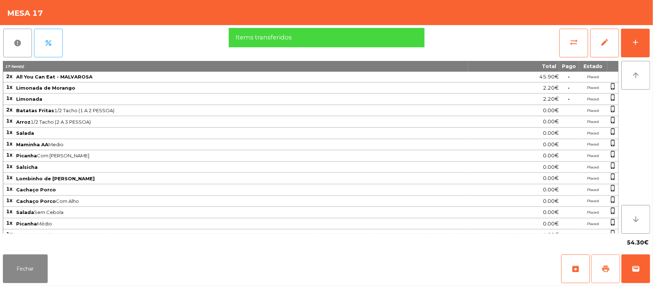
click at [599, 266] on button "print" at bounding box center [605, 268] width 29 height 29
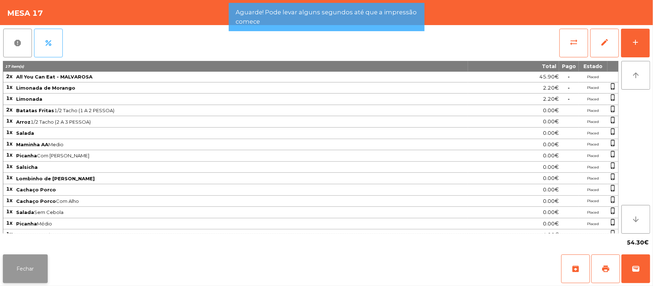
click at [11, 280] on button "Fechar" at bounding box center [25, 268] width 45 height 29
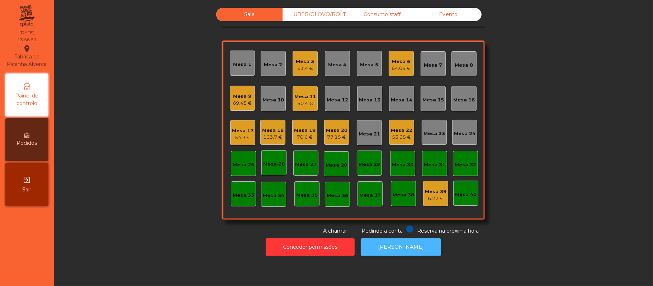
click at [396, 253] on button "[PERSON_NAME]" at bounding box center [401, 247] width 80 height 18
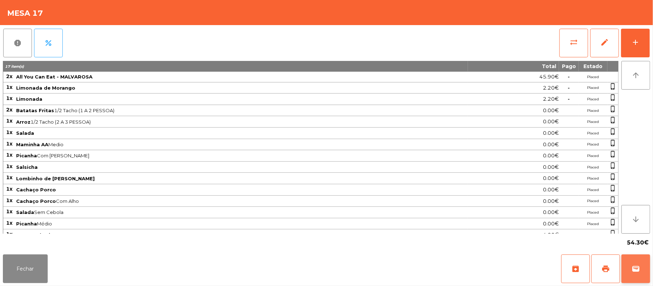
click at [638, 277] on button "wallet" at bounding box center [635, 268] width 29 height 29
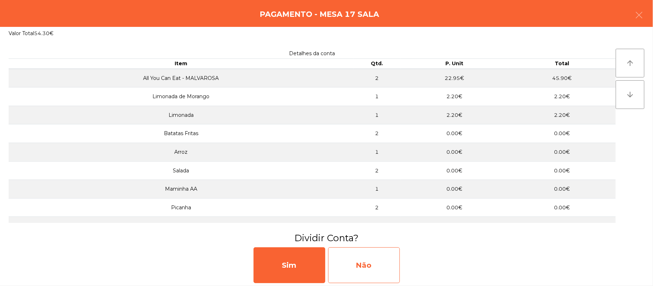
click at [377, 258] on div "Não" at bounding box center [364, 265] width 72 height 36
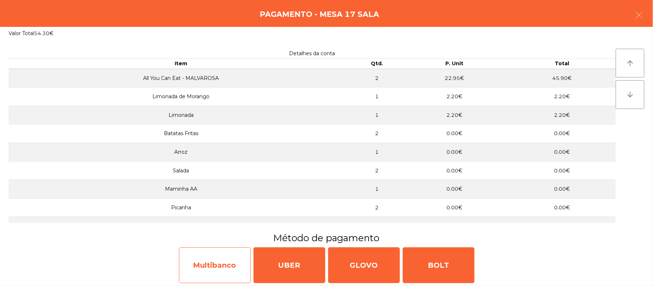
click at [209, 271] on div "Multibanco" at bounding box center [215, 265] width 72 height 36
select select "**"
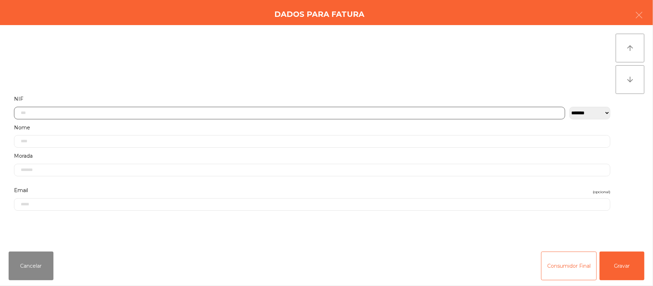
click at [195, 113] on input "text" at bounding box center [289, 113] width 551 height 13
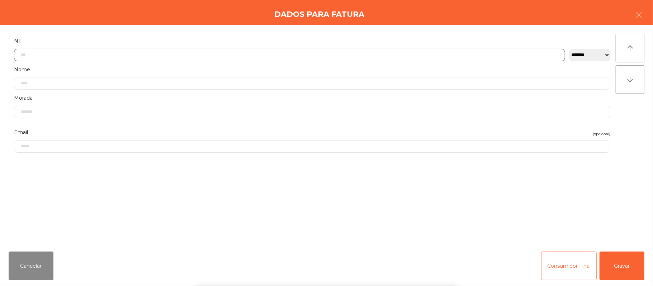
scroll to position [60, 0]
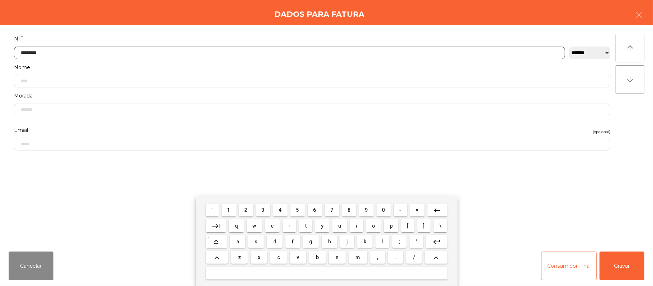
type input "*********"
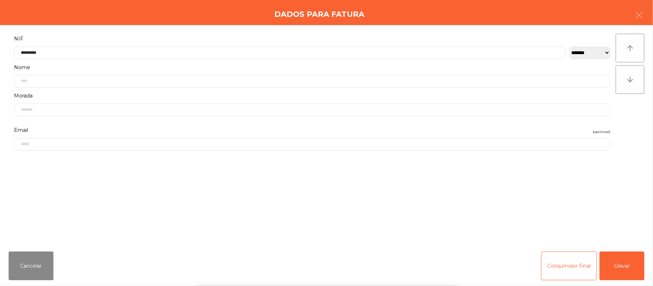
click at [627, 267] on div "` 1 2 3 4 5 6 7 8 9 0 - = keyboard_backspace keyboard_tab q w e r t y u i o p […" at bounding box center [326, 241] width 653 height 89
click at [616, 267] on button "Gravar" at bounding box center [621, 266] width 45 height 29
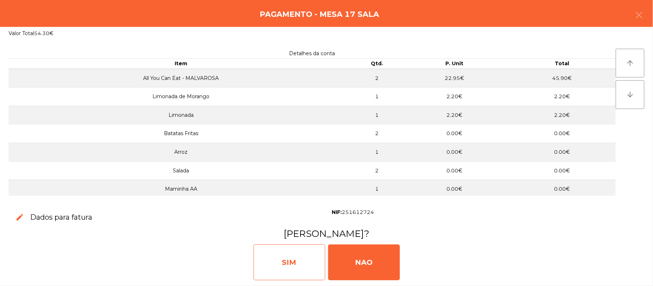
click at [284, 254] on div "SIM" at bounding box center [289, 262] width 72 height 36
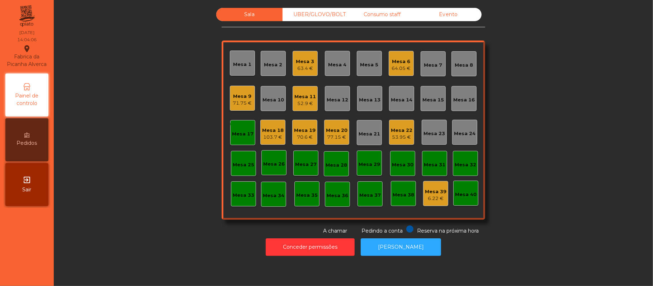
click at [238, 134] on div "Mesa 17" at bounding box center [243, 133] width 22 height 7
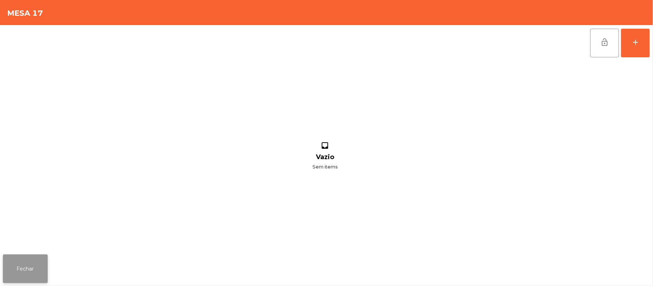
click at [32, 266] on button "Fechar" at bounding box center [25, 268] width 45 height 29
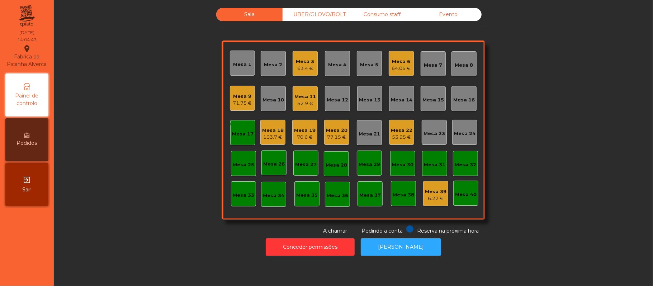
click at [237, 131] on div "Mesa 17" at bounding box center [243, 133] width 22 height 7
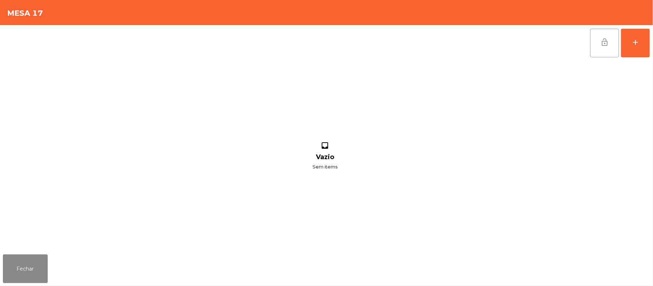
click at [599, 54] on button "lock_open" at bounding box center [604, 43] width 29 height 29
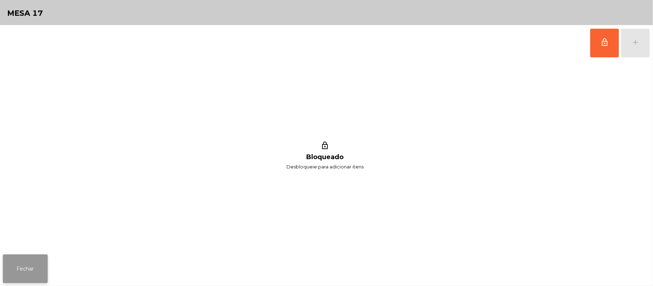
click at [6, 258] on button "Fechar" at bounding box center [25, 268] width 45 height 29
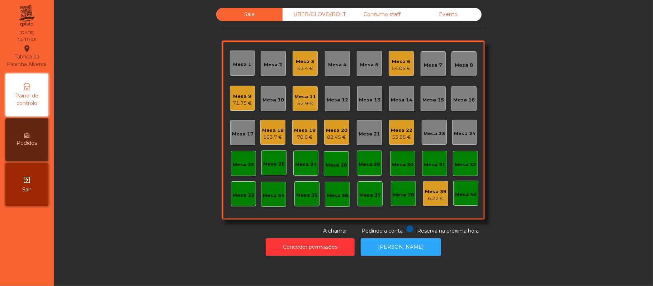
click at [303, 103] on div "52.9 €" at bounding box center [305, 103] width 22 height 7
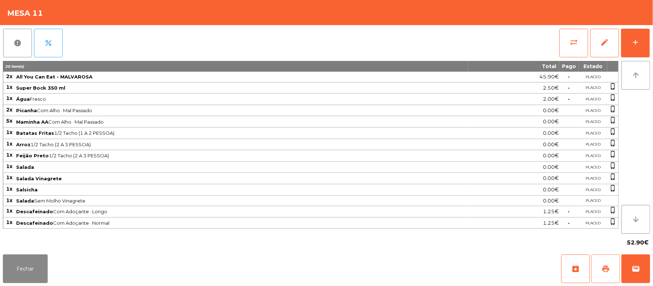
click at [598, 268] on button "print" at bounding box center [605, 268] width 29 height 29
click at [598, 271] on button "print" at bounding box center [605, 268] width 29 height 29
click at [635, 274] on button "wallet" at bounding box center [635, 268] width 29 height 29
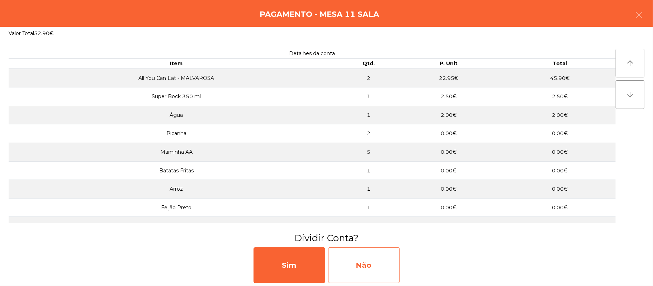
click at [373, 268] on div "Não" at bounding box center [364, 265] width 72 height 36
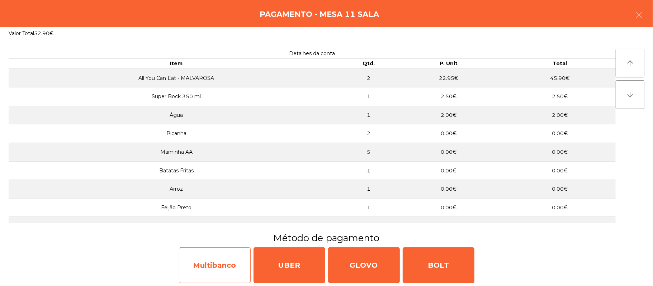
click at [230, 263] on div "Multibanco" at bounding box center [215, 265] width 72 height 36
select select "**"
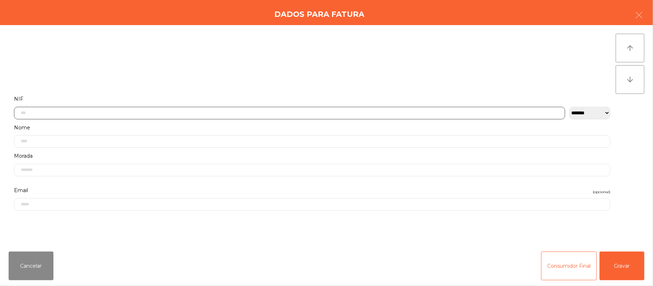
click at [174, 114] on input "text" at bounding box center [289, 113] width 551 height 13
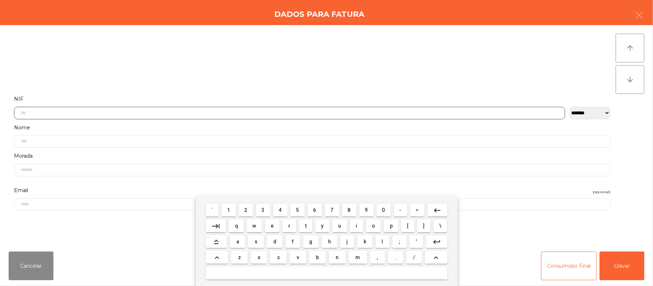
scroll to position [60, 0]
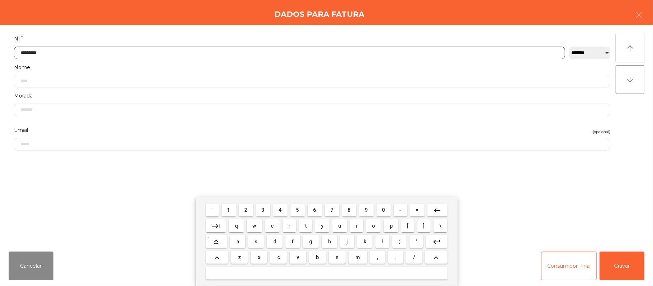
type input "*********"
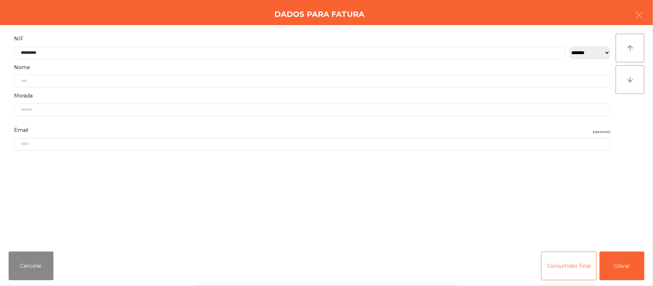
click at [614, 271] on div "` 1 2 3 4 5 6 7 8 9 0 - = keyboard_backspace keyboard_tab q w e r t y u i o p […" at bounding box center [326, 241] width 653 height 89
click at [625, 260] on button "Gravar" at bounding box center [621, 266] width 45 height 29
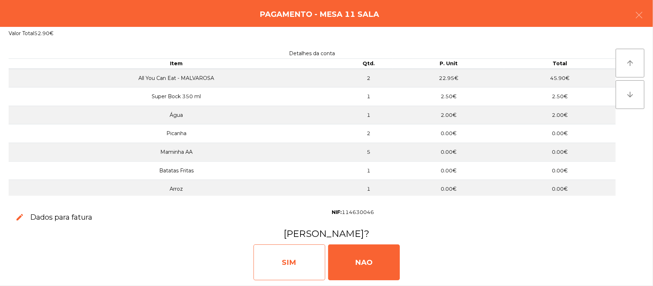
click at [286, 253] on div "SIM" at bounding box center [289, 262] width 72 height 36
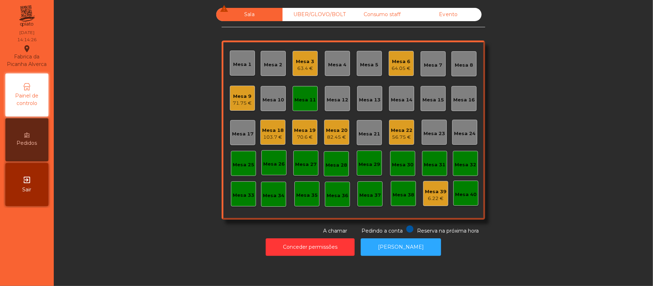
click at [240, 100] on div "71.75 €" at bounding box center [242, 103] width 19 height 7
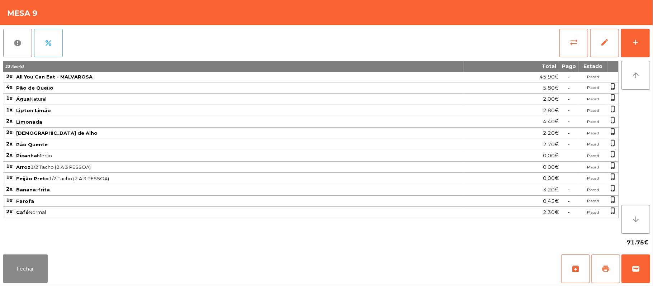
click at [602, 271] on span "print" at bounding box center [605, 268] width 9 height 9
click at [604, 273] on span "print" at bounding box center [605, 268] width 9 height 9
click at [633, 272] on span "wallet" at bounding box center [635, 268] width 9 height 9
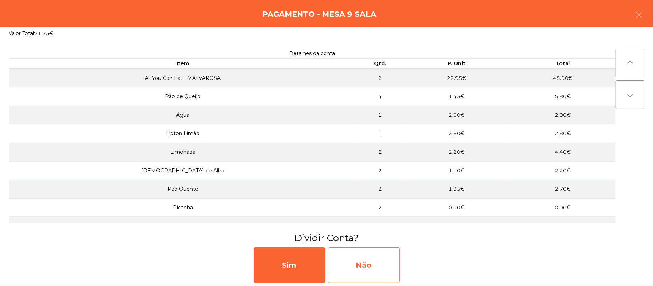
click at [357, 270] on div "Não" at bounding box center [364, 265] width 72 height 36
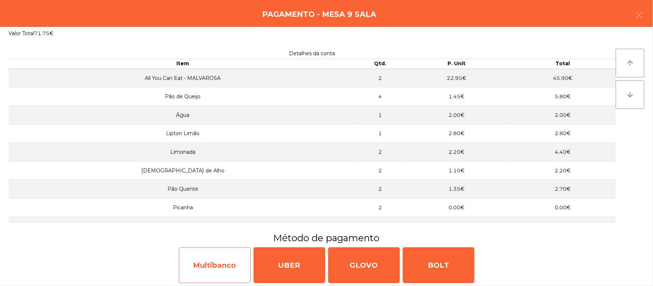
click at [224, 267] on div "Multibanco" at bounding box center [215, 265] width 72 height 36
select select "**"
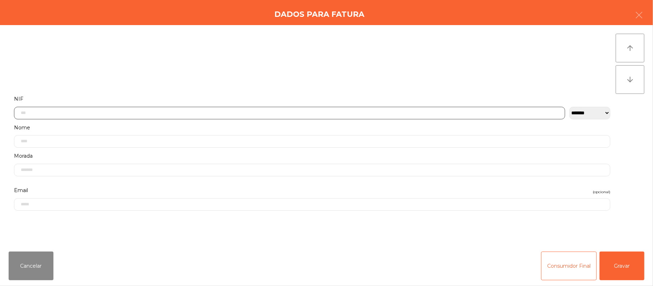
click at [243, 113] on input "text" at bounding box center [289, 113] width 551 height 13
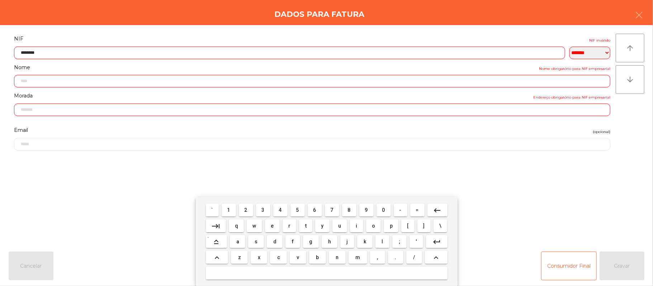
type input "*********"
type input "**********"
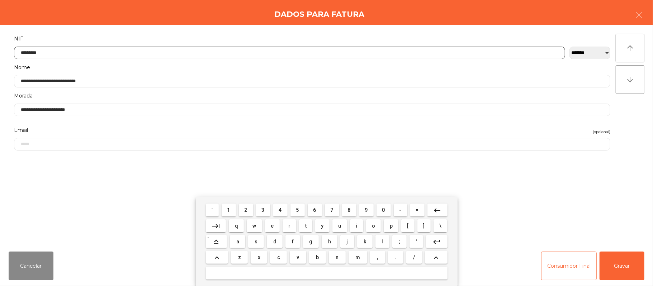
type input "*********"
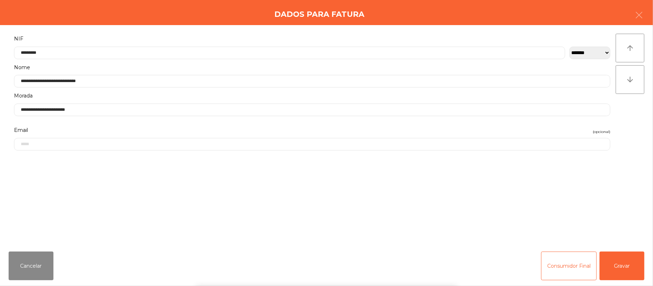
click at [631, 267] on div "` 1 2 3 4 5 6 7 8 9 0 - = keyboard_backspace keyboard_tab q w e r t y u i o p […" at bounding box center [326, 241] width 653 height 89
click at [631, 270] on button "Gravar" at bounding box center [621, 266] width 45 height 29
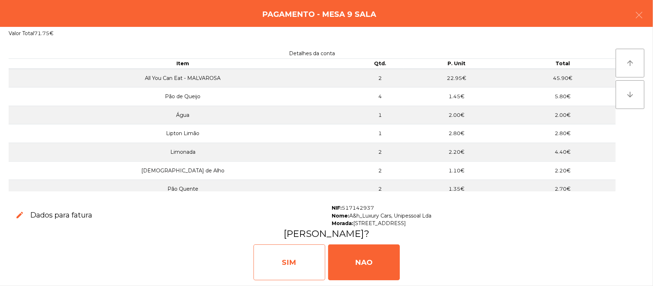
click at [280, 263] on div "SIM" at bounding box center [289, 262] width 72 height 36
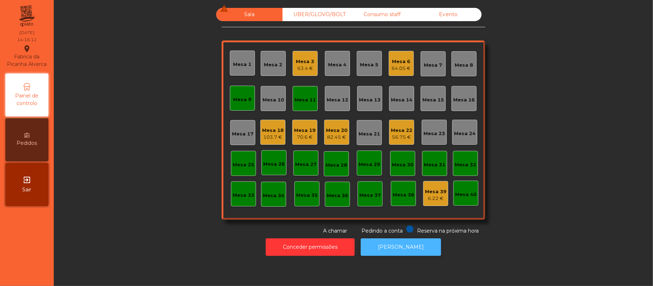
click at [405, 248] on button "[PERSON_NAME]" at bounding box center [401, 247] width 80 height 18
click at [244, 110] on div "Mesa 9" at bounding box center [242, 98] width 25 height 25
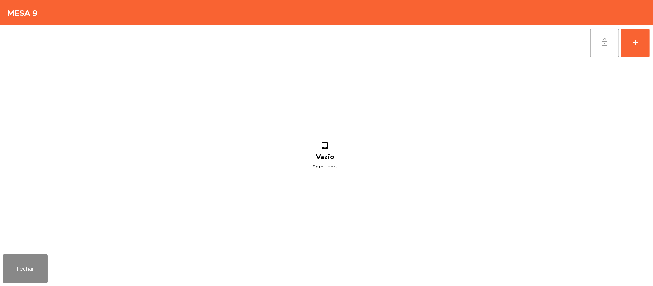
click at [597, 51] on button "lock_open" at bounding box center [604, 43] width 29 height 29
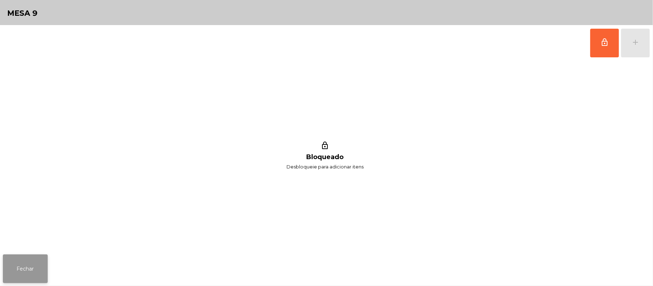
click at [38, 270] on button "Fechar" at bounding box center [25, 268] width 45 height 29
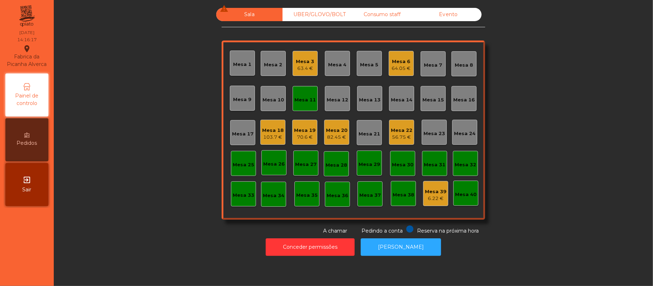
click at [298, 99] on div "Mesa 11" at bounding box center [305, 99] width 22 height 7
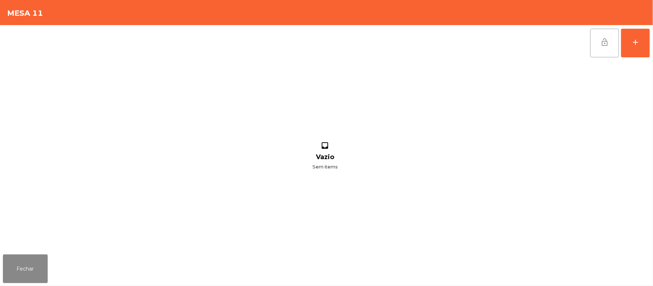
click at [602, 44] on span "lock_open" at bounding box center [604, 42] width 9 height 9
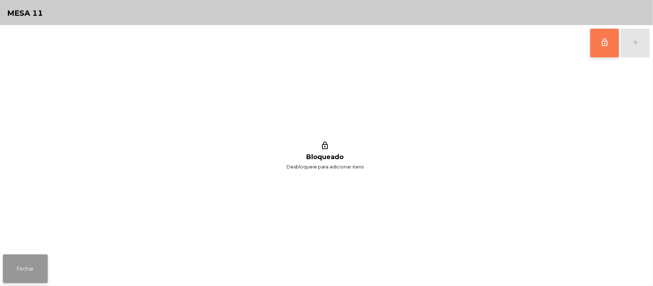
click at [22, 260] on button "Fechar" at bounding box center [25, 268] width 45 height 29
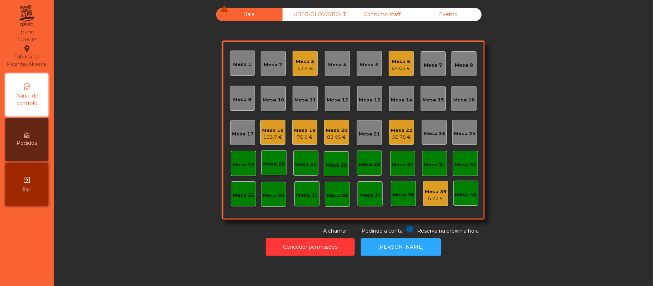
click at [304, 137] on div "70.6 €" at bounding box center [305, 137] width 22 height 7
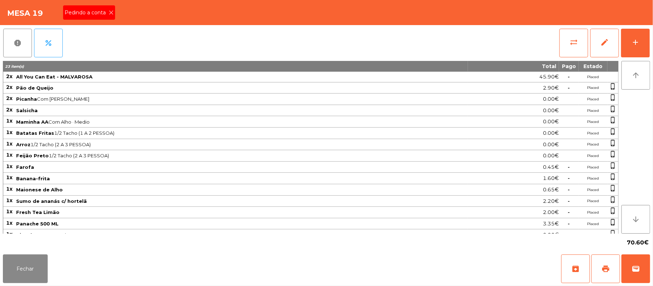
scroll to position [58, 0]
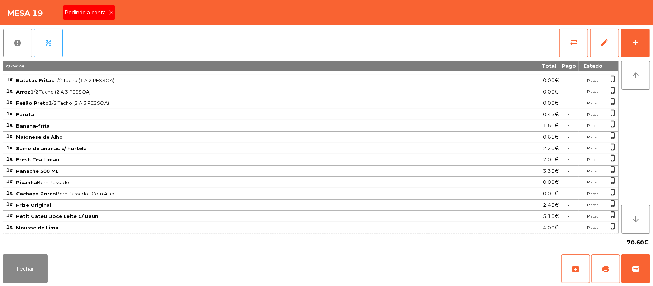
click at [110, 12] on icon at bounding box center [111, 12] width 5 height 5
click at [610, 265] on button "print" at bounding box center [605, 268] width 29 height 29
click at [16, 264] on button "Fechar" at bounding box center [25, 268] width 45 height 29
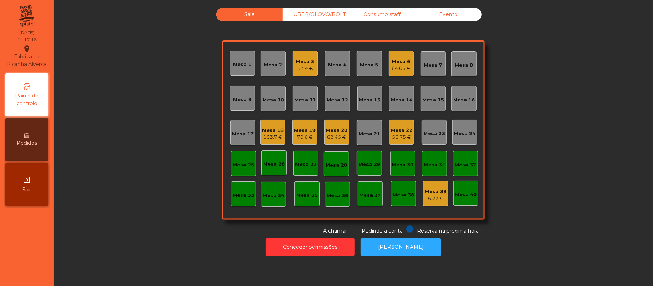
click at [305, 139] on div "70.6 €" at bounding box center [305, 137] width 22 height 7
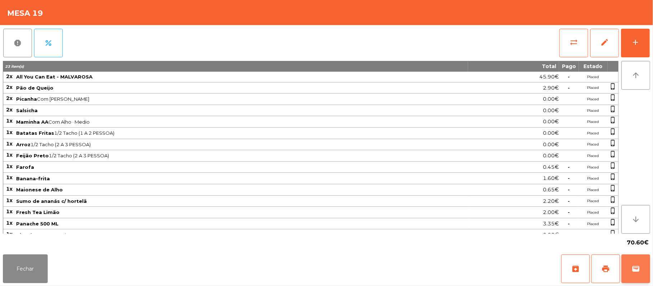
click at [646, 278] on button "wallet" at bounding box center [635, 268] width 29 height 29
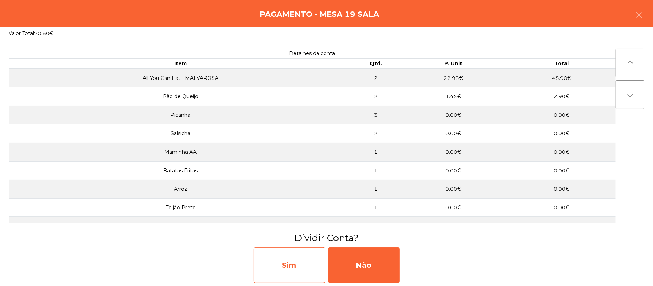
click at [284, 264] on div "Sim" at bounding box center [289, 265] width 72 height 36
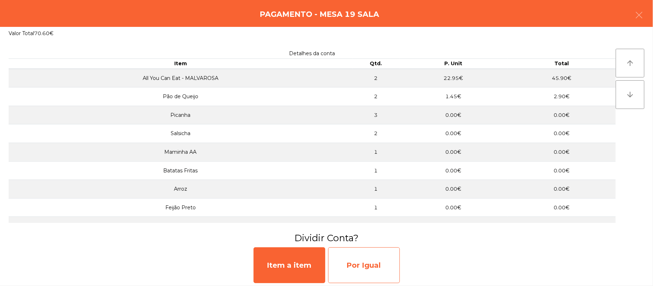
click at [358, 270] on div "Por Igual" at bounding box center [364, 265] width 72 height 36
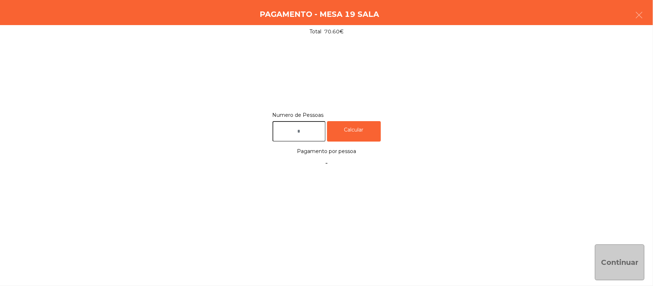
click at [310, 132] on input "text" at bounding box center [298, 131] width 53 height 20
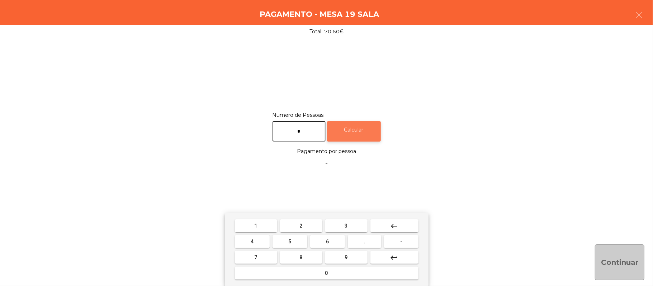
type input "*"
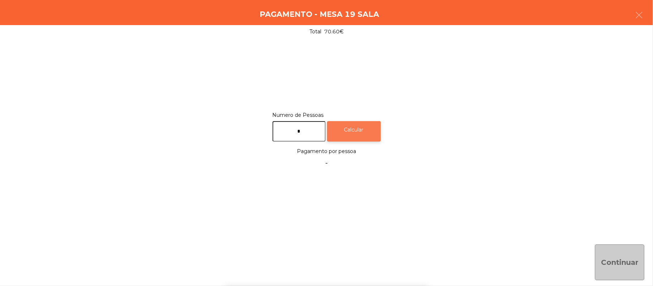
click at [357, 122] on div "Calcular" at bounding box center [354, 131] width 54 height 20
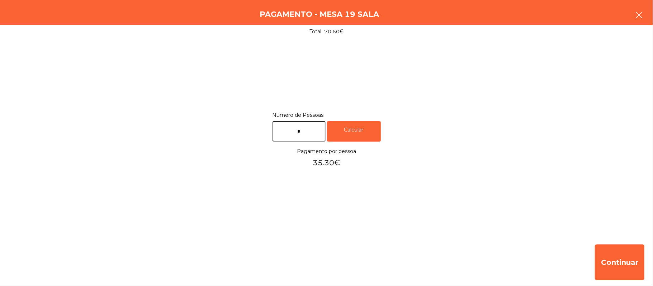
click at [642, 19] on icon "button" at bounding box center [638, 15] width 9 height 9
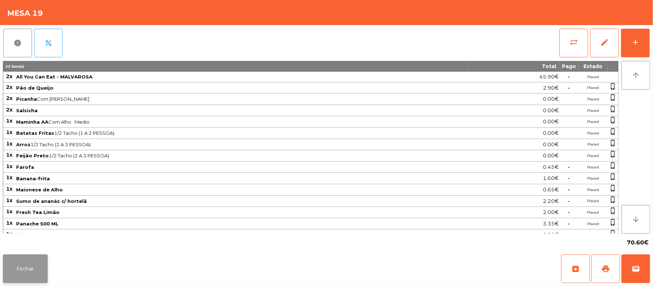
click at [18, 279] on button "Fechar" at bounding box center [25, 268] width 45 height 29
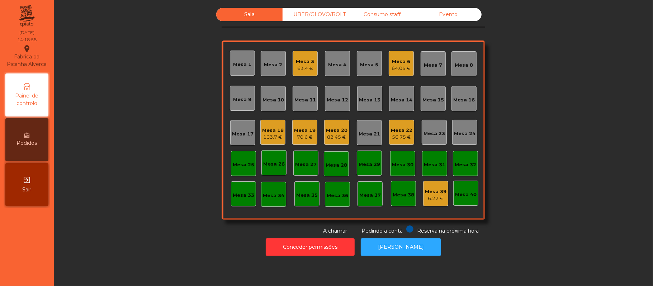
click at [297, 127] on div "Mesa 19" at bounding box center [305, 130] width 22 height 7
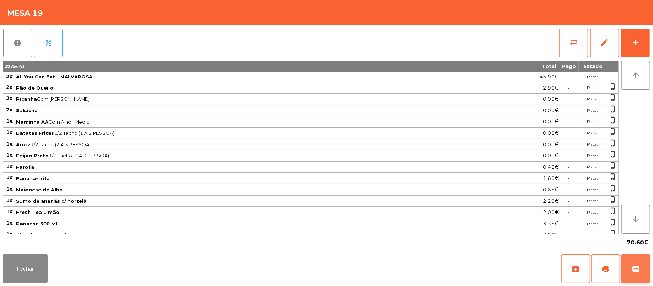
click at [621, 280] on button "wallet" at bounding box center [635, 268] width 29 height 29
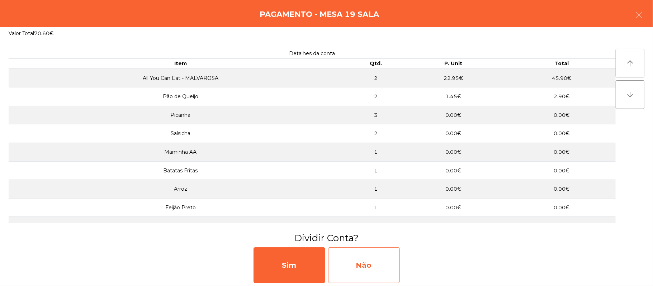
click at [375, 266] on div "Não" at bounding box center [364, 265] width 72 height 36
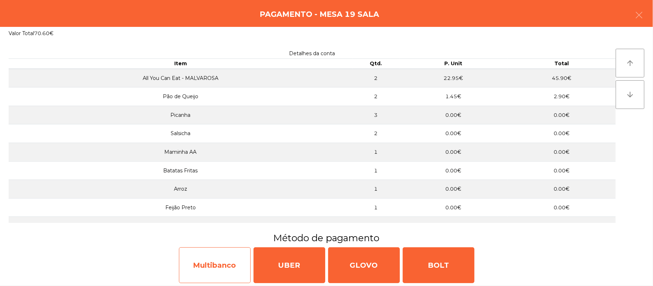
click at [219, 259] on div "Multibanco" at bounding box center [215, 265] width 72 height 36
select select "**"
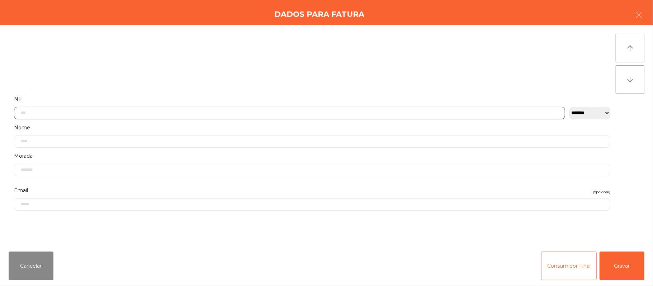
click at [226, 115] on input "text" at bounding box center [289, 113] width 551 height 13
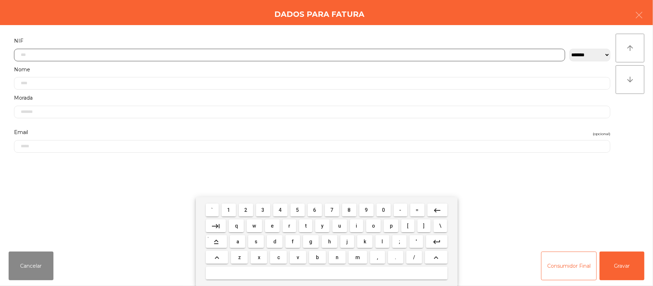
scroll to position [60, 0]
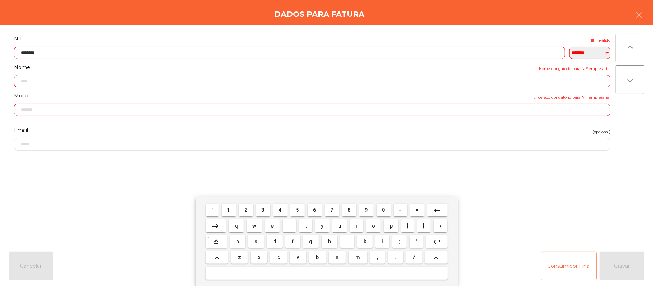
type input "*********"
type input "**********"
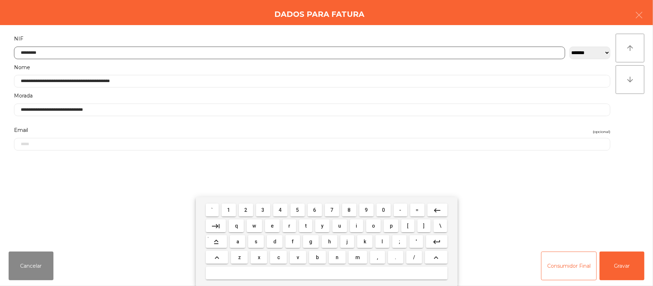
type input "*********"
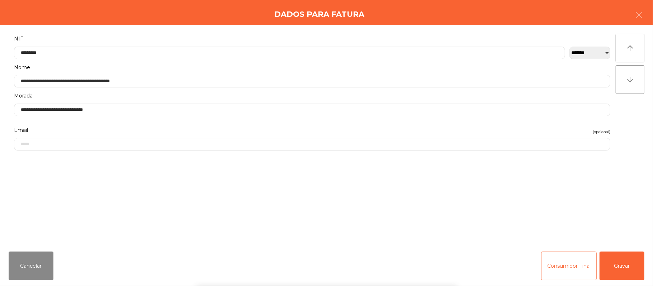
click at [625, 277] on div "` 1 2 3 4 5 6 7 8 9 0 - = keyboard_backspace keyboard_tab q w e r t y u i o p […" at bounding box center [326, 241] width 653 height 89
click at [629, 271] on button "Gravar" at bounding box center [621, 266] width 45 height 29
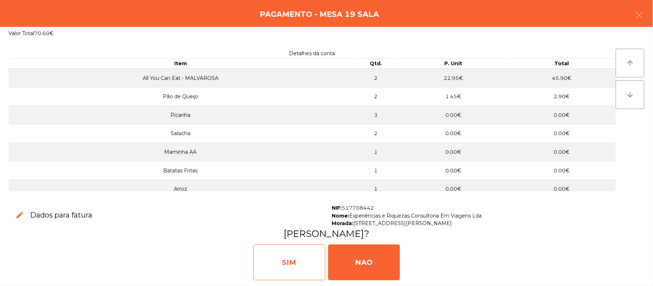
click at [290, 266] on div "SIM" at bounding box center [289, 262] width 72 height 36
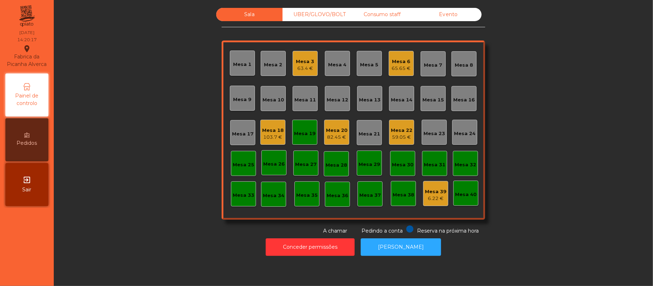
click at [297, 128] on div "Mesa 19" at bounding box center [305, 132] width 22 height 10
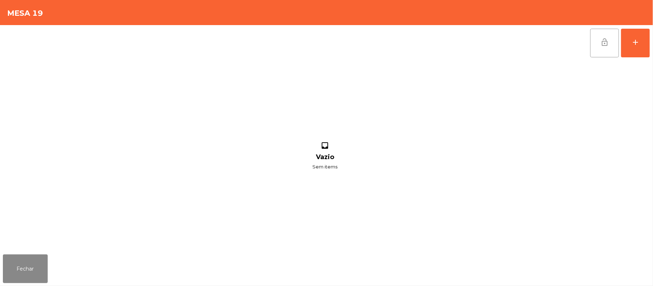
click at [604, 51] on button "lock_open" at bounding box center [604, 43] width 29 height 29
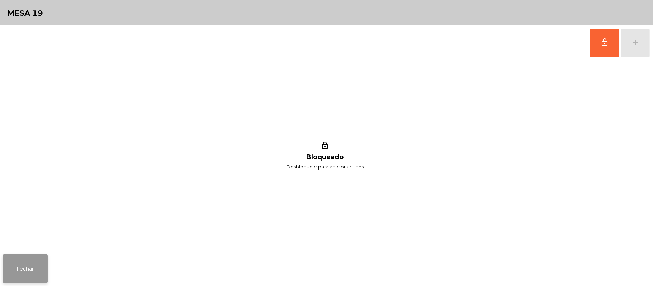
click at [6, 270] on button "Fechar" at bounding box center [25, 268] width 45 height 29
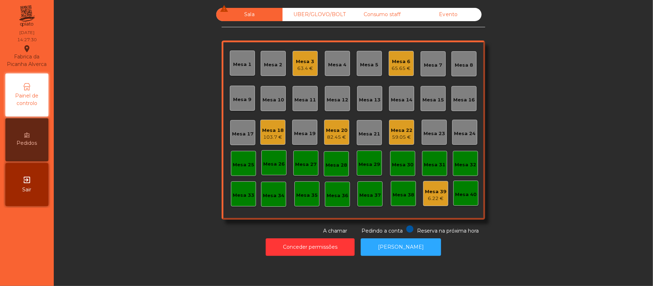
click at [391, 139] on div "59.05 €" at bounding box center [402, 137] width 22 height 7
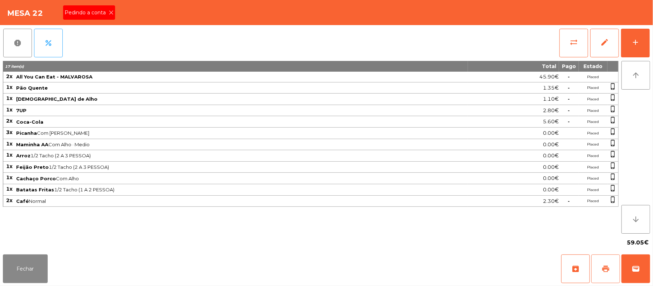
click at [610, 266] on button "print" at bounding box center [605, 268] width 29 height 29
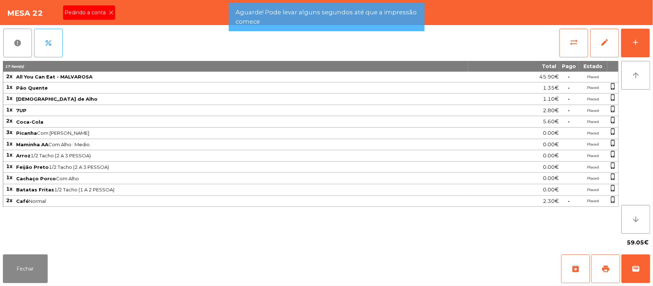
click at [111, 8] on div "Pedindo a conta" at bounding box center [89, 12] width 52 height 14
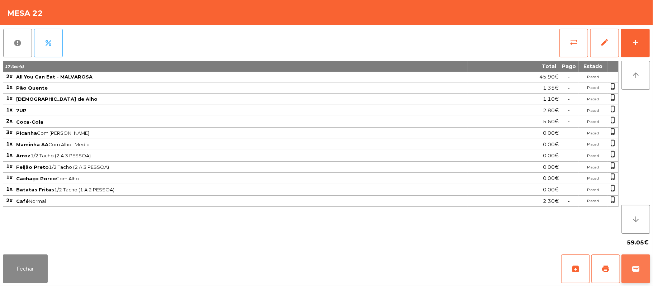
click at [630, 268] on button "wallet" at bounding box center [635, 268] width 29 height 29
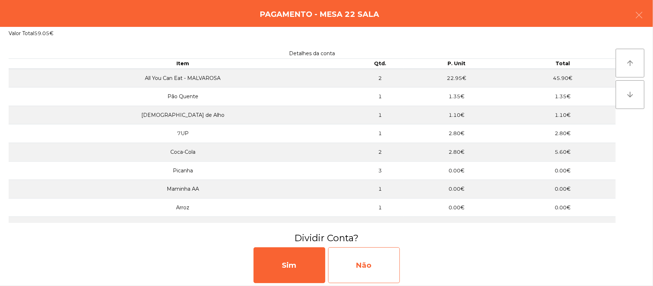
click at [374, 258] on div "Não" at bounding box center [364, 265] width 72 height 36
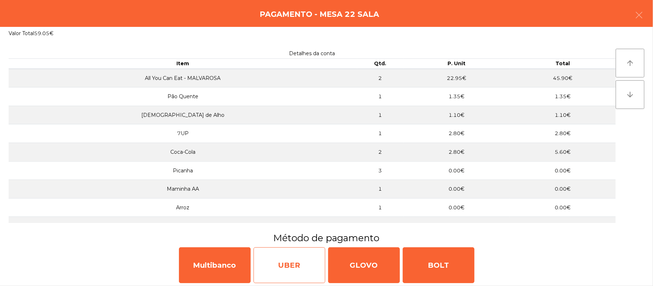
click at [281, 266] on div "UBER" at bounding box center [289, 265] width 72 height 36
select select "**"
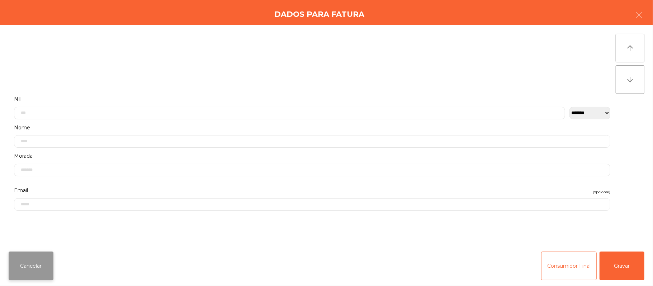
click at [37, 273] on button "Cancelar" at bounding box center [31, 266] width 45 height 29
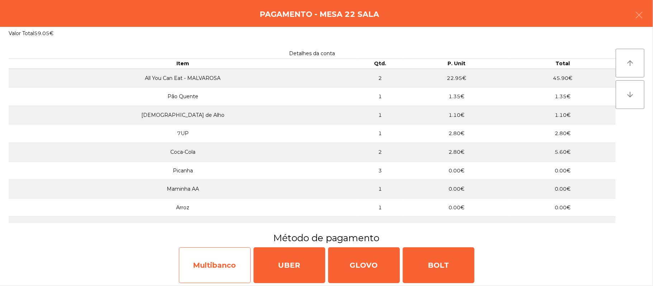
click at [196, 258] on div "Multibanco" at bounding box center [215, 265] width 72 height 36
select select "**"
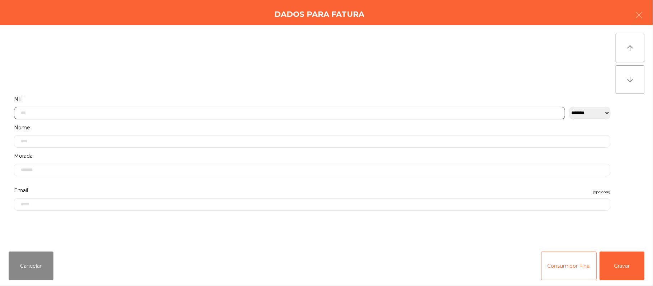
click at [166, 113] on input "text" at bounding box center [289, 113] width 551 height 13
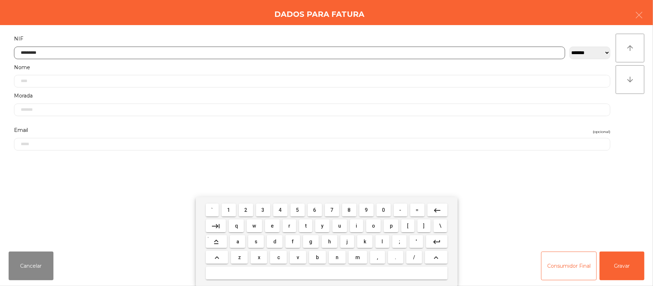
type input "*********"
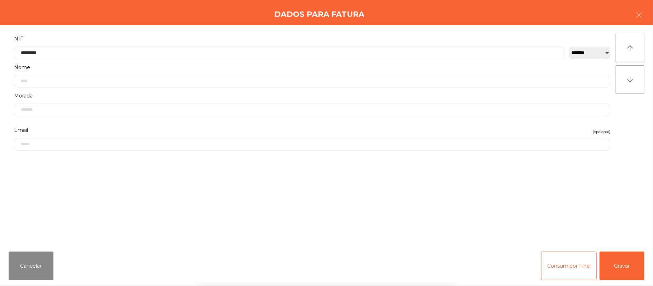
click at [627, 261] on div "` 1 2 3 4 5 6 7 8 9 0 - = keyboard_backspace keyboard_tab q w e r t y u i o p […" at bounding box center [326, 241] width 653 height 89
click at [624, 258] on button "Gravar" at bounding box center [621, 266] width 45 height 29
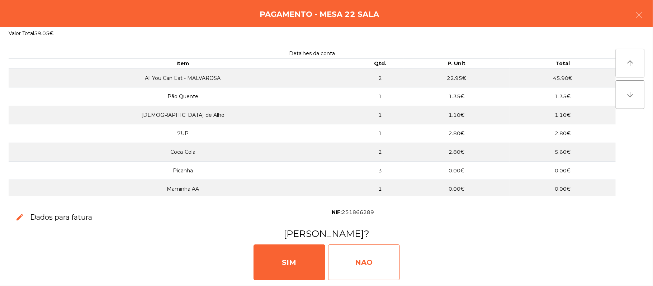
click at [371, 260] on div "NAO" at bounding box center [364, 262] width 72 height 36
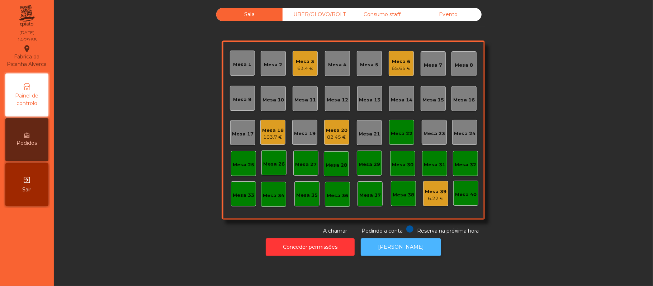
click at [391, 254] on button "[PERSON_NAME]" at bounding box center [401, 247] width 80 height 18
click at [401, 132] on div "Mesa 22" at bounding box center [402, 133] width 22 height 7
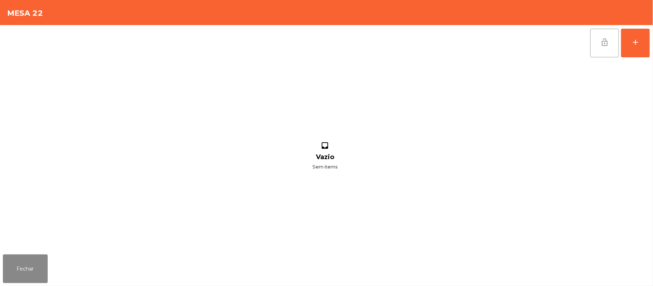
click at [611, 32] on button "lock_open" at bounding box center [604, 43] width 29 height 29
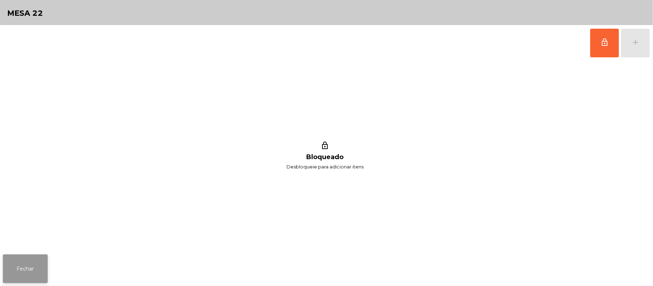
click at [5, 277] on button "Fechar" at bounding box center [25, 268] width 45 height 29
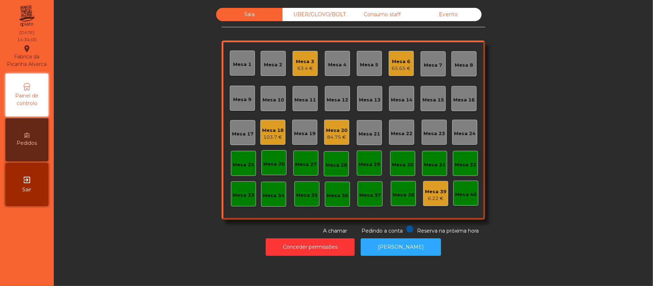
click at [310, 17] on div "UBER/GLOVO/BOLT" at bounding box center [315, 14] width 66 height 13
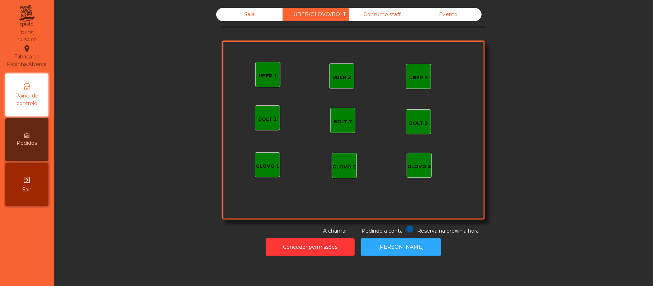
click at [276, 78] on div "UBER 1" at bounding box center [267, 74] width 25 height 25
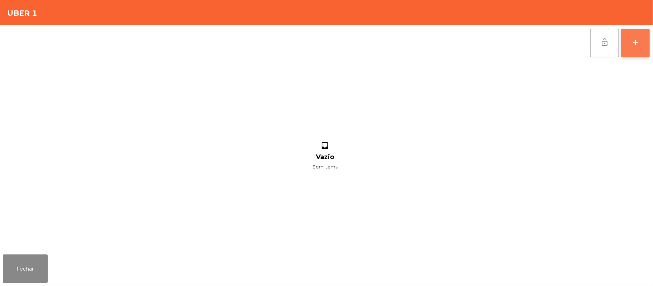
click at [631, 47] on button "add" at bounding box center [635, 43] width 29 height 29
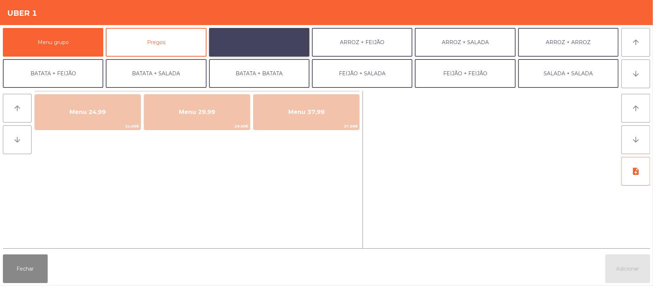
click at [266, 48] on button "ARROZ + BATATAS" at bounding box center [259, 42] width 100 height 29
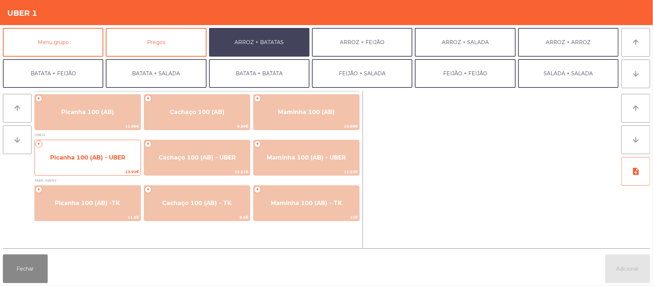
click at [102, 155] on span "Picanha 100 (AB) - UBER" at bounding box center [87, 157] width 75 height 7
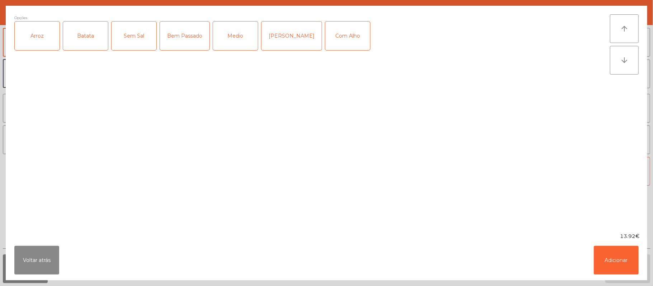
click at [54, 42] on div "Arroz" at bounding box center [37, 36] width 45 height 29
click at [87, 38] on div "Batata" at bounding box center [85, 36] width 45 height 29
click at [236, 47] on div "Medio" at bounding box center [235, 36] width 45 height 29
click at [330, 41] on div "Com Alho" at bounding box center [347, 36] width 45 height 29
click at [611, 258] on button "Adicionar" at bounding box center [615, 260] width 45 height 29
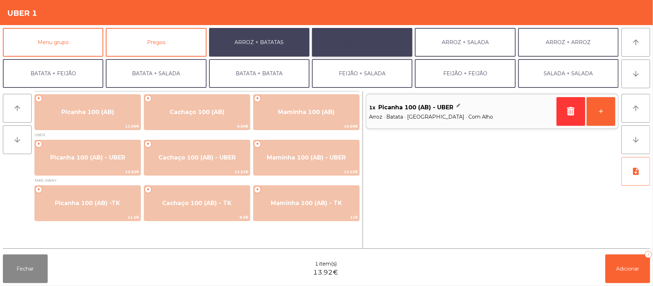
click at [376, 48] on button "ARROZ + FEIJÃO" at bounding box center [362, 42] width 100 height 29
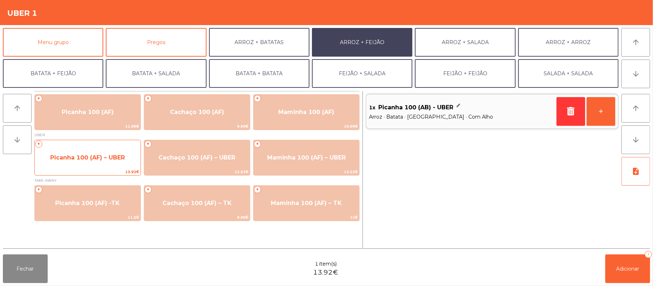
click at [87, 158] on span "Picanha 100 (AF) – UBER" at bounding box center [87, 157] width 75 height 7
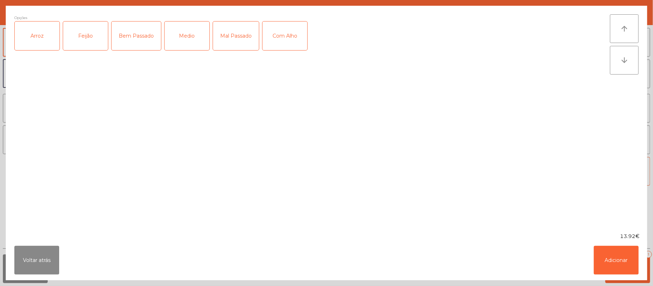
click at [47, 42] on div "Arroz" at bounding box center [37, 36] width 45 height 29
click at [81, 43] on div "Feijão" at bounding box center [85, 36] width 45 height 29
click at [238, 33] on div "Mal Passado" at bounding box center [236, 36] width 46 height 29
click at [279, 34] on div "Com Alho" at bounding box center [284, 36] width 45 height 29
click at [614, 256] on button "Adicionar" at bounding box center [615, 260] width 45 height 29
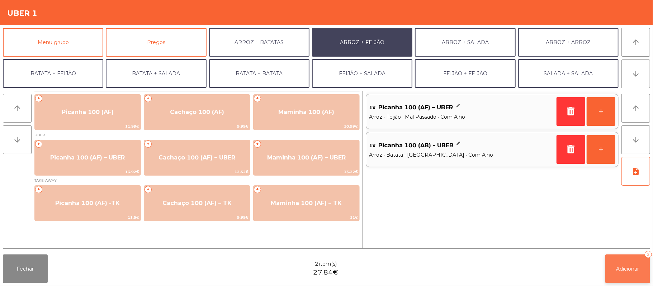
click at [626, 267] on span "Adicionar" at bounding box center [627, 269] width 23 height 6
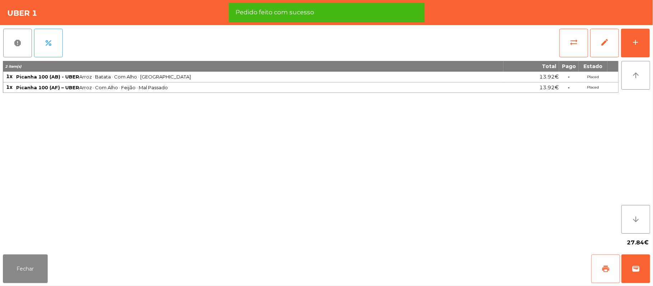
click at [601, 268] on span "print" at bounding box center [605, 268] width 9 height 9
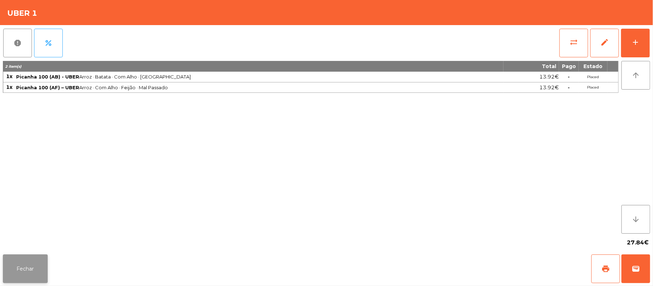
click at [32, 272] on button "Fechar" at bounding box center [25, 268] width 45 height 29
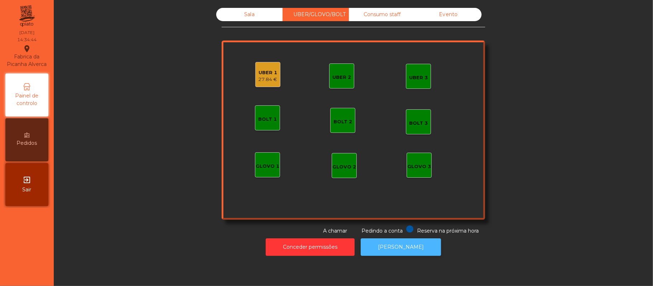
click at [411, 254] on button "[PERSON_NAME]" at bounding box center [401, 247] width 80 height 18
click at [264, 69] on div "UBER 1" at bounding box center [267, 72] width 19 height 7
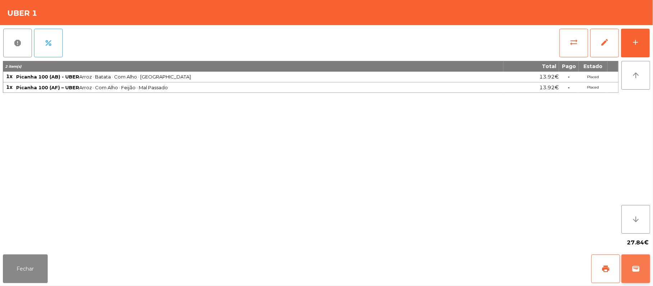
click at [635, 266] on span "wallet" at bounding box center [635, 268] width 9 height 9
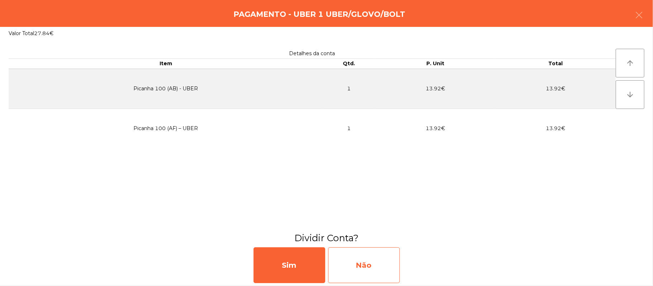
click at [353, 270] on div "Não" at bounding box center [364, 265] width 72 height 36
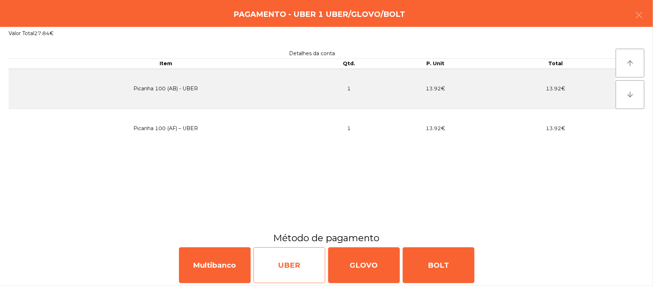
click at [276, 270] on div "UBER" at bounding box center [289, 265] width 72 height 36
select select "**"
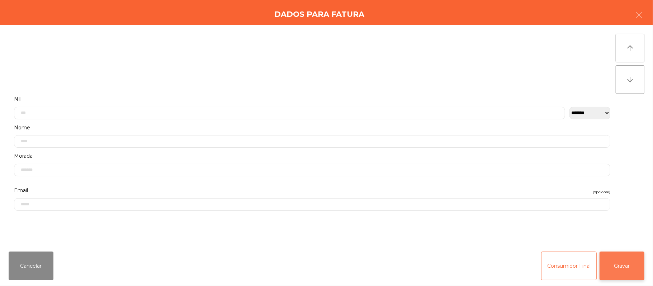
click at [624, 268] on button "Gravar" at bounding box center [621, 266] width 45 height 29
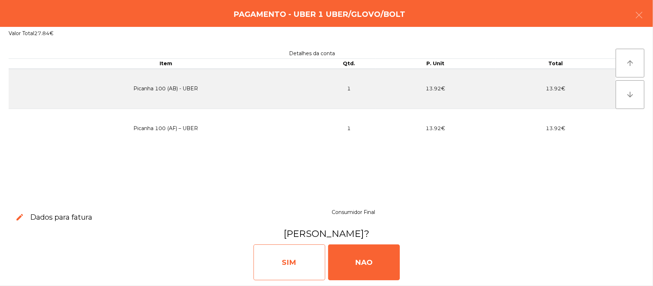
click at [310, 260] on div "SIM" at bounding box center [289, 262] width 72 height 36
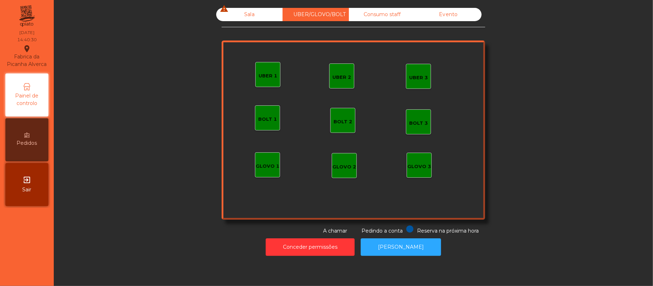
click at [245, 13] on div "Sala warning" at bounding box center [249, 14] width 66 height 13
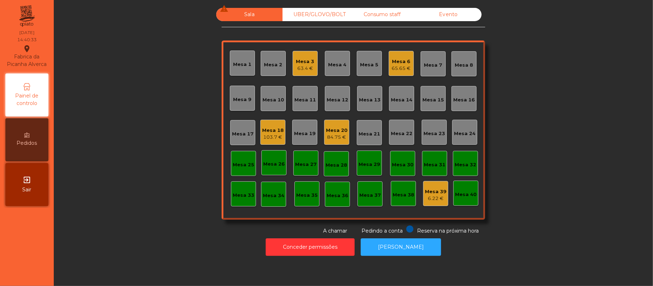
click at [335, 140] on div "84.75 €" at bounding box center [337, 137] width 22 height 7
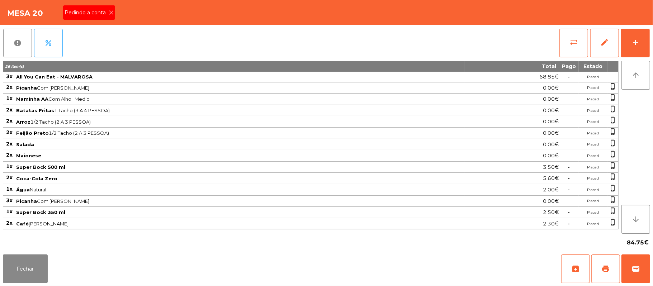
click at [111, 12] on icon at bounding box center [111, 12] width 5 height 5
click at [22, 268] on button "Fechar" at bounding box center [25, 268] width 45 height 29
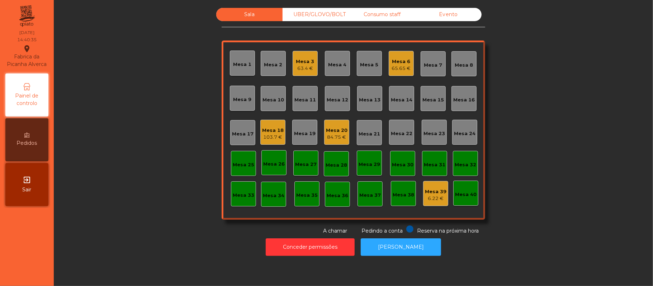
click at [266, 139] on div "103.7 €" at bounding box center [273, 137] width 22 height 7
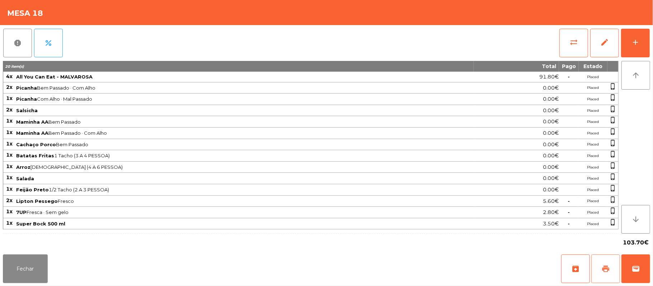
click at [601, 266] on span "print" at bounding box center [605, 268] width 9 height 9
click at [29, 258] on button "Fechar" at bounding box center [25, 268] width 45 height 29
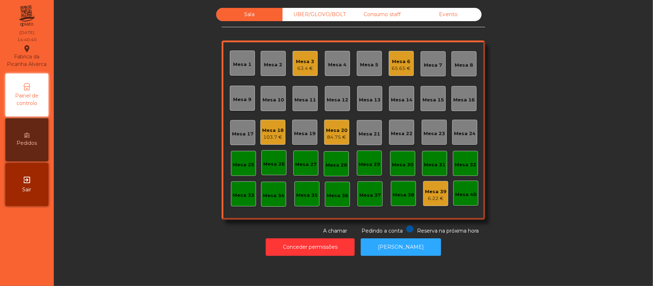
click at [341, 133] on div "Mesa 20" at bounding box center [337, 130] width 22 height 7
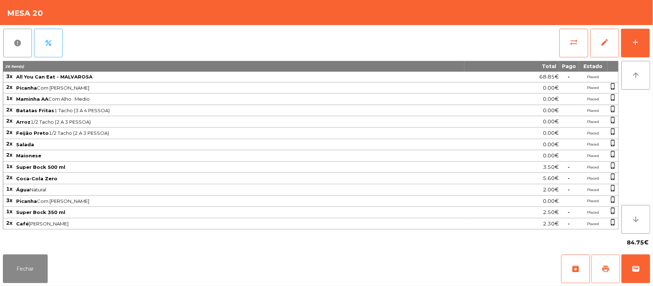
click at [600, 264] on button "print" at bounding box center [605, 268] width 29 height 29
click at [25, 271] on button "Fechar" at bounding box center [25, 268] width 45 height 29
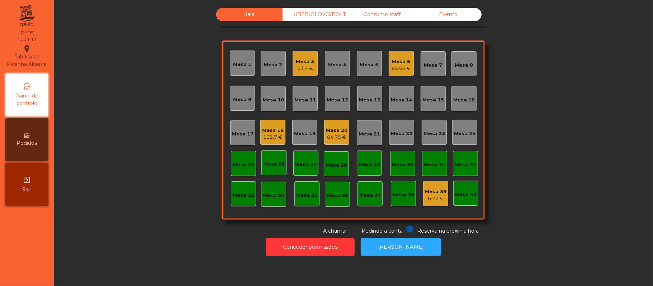
click at [306, 97] on div "Mesa 11" at bounding box center [305, 99] width 22 height 7
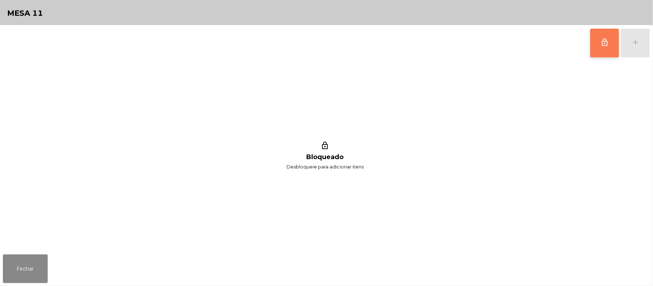
click at [600, 43] on span "lock_outline" at bounding box center [604, 42] width 9 height 9
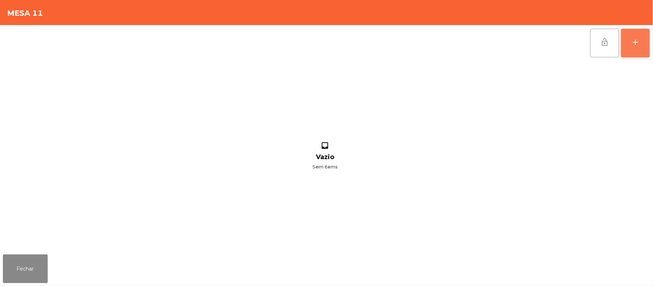
click at [635, 49] on button "add" at bounding box center [635, 43] width 29 height 29
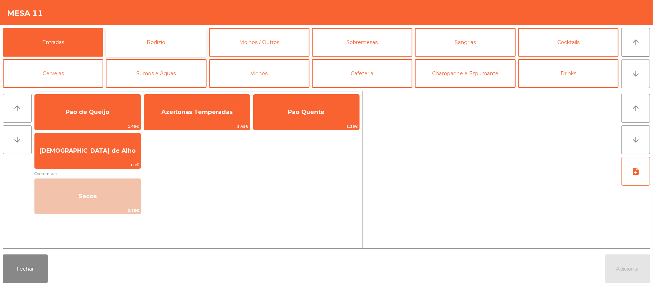
click at [174, 47] on button "Rodizio" at bounding box center [156, 42] width 100 height 29
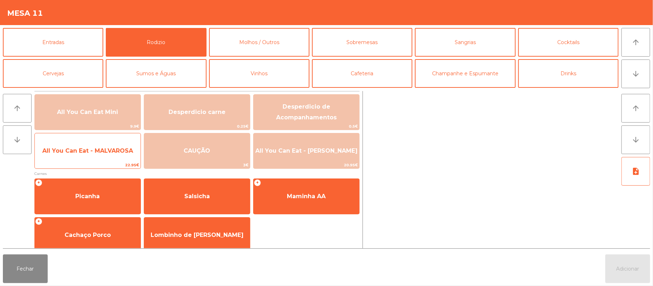
click at [113, 155] on span "All You Can Eat - MALVAROSA" at bounding box center [88, 150] width 106 height 19
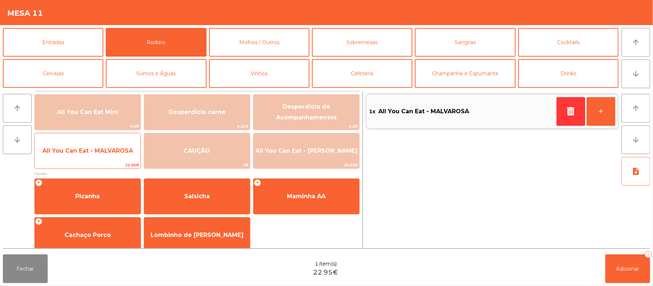
click at [116, 151] on span "All You Can Eat - MALVAROSA" at bounding box center [87, 150] width 91 height 7
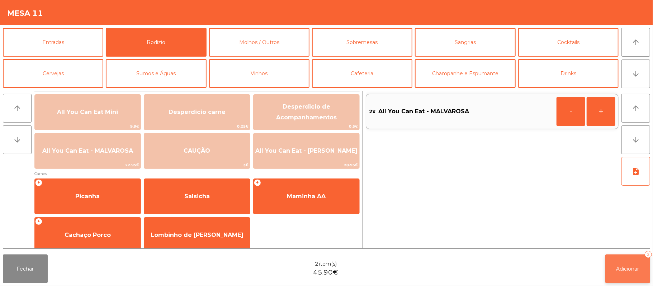
click at [633, 279] on button "Adicionar 2" at bounding box center [627, 268] width 45 height 29
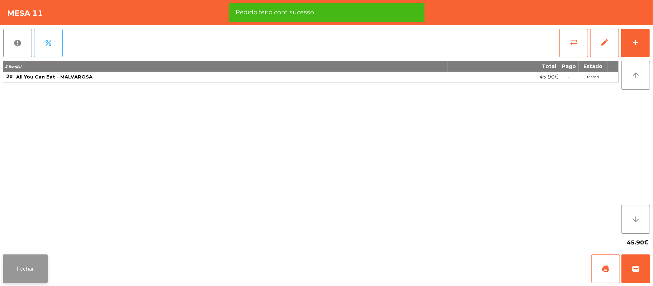
click at [40, 271] on button "Fechar" at bounding box center [25, 268] width 45 height 29
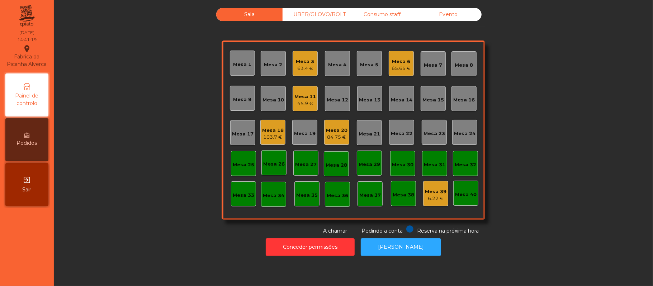
click at [307, 58] on div "Mesa 3" at bounding box center [305, 61] width 18 height 7
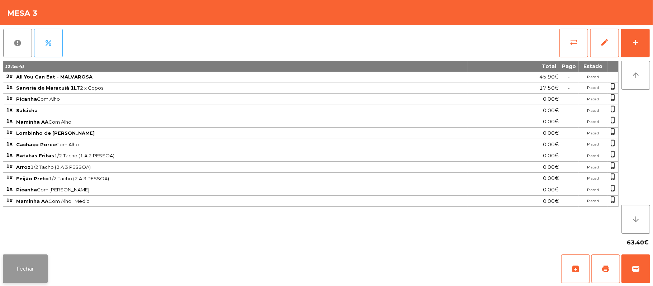
click at [25, 274] on button "Fechar" at bounding box center [25, 268] width 45 height 29
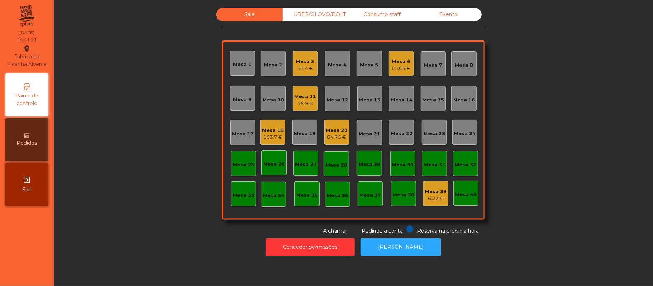
click at [394, 67] on div "65.65 €" at bounding box center [401, 68] width 19 height 7
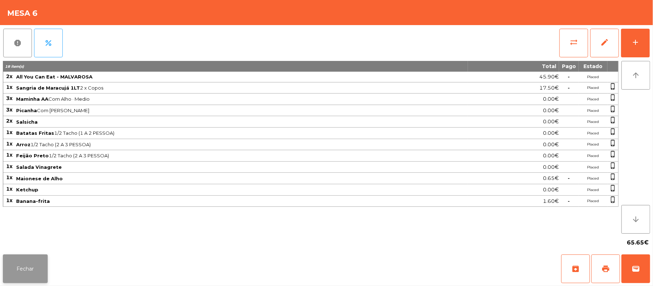
click at [19, 272] on button "Fechar" at bounding box center [25, 268] width 45 height 29
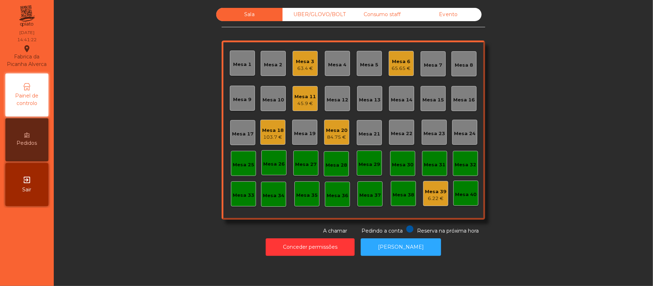
click at [310, 110] on div "Mesa 11 45.9 €" at bounding box center [304, 98] width 25 height 25
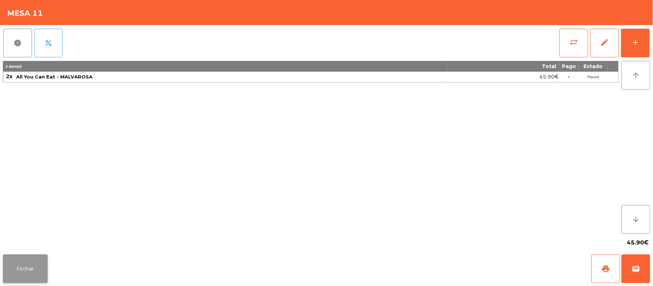
click at [40, 279] on button "Fechar" at bounding box center [25, 268] width 45 height 29
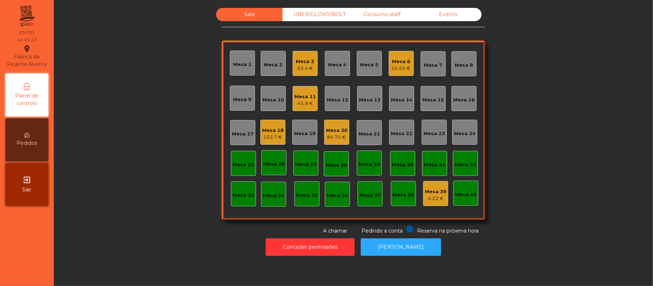
click at [277, 140] on div "103.7 €" at bounding box center [273, 137] width 22 height 7
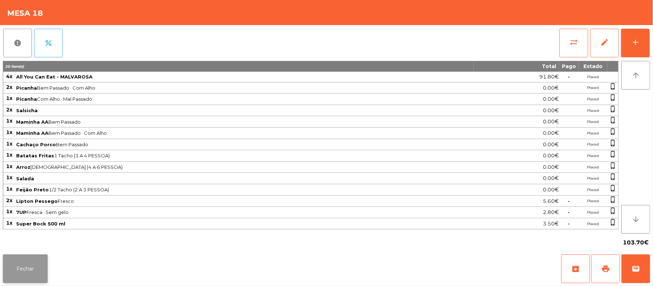
click at [29, 280] on button "Fechar" at bounding box center [25, 268] width 45 height 29
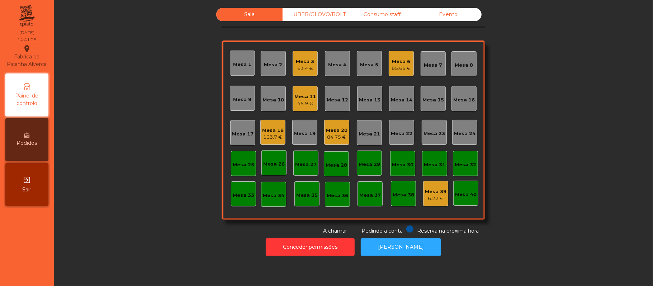
click at [327, 137] on div "84.75 €" at bounding box center [337, 137] width 22 height 7
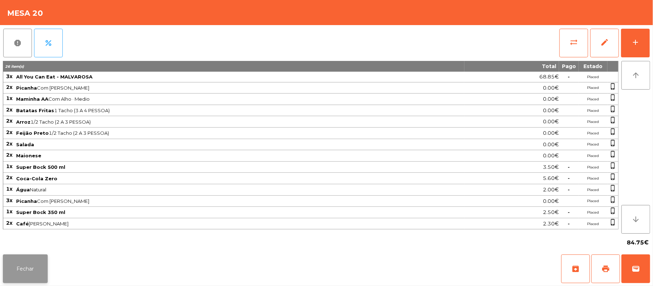
click at [38, 274] on button "Fechar" at bounding box center [25, 268] width 45 height 29
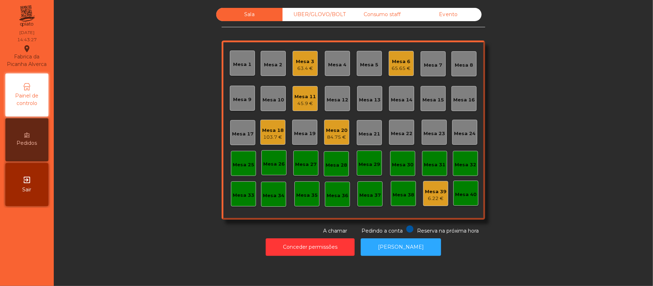
click at [333, 130] on div "Mesa 20" at bounding box center [337, 130] width 22 height 7
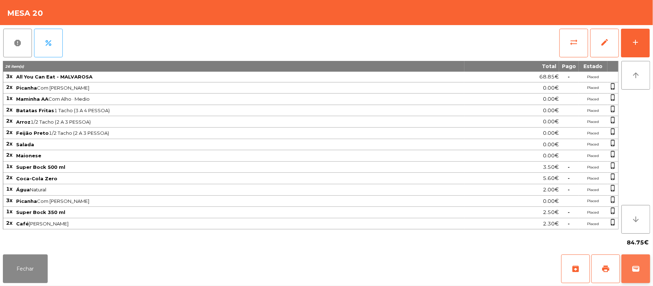
click at [643, 257] on button "wallet" at bounding box center [635, 268] width 29 height 29
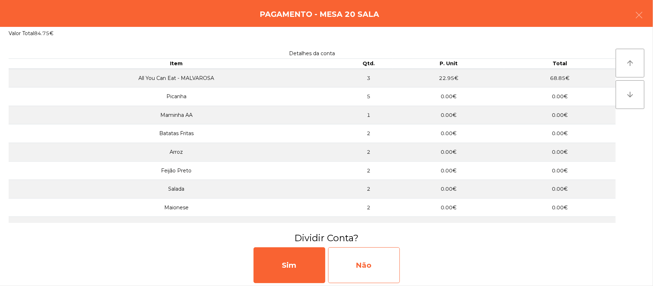
click at [363, 259] on div "Não" at bounding box center [364, 265] width 72 height 36
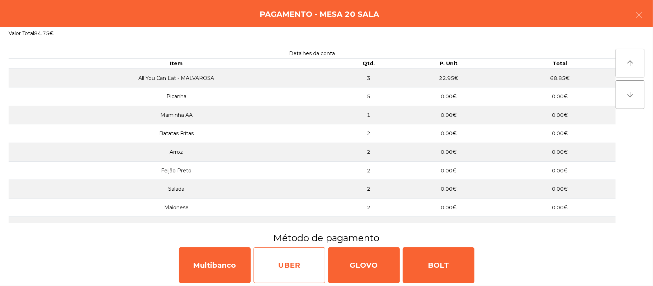
click at [290, 268] on div "UBER" at bounding box center [289, 265] width 72 height 36
select select "**"
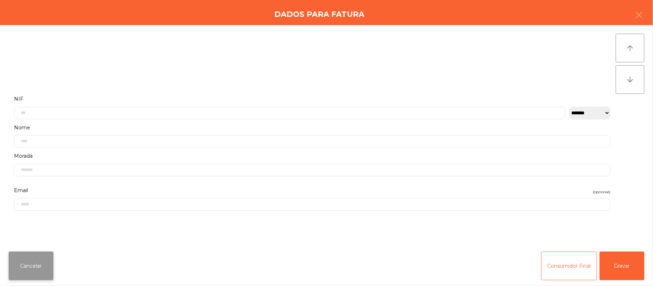
click at [42, 272] on button "Cancelar" at bounding box center [31, 266] width 45 height 29
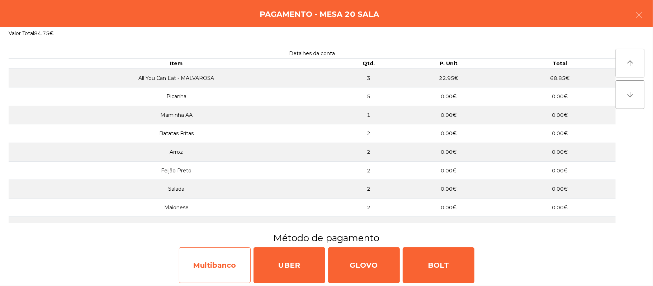
click at [229, 265] on div "Multibanco" at bounding box center [215, 265] width 72 height 36
select select "**"
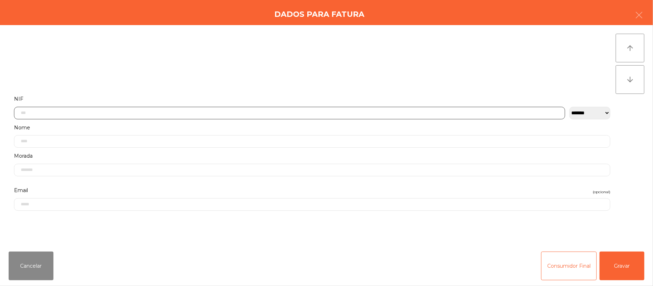
click at [307, 113] on input "text" at bounding box center [289, 113] width 551 height 13
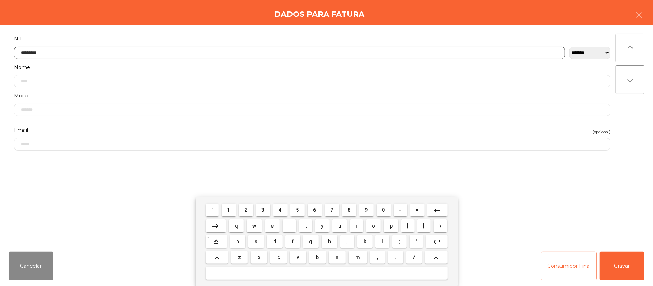
type input "*********"
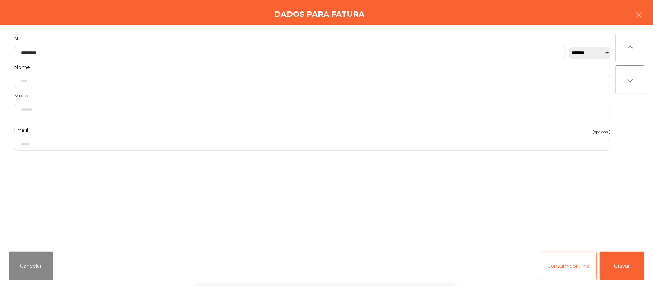
click at [625, 279] on div "` 1 2 3 4 5 6 7 8 9 0 - = keyboard_backspace keyboard_tab q w e r t y u i o p […" at bounding box center [326, 241] width 653 height 89
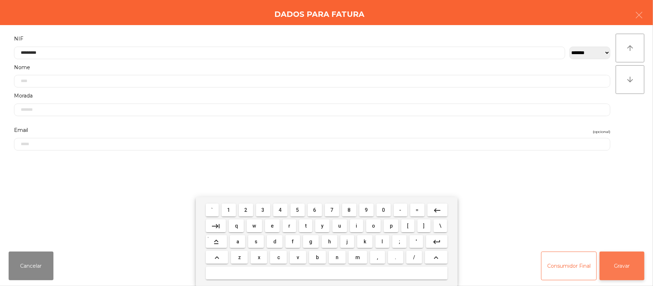
click at [627, 267] on button "Gravar" at bounding box center [621, 266] width 45 height 29
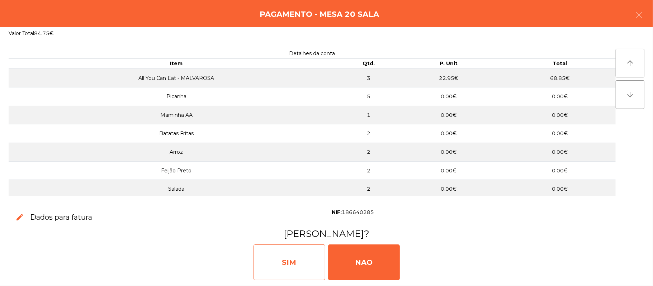
click at [290, 270] on div "SIM" at bounding box center [289, 262] width 72 height 36
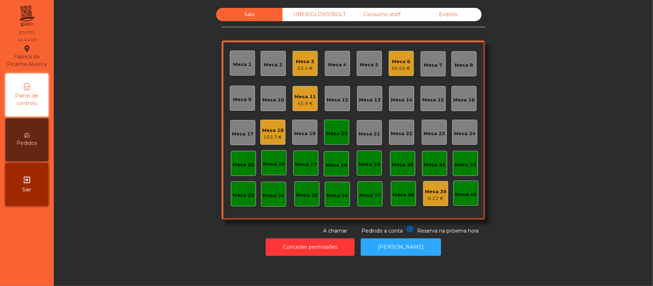
click at [275, 138] on div "103.7 €" at bounding box center [273, 137] width 22 height 7
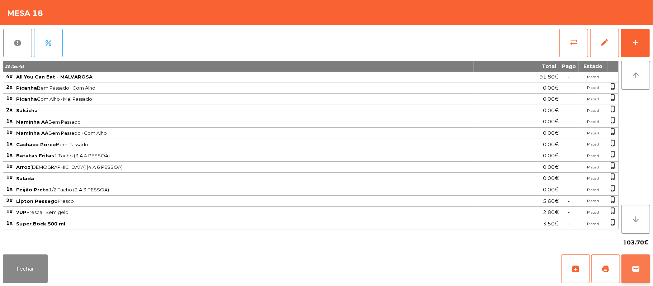
click at [629, 270] on button "wallet" at bounding box center [635, 268] width 29 height 29
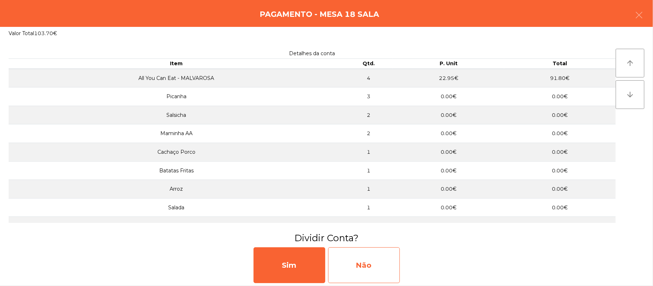
click at [379, 254] on div "Não" at bounding box center [364, 265] width 72 height 36
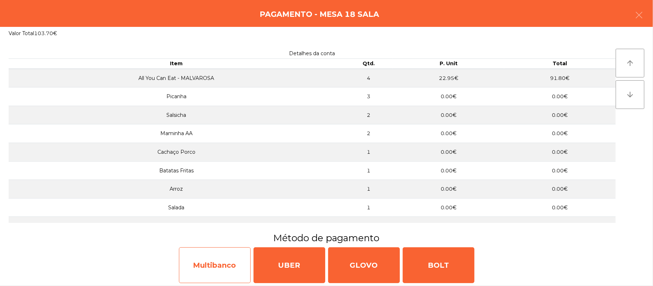
click at [199, 267] on div "Multibanco" at bounding box center [215, 265] width 72 height 36
select select "**"
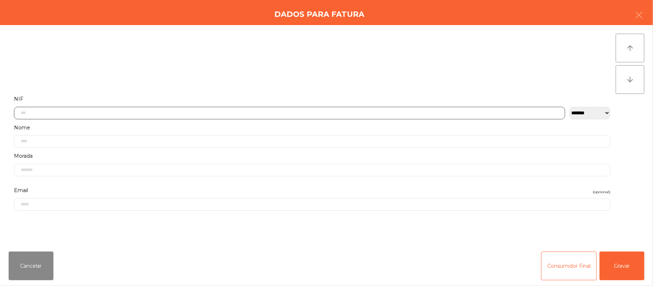
click at [214, 110] on input "text" at bounding box center [289, 113] width 551 height 13
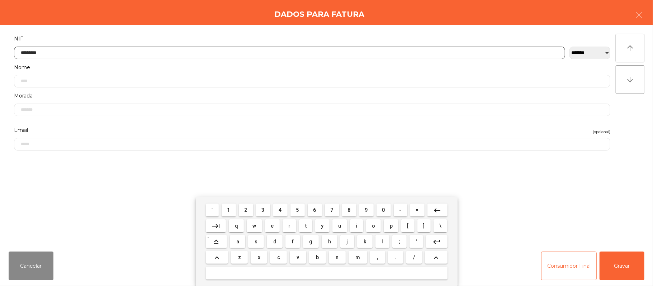
type input "*********"
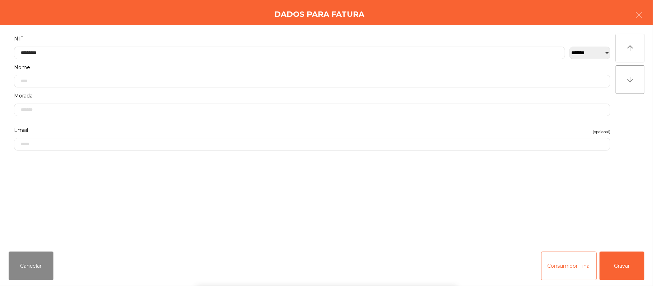
click at [617, 273] on div "` 1 2 3 4 5 6 7 8 9 0 - = keyboard_backspace keyboard_tab q w e r t y u i o p […" at bounding box center [326, 241] width 653 height 89
click at [613, 270] on div "` 1 2 3 4 5 6 7 8 9 0 - = keyboard_backspace keyboard_tab q w e r t y u i o p […" at bounding box center [326, 241] width 653 height 89
click at [612, 262] on button "Gravar" at bounding box center [621, 266] width 45 height 29
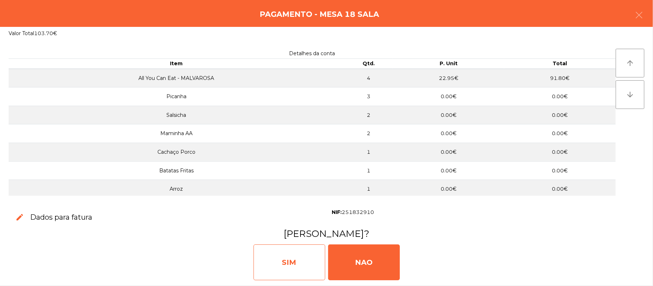
click at [294, 267] on div "SIM" at bounding box center [289, 262] width 72 height 36
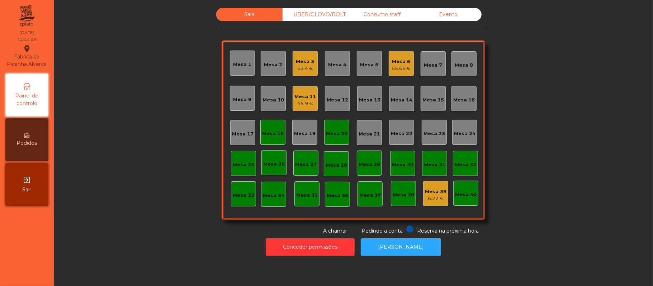
click at [340, 131] on div "Mesa 20" at bounding box center [337, 133] width 22 height 7
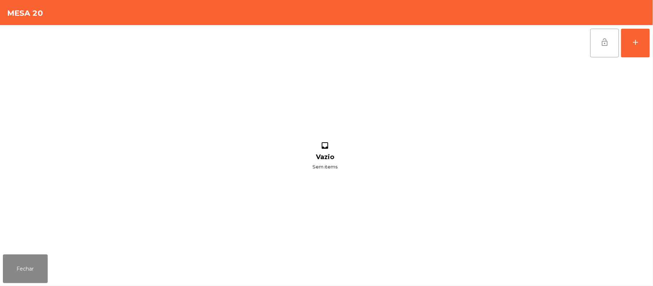
click at [602, 52] on button "lock_open" at bounding box center [604, 43] width 29 height 29
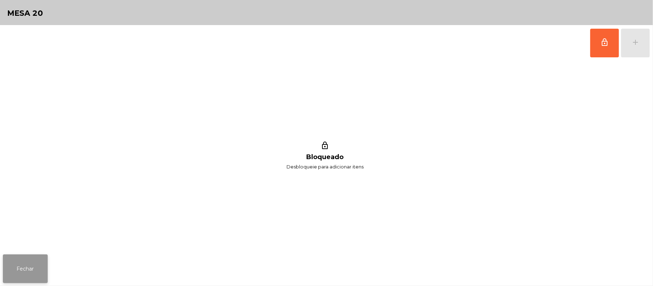
click at [20, 273] on button "Fechar" at bounding box center [25, 268] width 45 height 29
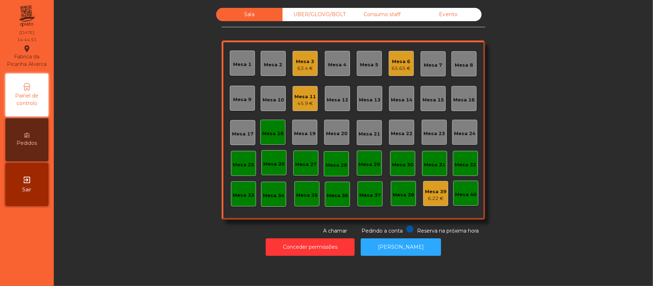
click at [264, 140] on div "Mesa 18" at bounding box center [272, 132] width 25 height 25
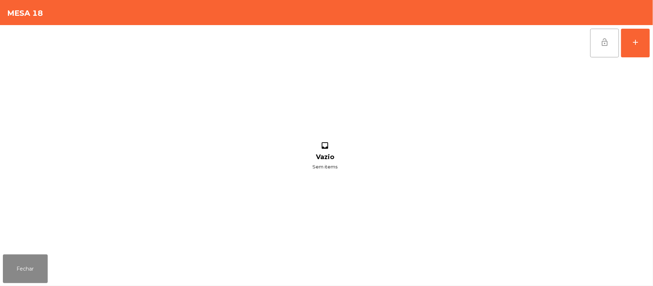
click at [601, 50] on button "lock_open" at bounding box center [604, 43] width 29 height 29
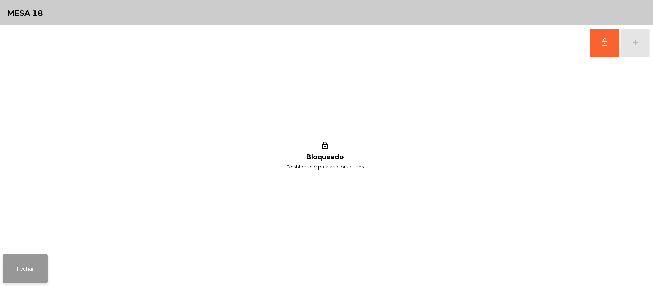
click at [19, 257] on button "Fechar" at bounding box center [25, 268] width 45 height 29
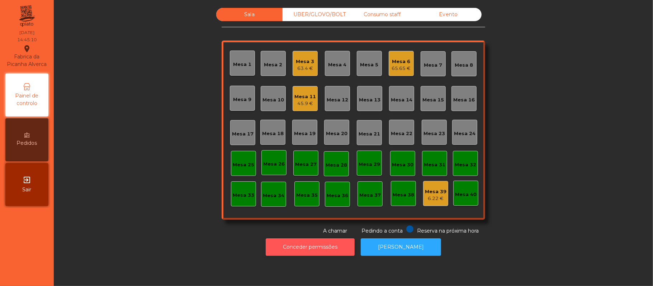
click at [301, 247] on button "Conceder permissões" at bounding box center [310, 247] width 89 height 18
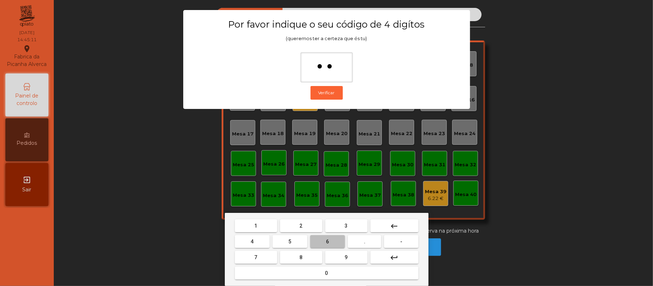
type input "***"
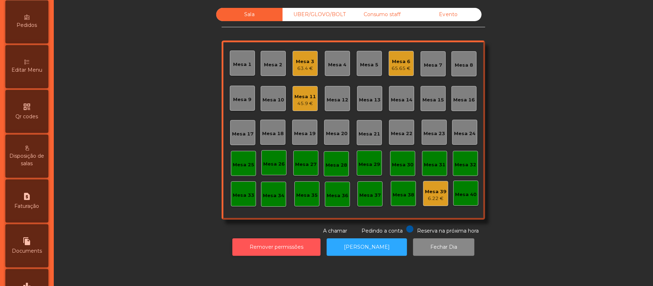
scroll to position [167, 0]
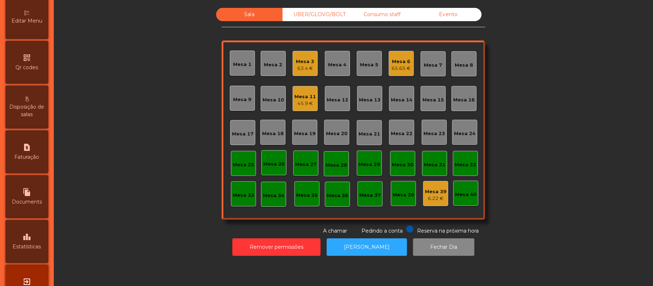
click at [36, 158] on div "request_page Faturação" at bounding box center [26, 151] width 43 height 43
select select "*"
select select "****"
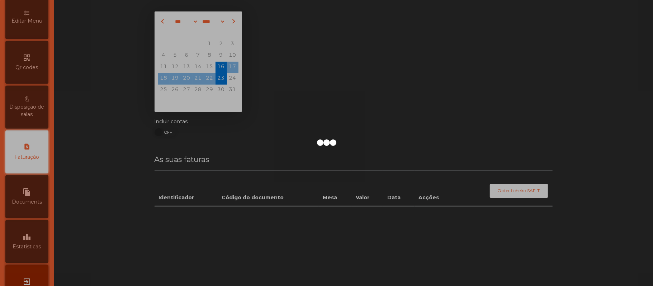
scroll to position [183, 0]
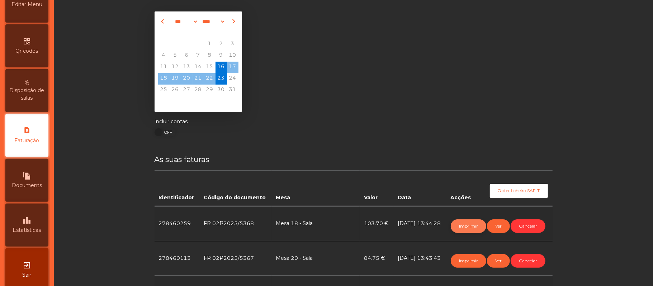
click at [466, 227] on button "Imprimir" at bounding box center [467, 226] width 35 height 14
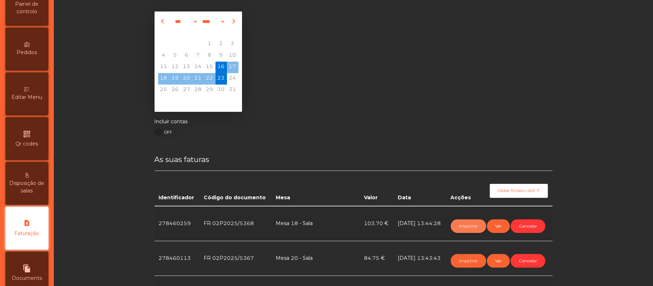
scroll to position [0, 0]
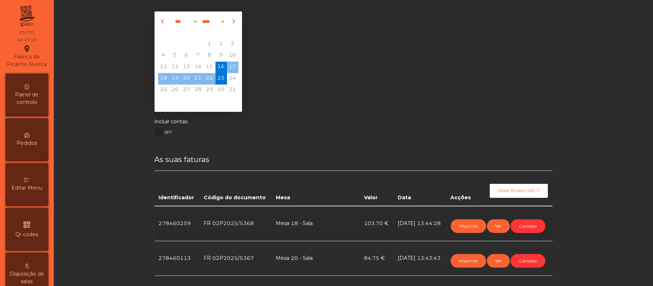
click at [36, 105] on span "Painel de controlo" at bounding box center [26, 98] width 39 height 15
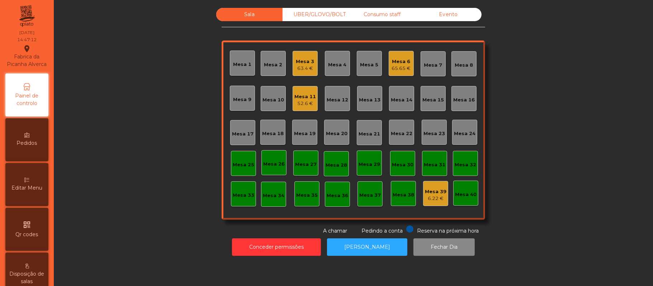
click at [392, 65] on div "65.65 €" at bounding box center [401, 68] width 19 height 7
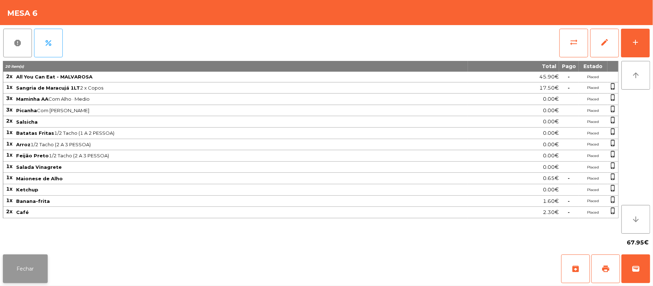
click at [17, 273] on button "Fechar" at bounding box center [25, 268] width 45 height 29
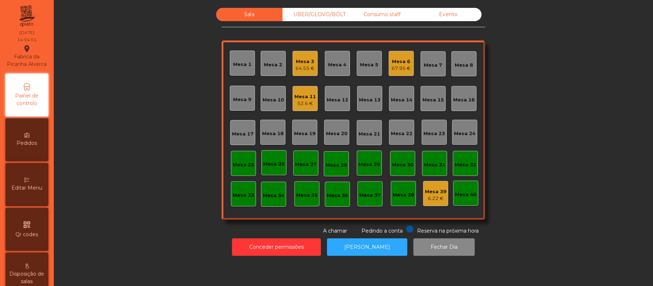
click at [396, 58] on div "Mesa 6" at bounding box center [401, 61] width 19 height 7
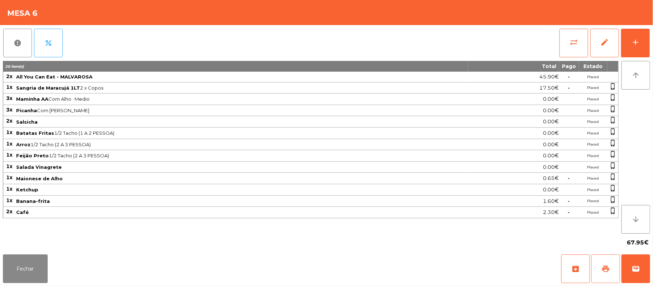
click at [598, 268] on button "print" at bounding box center [605, 268] width 29 height 29
click at [25, 268] on button "Fechar" at bounding box center [25, 268] width 45 height 29
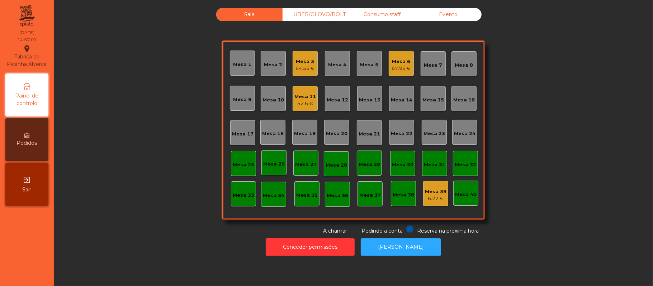
click at [393, 69] on div "67.95 €" at bounding box center [401, 68] width 19 height 7
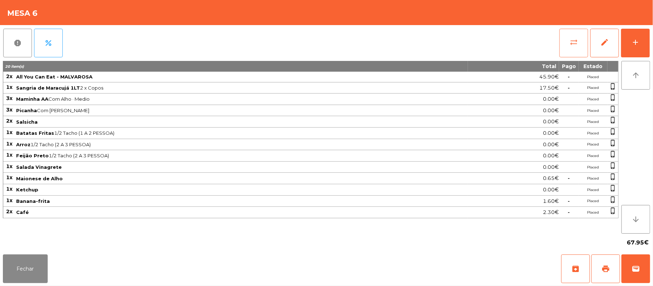
click at [568, 44] on button "sync_alt" at bounding box center [573, 43] width 29 height 29
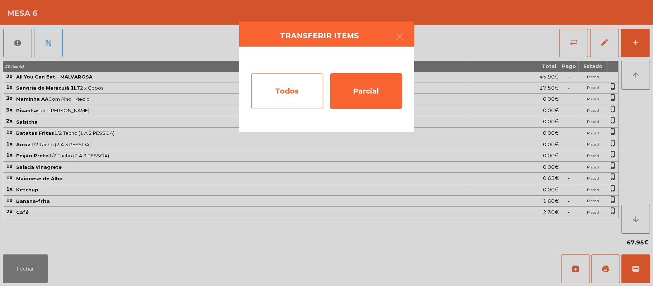
click at [268, 86] on div "Todos" at bounding box center [287, 91] width 72 height 36
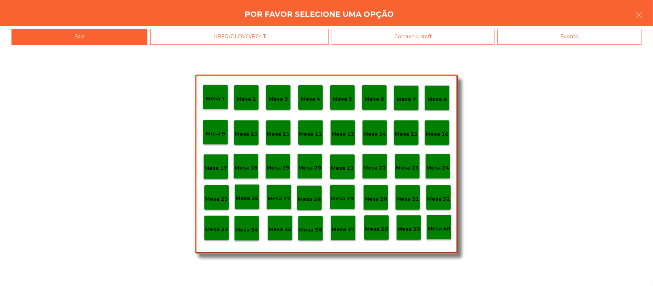
click at [592, 42] on div "Evento" at bounding box center [569, 37] width 144 height 16
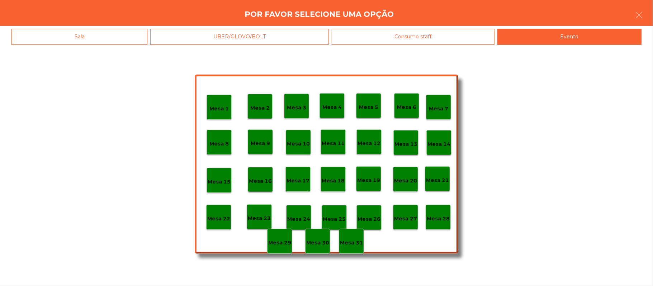
click at [442, 217] on p "Mesa 28" at bounding box center [437, 219] width 23 height 8
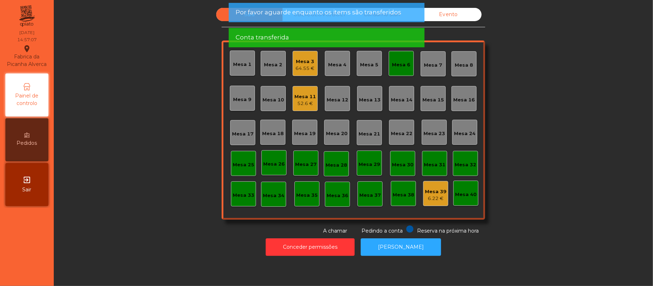
click at [393, 67] on div "Mesa 6" at bounding box center [401, 64] width 18 height 7
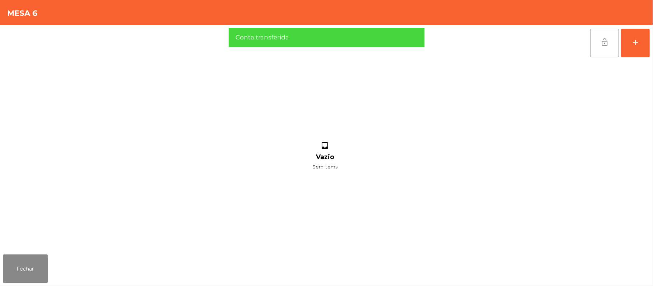
click at [598, 42] on button "lock_open" at bounding box center [604, 43] width 29 height 29
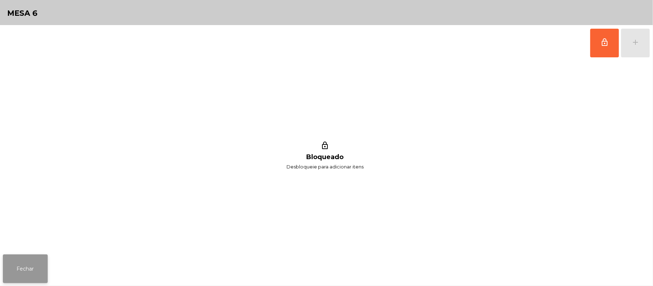
click at [46, 267] on button "Fechar" at bounding box center [25, 268] width 45 height 29
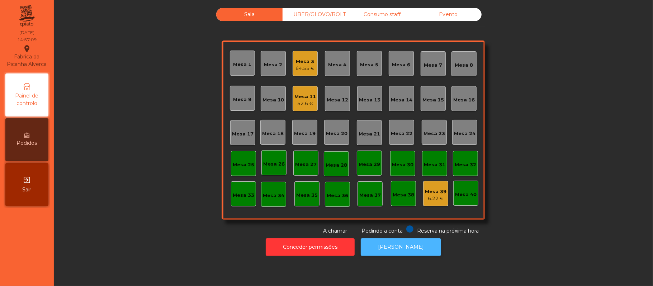
click at [411, 250] on button "[PERSON_NAME]" at bounding box center [401, 247] width 80 height 18
click at [300, 67] on div "64.55 €" at bounding box center [305, 68] width 19 height 7
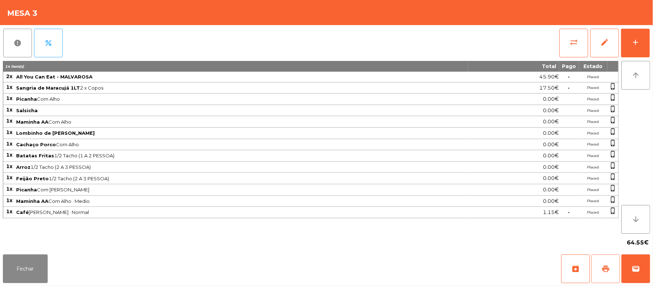
click at [604, 271] on span "print" at bounding box center [605, 268] width 9 height 9
click at [565, 40] on button "sync_alt" at bounding box center [573, 43] width 29 height 29
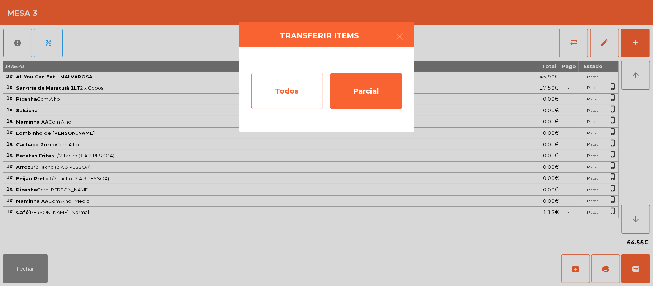
click at [275, 99] on div "Todos" at bounding box center [287, 91] width 72 height 36
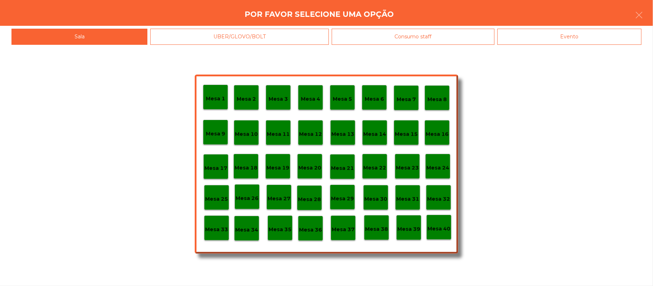
click at [582, 39] on div "Evento" at bounding box center [569, 37] width 144 height 16
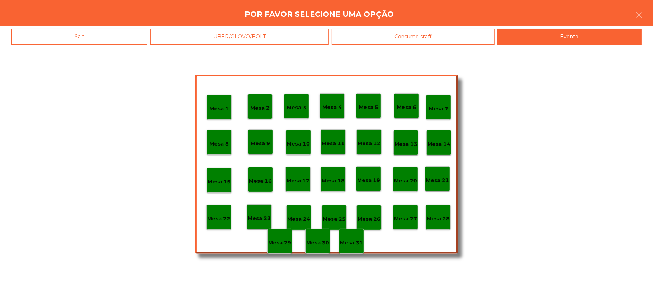
click at [437, 223] on div "Mesa 28" at bounding box center [437, 217] width 25 height 25
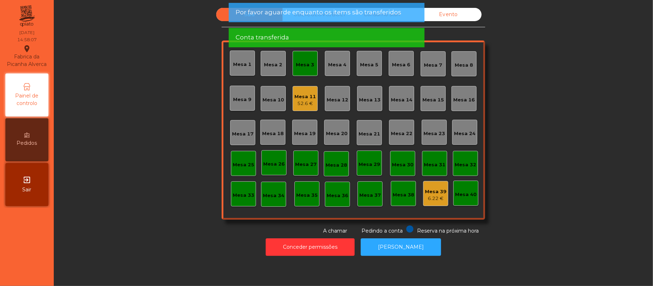
click at [300, 62] on div "Mesa 3" at bounding box center [305, 64] width 18 height 7
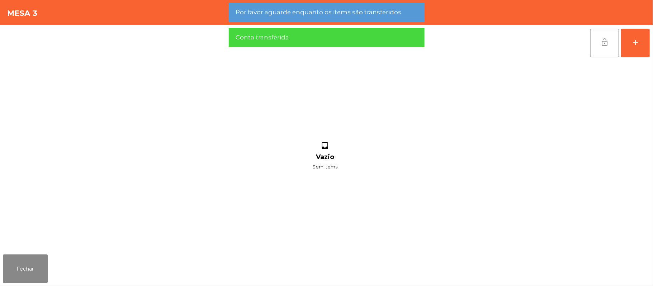
click at [599, 45] on button "lock_open" at bounding box center [604, 43] width 29 height 29
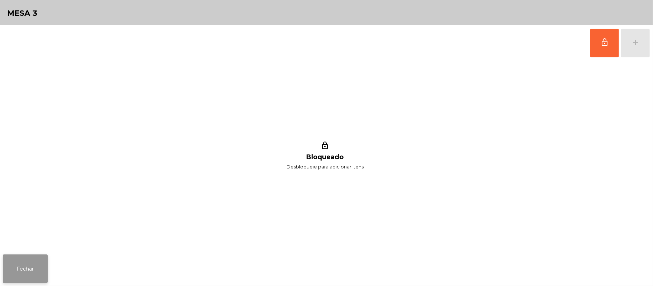
click at [23, 268] on button "Fechar" at bounding box center [25, 268] width 45 height 29
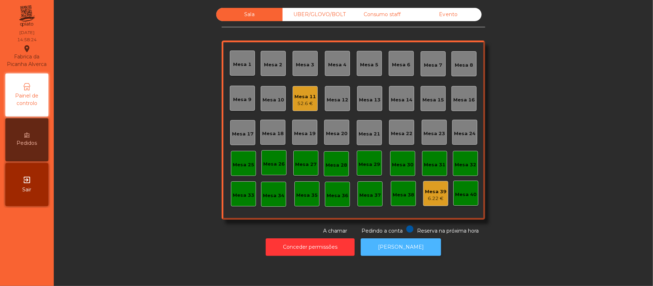
click at [420, 253] on button "[PERSON_NAME]" at bounding box center [401, 247] width 80 height 18
click at [378, 19] on div "Consumo staff" at bounding box center [382, 14] width 66 height 13
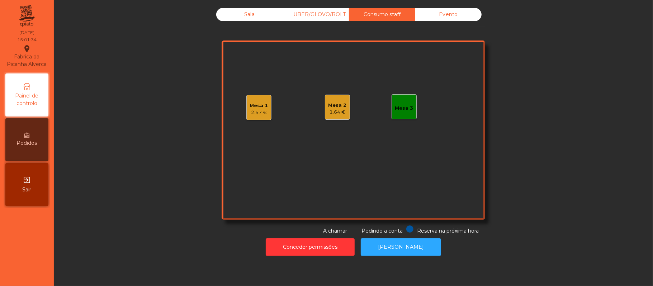
click at [250, 110] on div "2.57 €" at bounding box center [259, 112] width 18 height 7
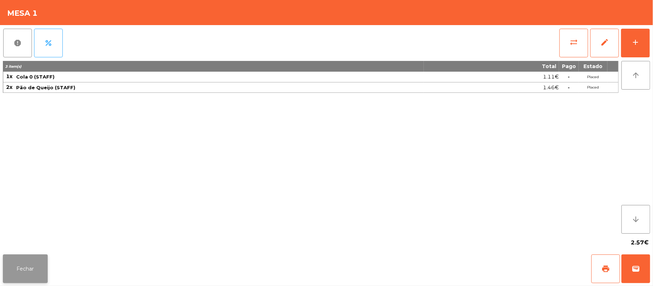
click at [30, 278] on button "Fechar" at bounding box center [25, 268] width 45 height 29
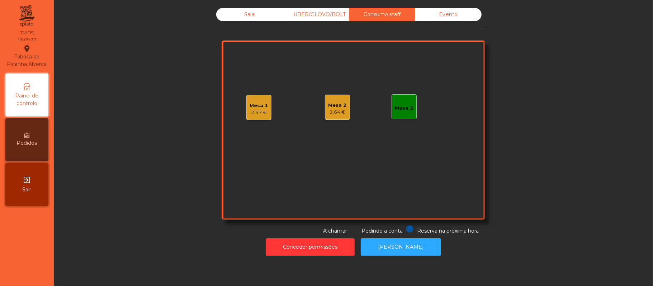
click at [244, 18] on div "Sala" at bounding box center [249, 14] width 66 height 13
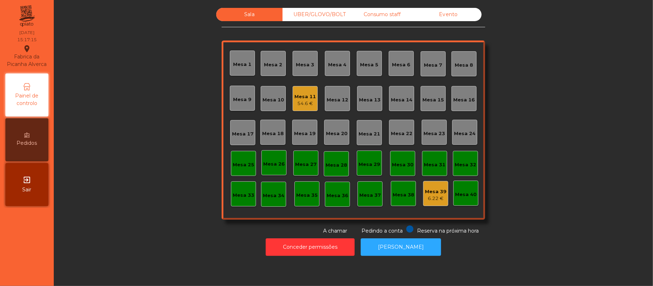
click at [377, 13] on div "Consumo staff" at bounding box center [382, 14] width 66 height 13
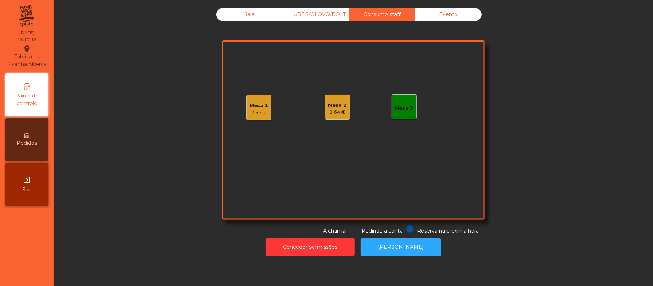
click at [250, 114] on div "2.57 €" at bounding box center [259, 112] width 18 height 7
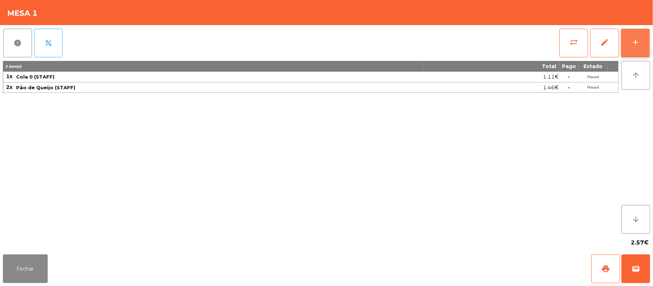
click at [630, 44] on button "add" at bounding box center [635, 43] width 29 height 29
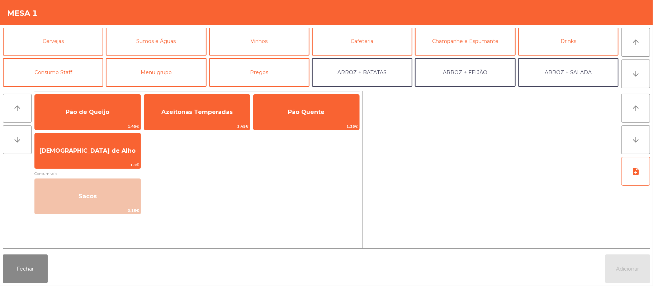
scroll to position [49, 0]
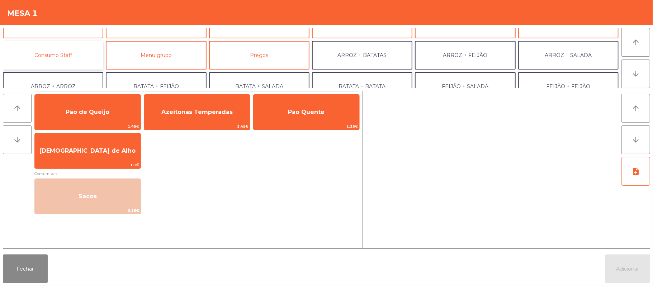
click at [75, 66] on button "Consumo Staff" at bounding box center [53, 55] width 100 height 29
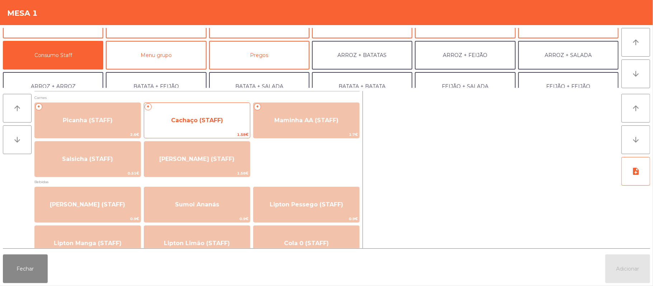
click at [204, 118] on span "Cachaço (STAFF)" at bounding box center [197, 120] width 52 height 7
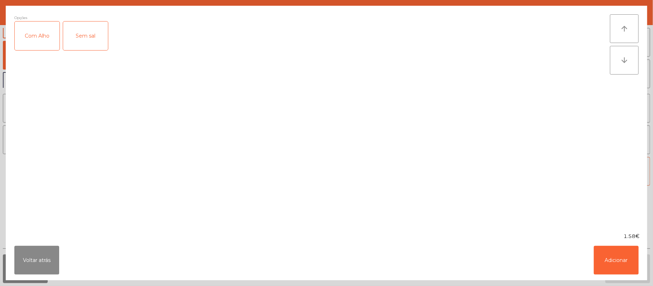
click at [50, 33] on div "Com Alho" at bounding box center [37, 36] width 45 height 29
click at [609, 261] on button "Adicionar" at bounding box center [615, 260] width 45 height 29
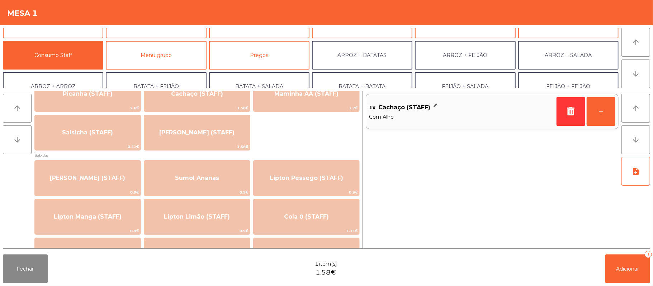
scroll to position [35, 0]
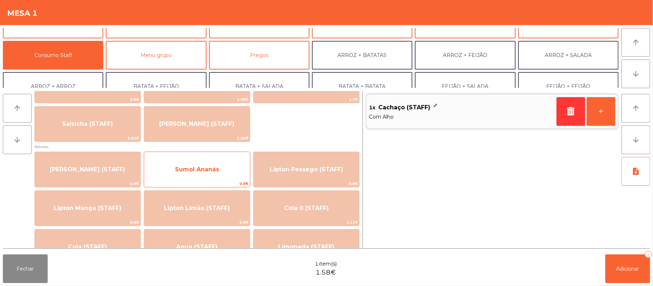
click at [210, 180] on span "0.9€" at bounding box center [197, 183] width 106 height 7
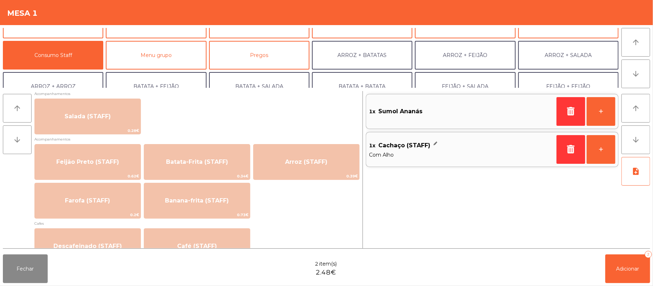
scroll to position [289, 0]
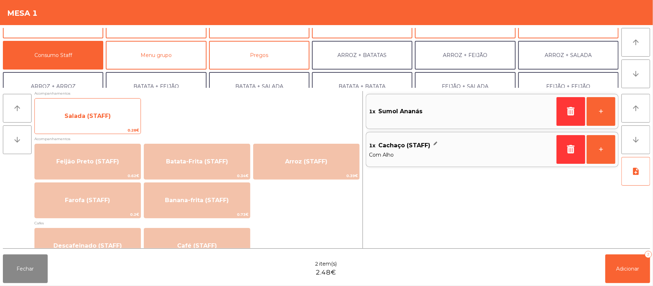
click at [89, 121] on span "Salada (STAFF)" at bounding box center [88, 115] width 106 height 19
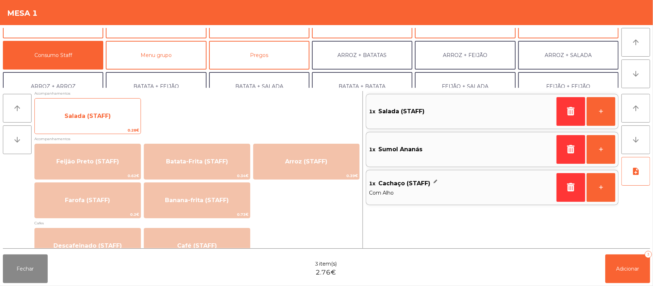
click at [90, 118] on span "Salada (STAFF)" at bounding box center [88, 116] width 46 height 7
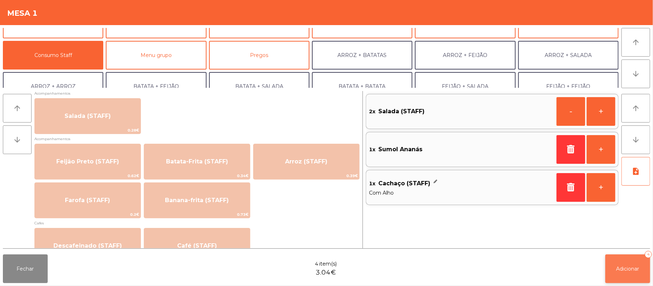
click at [617, 268] on span "Adicionar" at bounding box center [627, 269] width 23 height 6
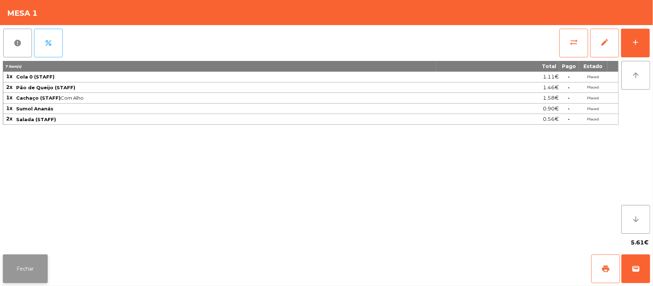
click at [22, 269] on button "Fechar" at bounding box center [25, 268] width 45 height 29
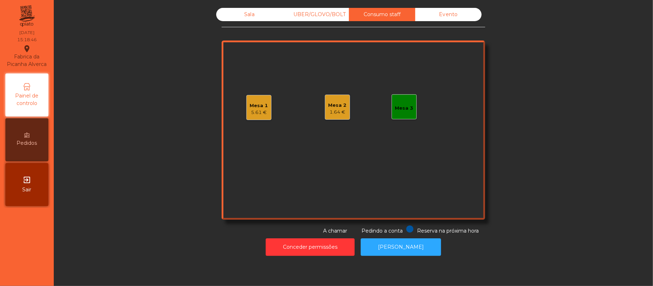
click at [246, 19] on div "Sala" at bounding box center [249, 14] width 66 height 13
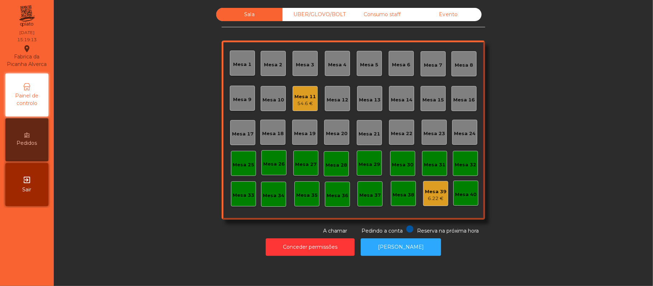
click at [387, 11] on div "Consumo staff" at bounding box center [382, 14] width 66 height 13
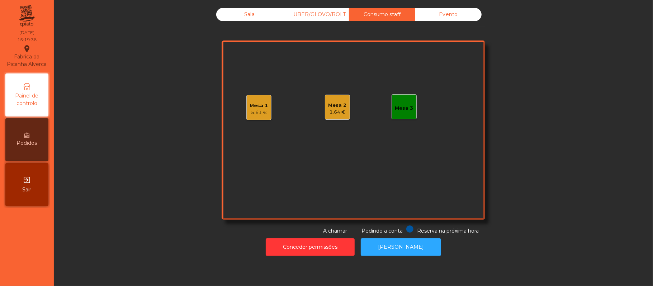
click at [264, 104] on div "Mesa 1 5.61 €" at bounding box center [258, 107] width 25 height 25
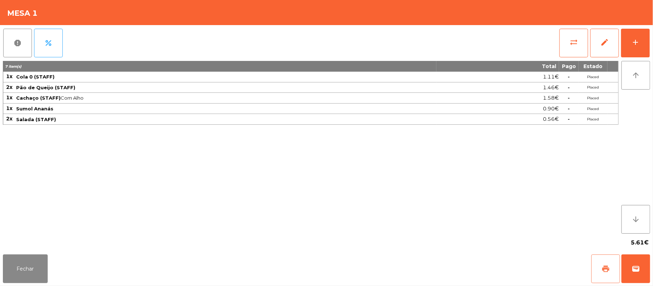
click at [604, 270] on span "print" at bounding box center [605, 268] width 9 height 9
click at [583, 49] on button "sync_alt" at bounding box center [573, 43] width 29 height 29
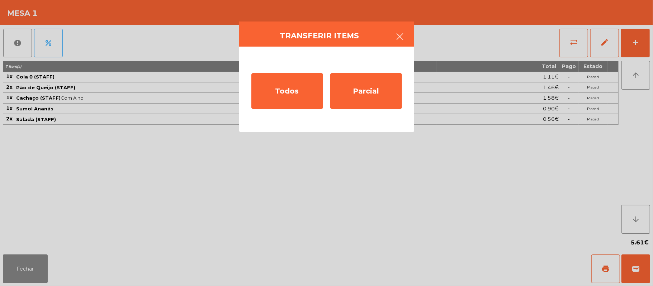
click at [397, 37] on icon "button" at bounding box center [400, 36] width 9 height 9
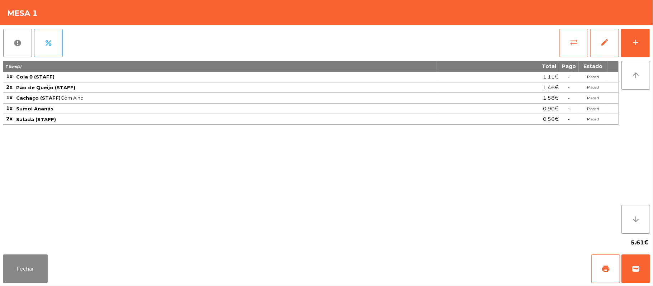
click at [580, 49] on button "sync_alt" at bounding box center [573, 43] width 29 height 29
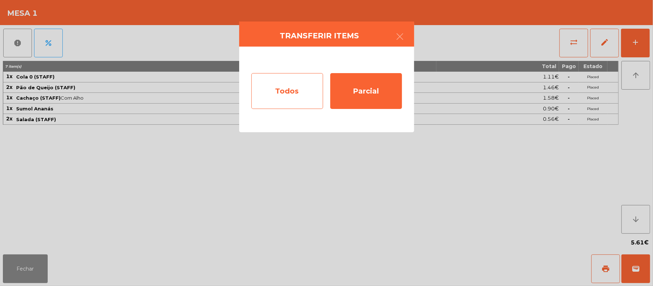
click at [310, 96] on div "Todos" at bounding box center [287, 91] width 72 height 36
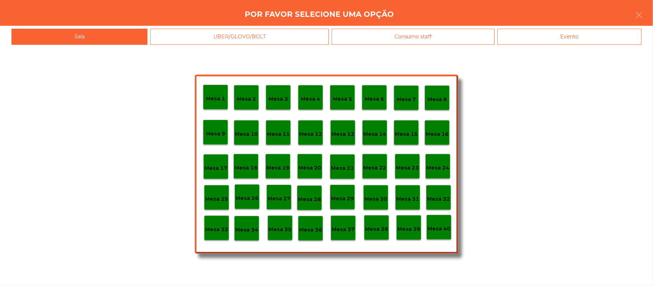
click at [587, 42] on div "Evento" at bounding box center [569, 37] width 144 height 16
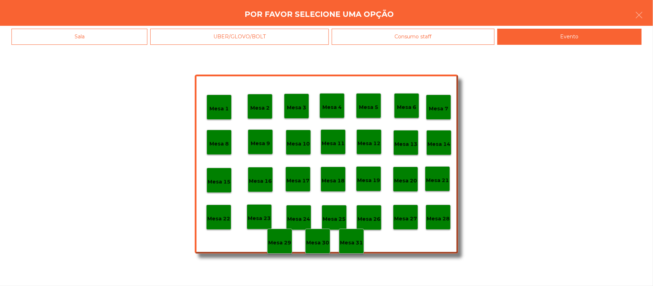
click at [444, 212] on div "Mesa 28" at bounding box center [437, 217] width 23 height 11
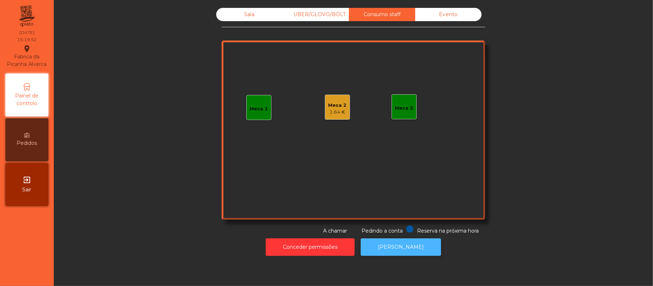
click at [386, 248] on button "[PERSON_NAME]" at bounding box center [401, 247] width 80 height 18
click at [232, 14] on div "Sala" at bounding box center [249, 14] width 66 height 13
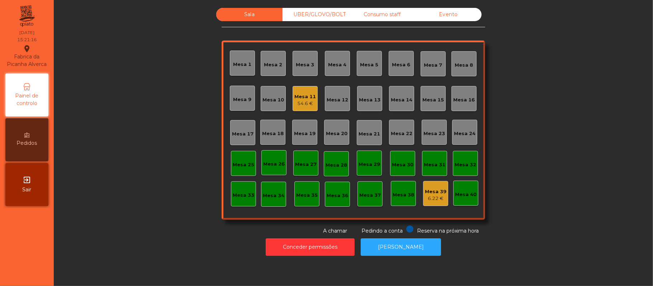
click at [318, 16] on div "UBER/GLOVO/BOLT" at bounding box center [315, 14] width 66 height 13
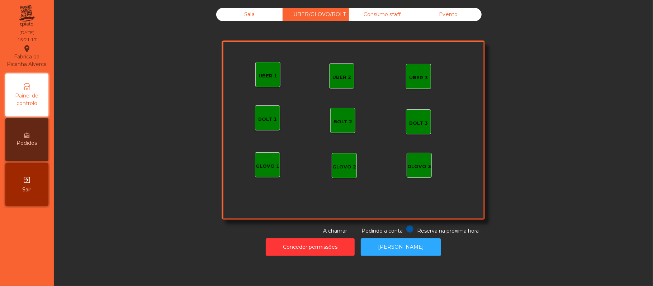
click at [261, 75] on div "UBER 1" at bounding box center [267, 75] width 19 height 7
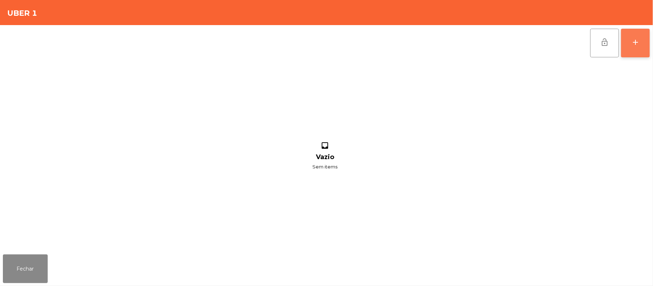
click at [631, 37] on button "add" at bounding box center [635, 43] width 29 height 29
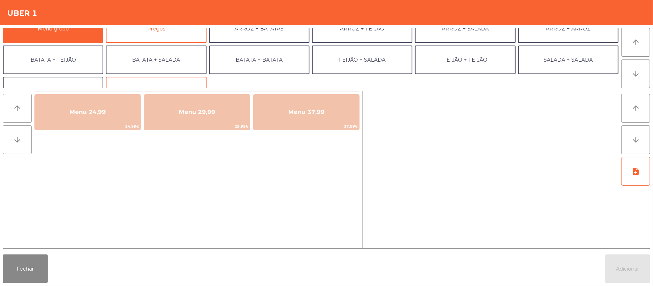
scroll to position [0, 0]
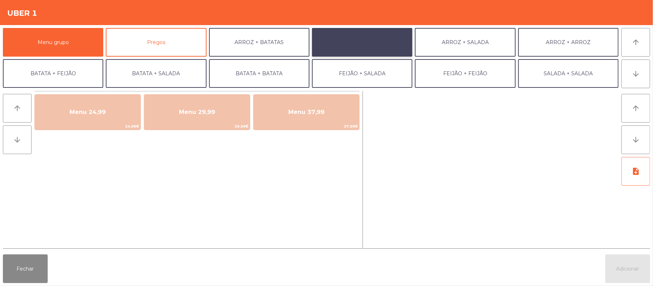
click at [370, 49] on button "ARROZ + FEIJÃO" at bounding box center [362, 42] width 100 height 29
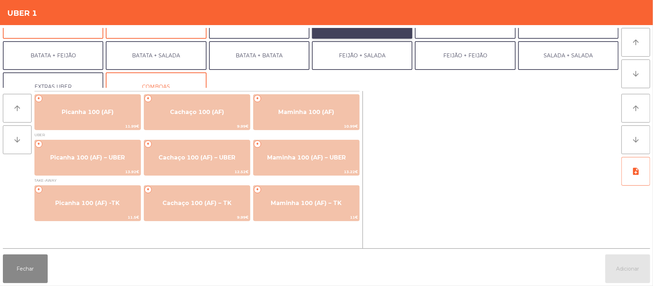
scroll to position [31, 0]
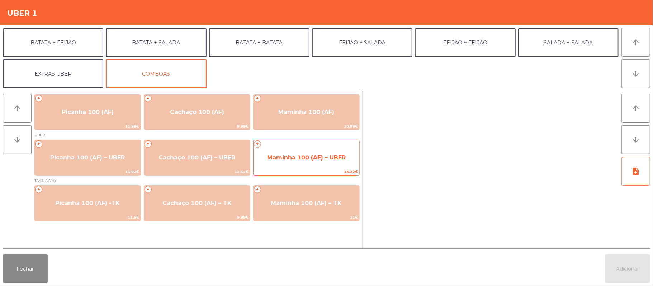
click at [325, 167] on span "Maminha 100 (AF) – UBER" at bounding box center [306, 157] width 106 height 19
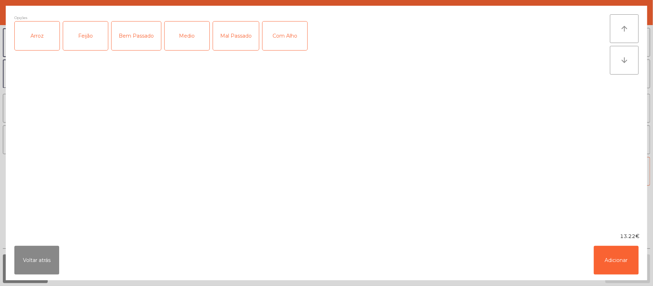
click at [39, 46] on div "Arroz" at bounding box center [37, 36] width 45 height 29
click at [92, 38] on div "Feijão" at bounding box center [85, 36] width 45 height 29
click at [200, 43] on div "Medio" at bounding box center [186, 36] width 45 height 29
click at [613, 267] on button "Adicionar" at bounding box center [615, 260] width 45 height 29
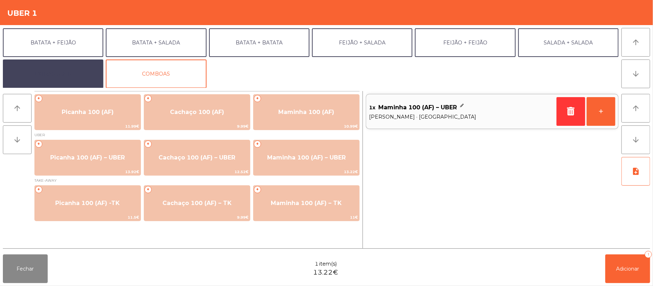
click at [73, 76] on button "EXTRAS UBER" at bounding box center [53, 73] width 100 height 29
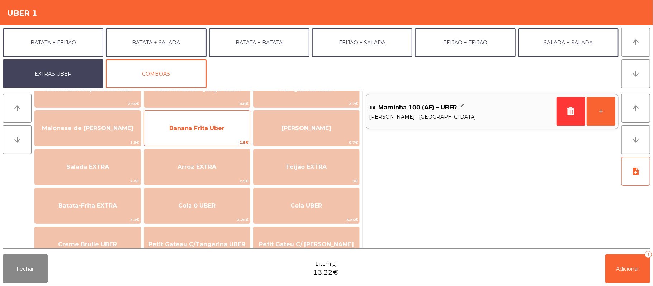
click at [184, 140] on span "1.5€" at bounding box center [197, 142] width 106 height 7
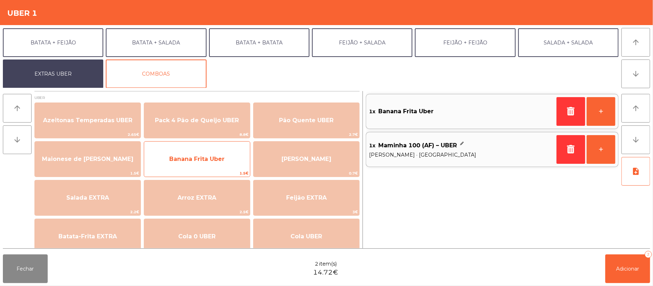
scroll to position [0, 0]
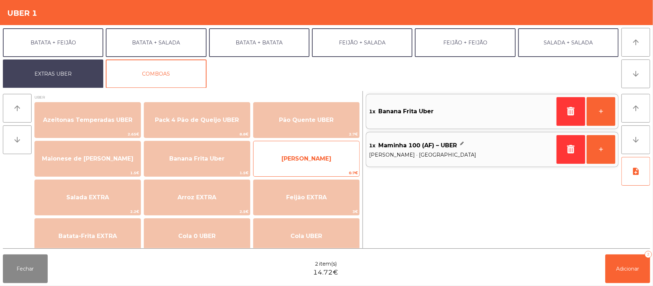
click at [295, 163] on span "[PERSON_NAME]" at bounding box center [306, 158] width 106 height 19
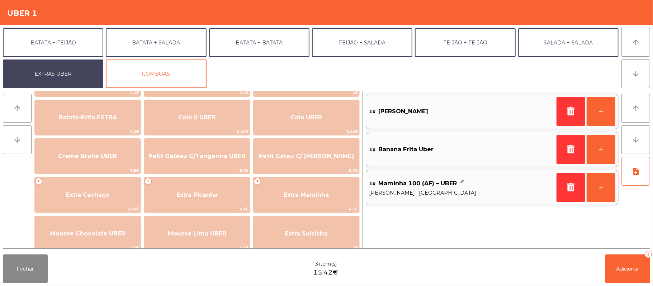
scroll to position [130, 0]
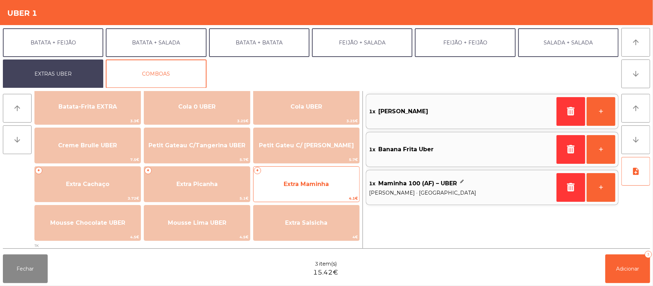
click at [311, 185] on span "Extra Maminha" at bounding box center [305, 184] width 45 height 7
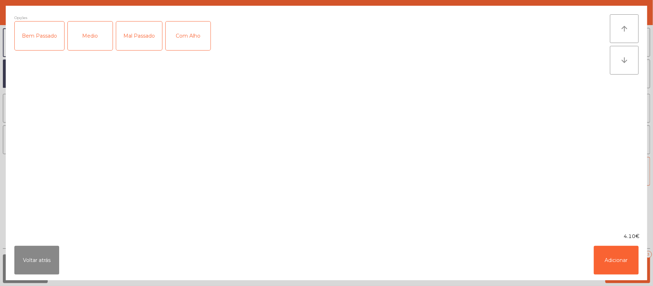
click at [90, 36] on div "Medio" at bounding box center [90, 36] width 45 height 29
click at [625, 268] on button "Adicionar" at bounding box center [615, 260] width 45 height 29
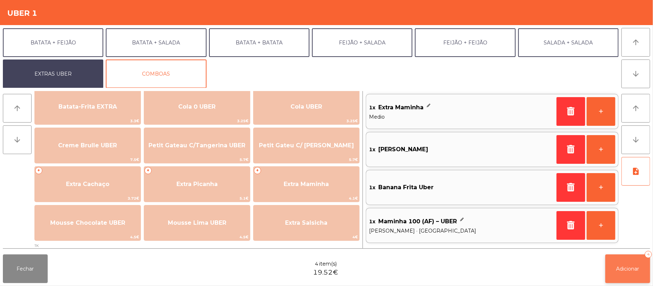
click at [618, 272] on button "Adicionar 4" at bounding box center [627, 268] width 45 height 29
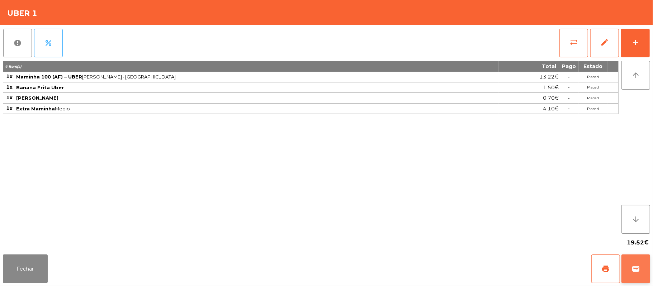
click at [648, 267] on button "wallet" at bounding box center [635, 268] width 29 height 29
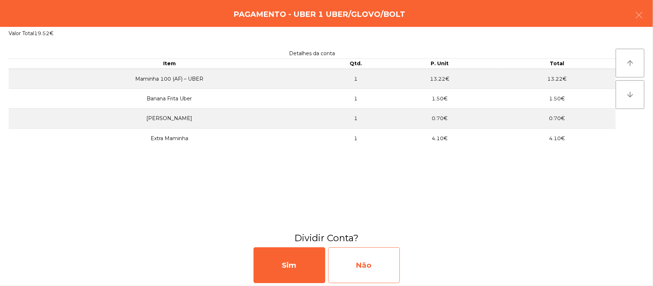
click at [372, 264] on div "Não" at bounding box center [364, 265] width 72 height 36
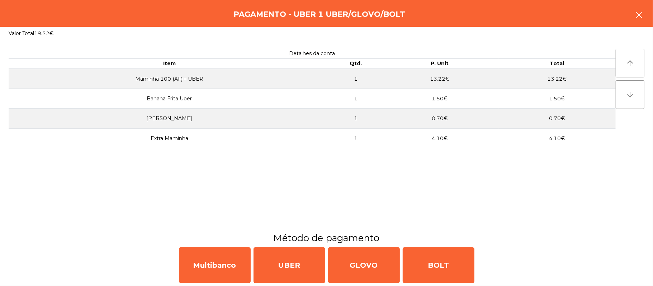
click at [640, 10] on button "button" at bounding box center [639, 16] width 20 height 22
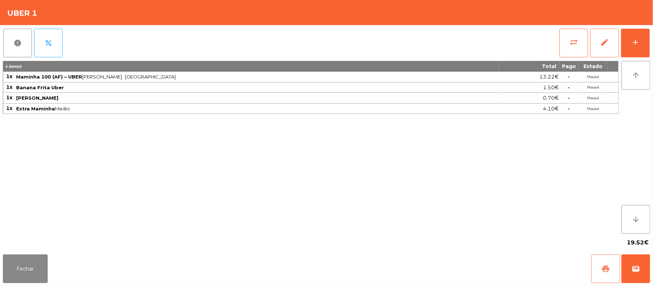
click at [601, 269] on span "print" at bounding box center [605, 268] width 9 height 9
click at [39, 274] on button "Fechar" at bounding box center [25, 268] width 45 height 29
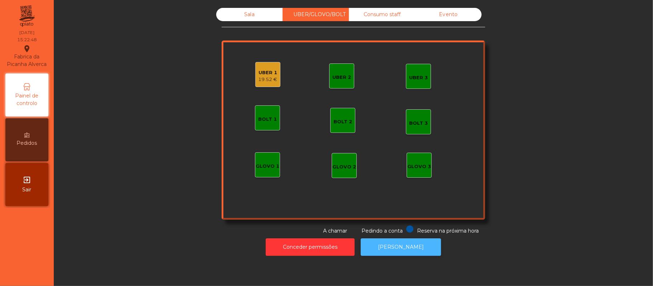
click at [403, 247] on button "[PERSON_NAME]" at bounding box center [401, 247] width 80 height 18
click at [272, 77] on div "19.52 €" at bounding box center [267, 79] width 19 height 7
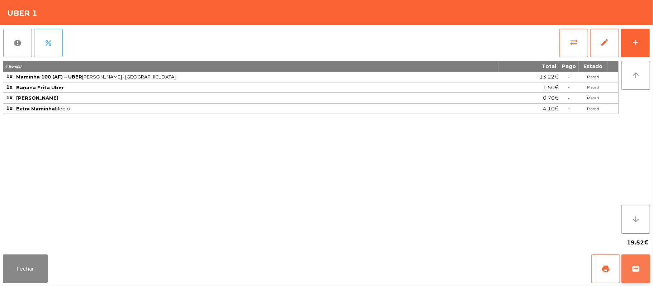
click at [629, 272] on button "wallet" at bounding box center [635, 268] width 29 height 29
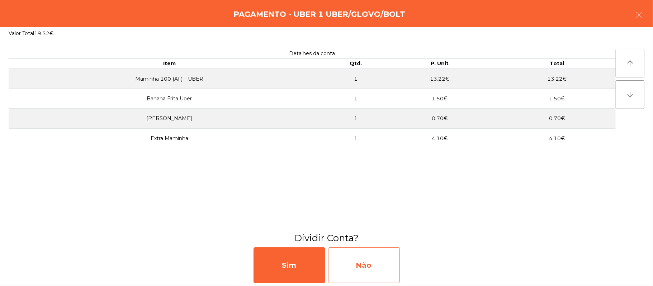
click at [373, 274] on div "Não" at bounding box center [364, 265] width 72 height 36
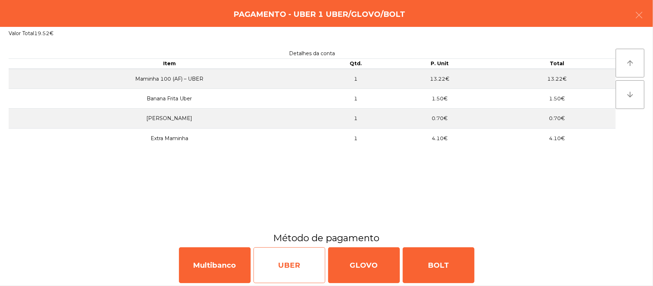
click at [274, 269] on div "UBER" at bounding box center [289, 265] width 72 height 36
select select "**"
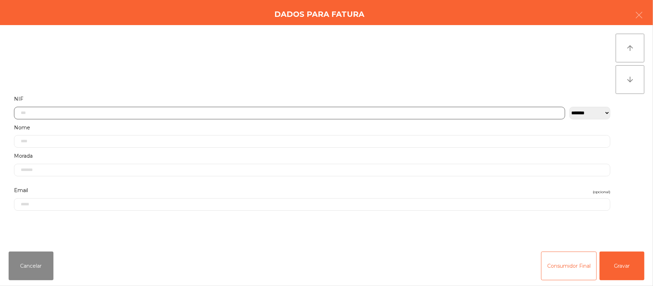
click at [237, 113] on input "text" at bounding box center [289, 113] width 551 height 13
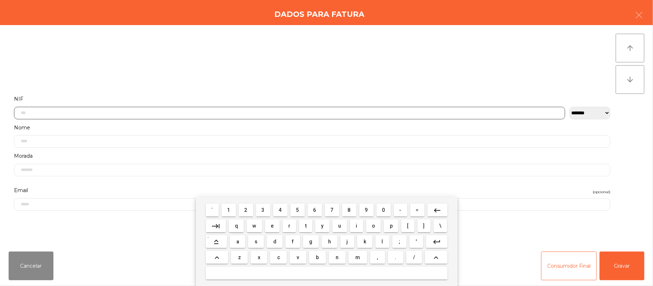
scroll to position [60, 0]
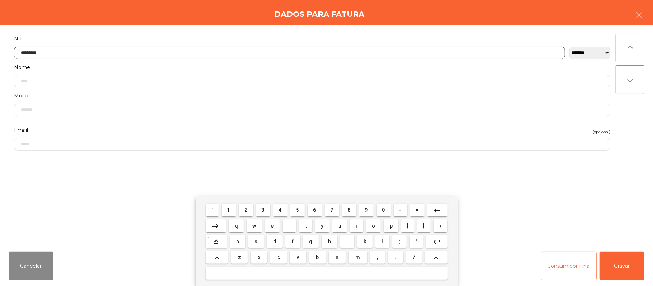
type input "*********"
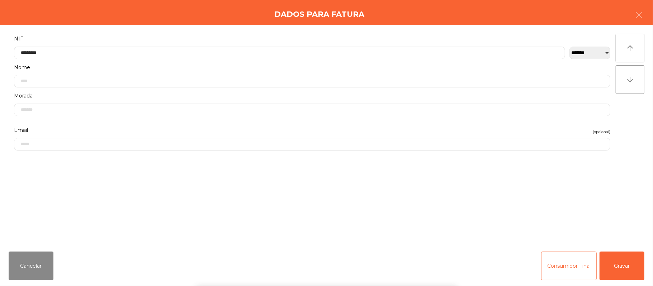
click at [612, 277] on div "` 1 2 3 4 5 6 7 8 9 0 - = keyboard_backspace keyboard_tab q w e r t y u i o p […" at bounding box center [326, 241] width 653 height 89
click at [615, 264] on button "Gravar" at bounding box center [621, 266] width 45 height 29
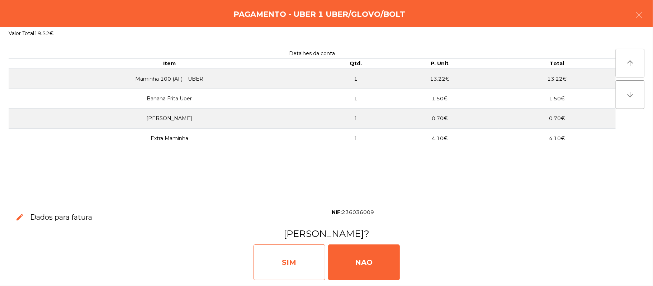
click at [280, 266] on div "SIM" at bounding box center [289, 262] width 72 height 36
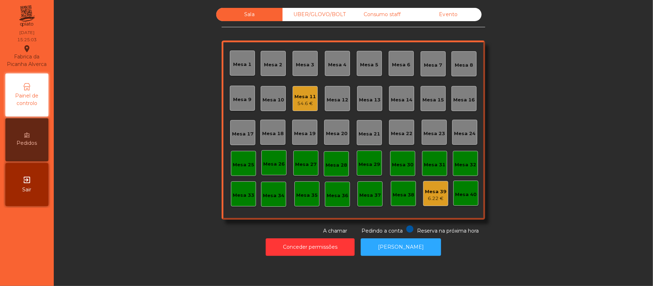
click at [521, 67] on div "Sala UBER/[GEOGRAPHIC_DATA]/BOLT Consumo staff Evento Mesa 1 Mesa 2 [GEOGRAPHIC…" at bounding box center [353, 121] width 580 height 227
click at [386, 14] on div "Consumo staff" at bounding box center [382, 14] width 66 height 13
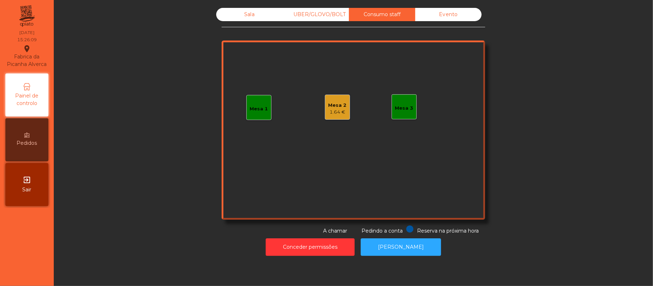
click at [250, 110] on div "Mesa 1" at bounding box center [259, 108] width 18 height 7
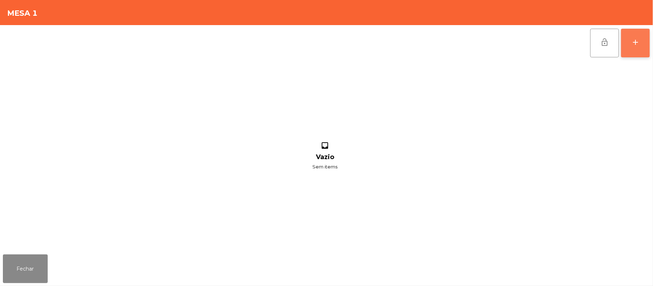
click at [629, 42] on button "add" at bounding box center [635, 43] width 29 height 29
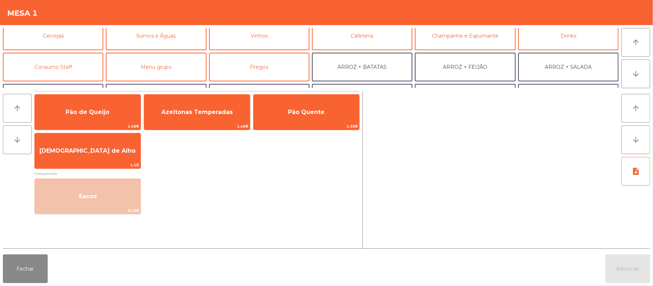
scroll to position [40, 0]
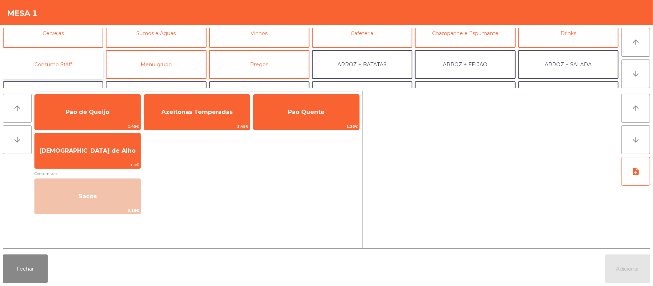
click at [70, 63] on button "Consumo Staff" at bounding box center [53, 64] width 100 height 29
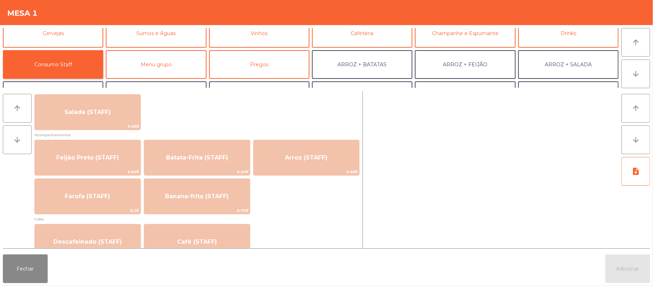
scroll to position [306, 0]
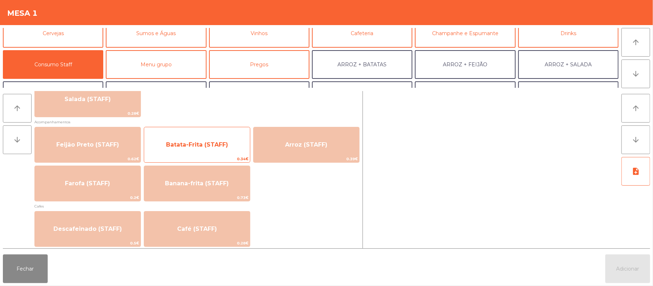
click at [206, 145] on span "Batata-Frita (STAFF)" at bounding box center [197, 144] width 62 height 7
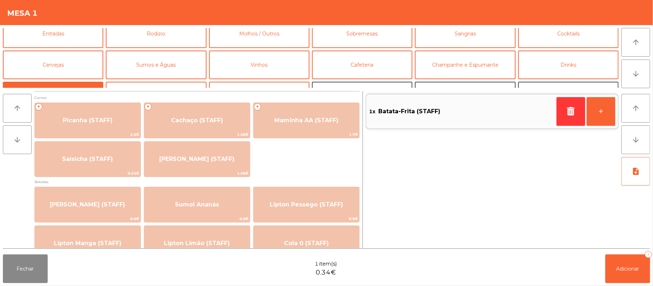
scroll to position [0, 0]
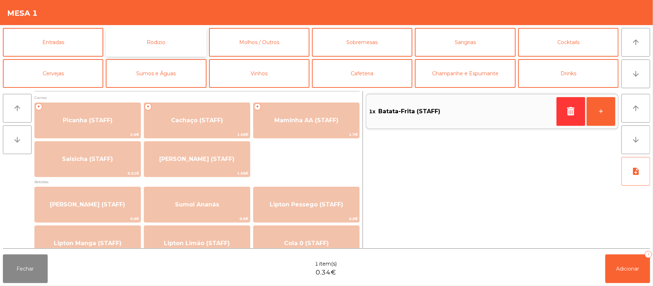
click at [168, 45] on button "Rodizio" at bounding box center [156, 42] width 100 height 29
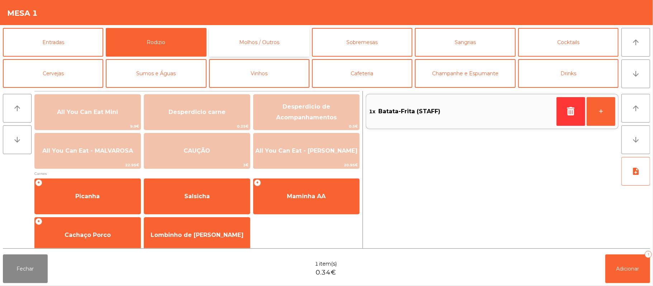
click at [280, 46] on button "Molhos / Outros" at bounding box center [259, 42] width 100 height 29
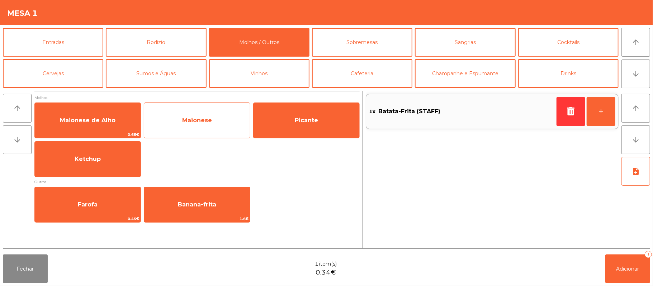
click at [176, 115] on span "Maionese" at bounding box center [197, 120] width 106 height 19
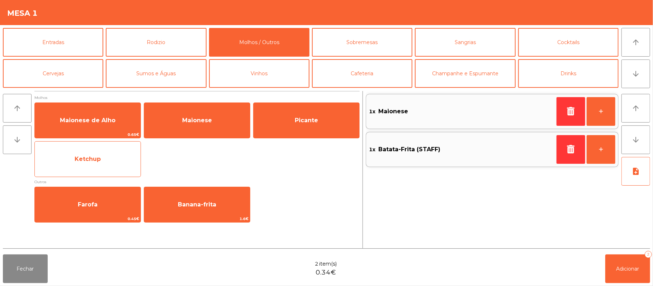
click at [100, 158] on span "Ketchup" at bounding box center [88, 158] width 106 height 19
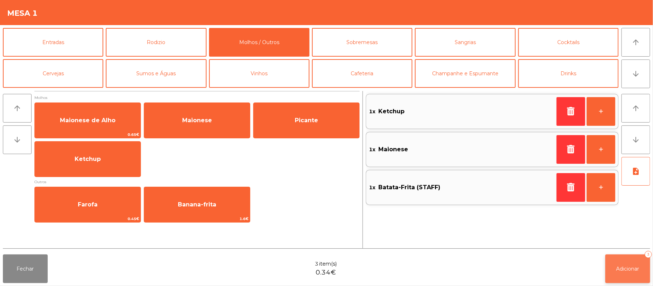
click at [627, 270] on span "Adicionar" at bounding box center [627, 269] width 23 height 6
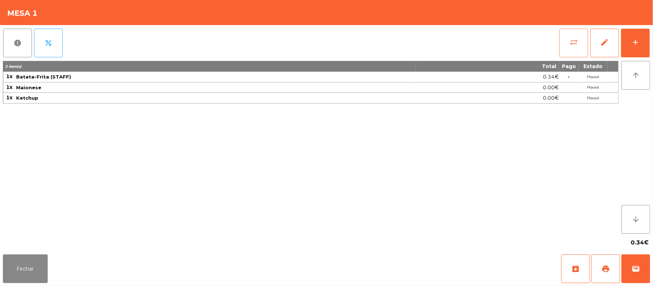
click at [567, 41] on button "sync_alt" at bounding box center [573, 43] width 29 height 29
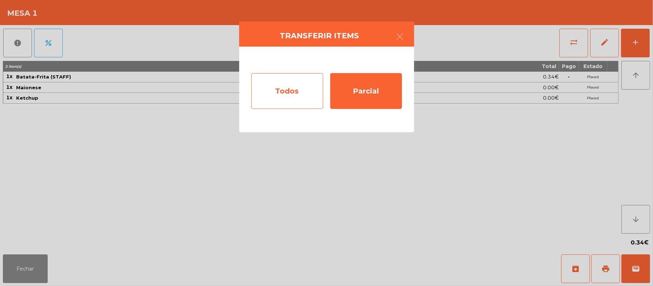
click at [268, 92] on div "Todos" at bounding box center [287, 91] width 72 height 36
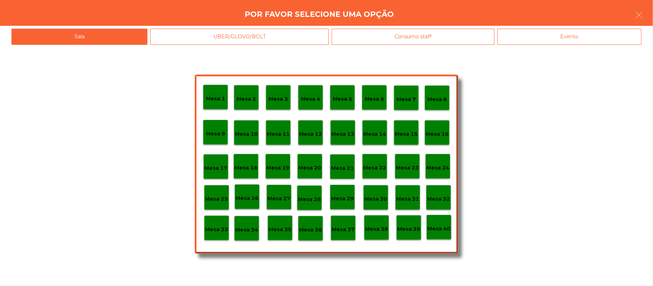
click at [587, 35] on div "Evento" at bounding box center [569, 37] width 144 height 16
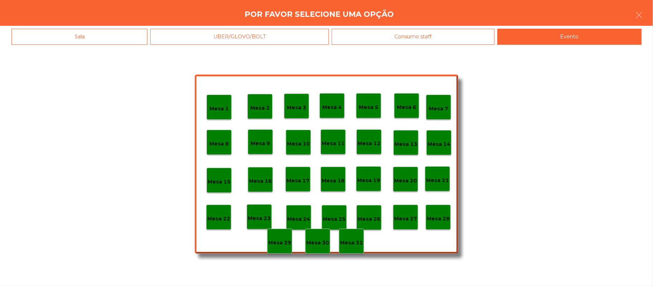
click at [435, 221] on p "Mesa 28" at bounding box center [437, 219] width 23 height 8
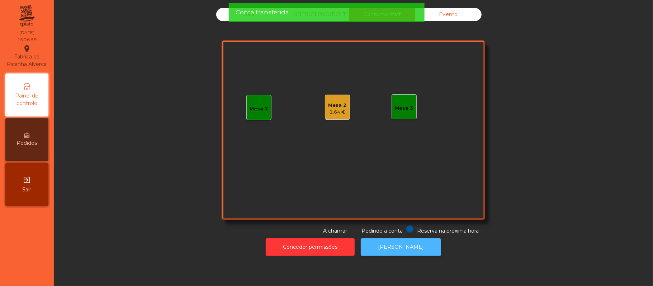
click at [402, 247] on button "[PERSON_NAME]" at bounding box center [401, 247] width 80 height 18
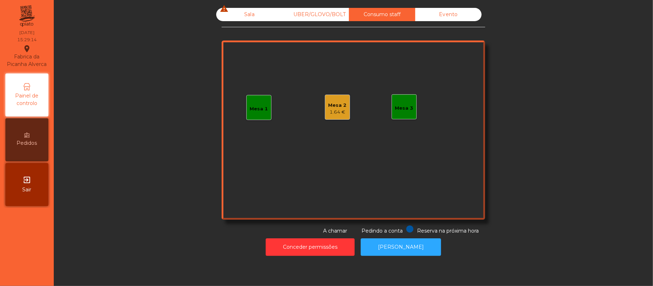
click at [247, 12] on div "Sala warning" at bounding box center [249, 14] width 66 height 13
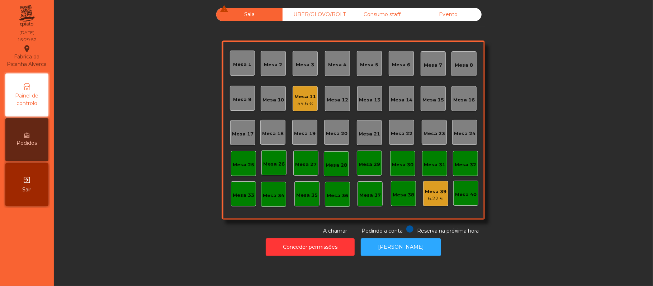
click at [304, 104] on div "54.6 €" at bounding box center [305, 103] width 22 height 7
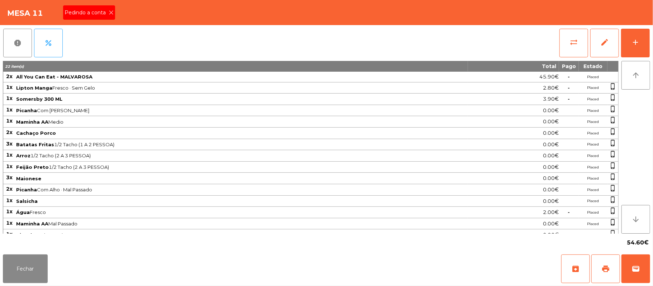
click at [103, 15] on span "Pedindo a conta" at bounding box center [87, 13] width 44 height 8
click at [599, 264] on button "print" at bounding box center [605, 268] width 29 height 29
click at [29, 272] on button "Fechar" at bounding box center [25, 268] width 45 height 29
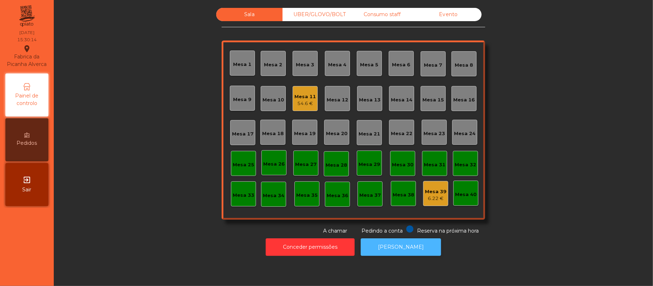
click at [402, 244] on button "[PERSON_NAME]" at bounding box center [401, 247] width 80 height 18
click at [403, 248] on button "[PERSON_NAME]" at bounding box center [401, 247] width 80 height 18
click at [410, 254] on button "[PERSON_NAME]" at bounding box center [401, 247] width 80 height 18
click at [297, 95] on div "Mesa 11" at bounding box center [305, 96] width 22 height 7
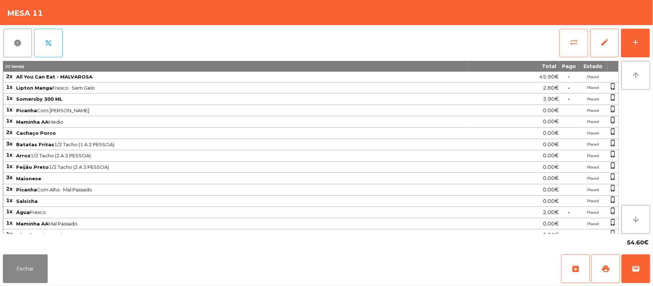
click at [581, 46] on button "sync_alt" at bounding box center [573, 43] width 29 height 29
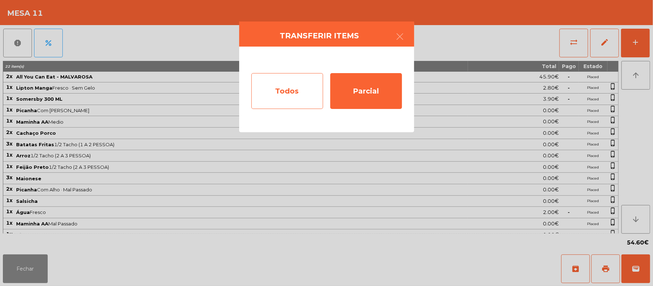
click at [290, 80] on div "Todos" at bounding box center [287, 91] width 72 height 36
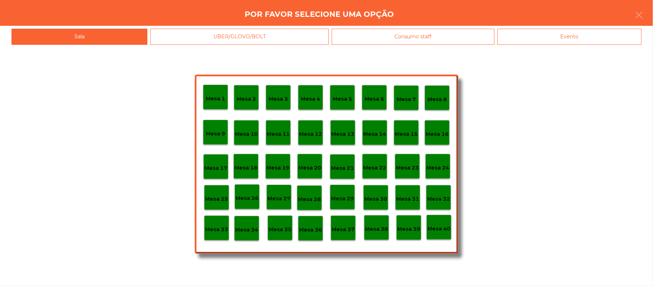
click at [548, 32] on div "Evento" at bounding box center [569, 37] width 144 height 16
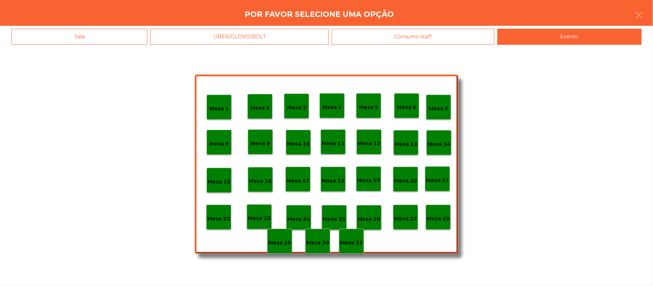
click at [440, 222] on p "Mesa 28" at bounding box center [437, 219] width 23 height 8
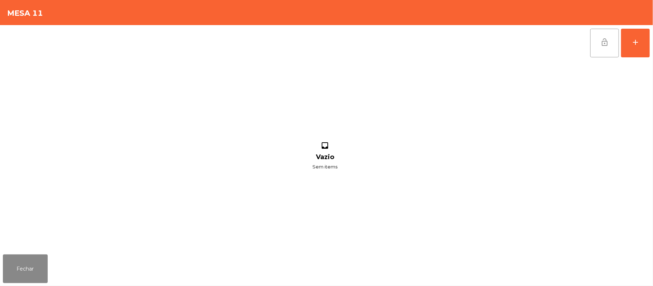
click at [596, 47] on button "lock_open" at bounding box center [604, 43] width 29 height 29
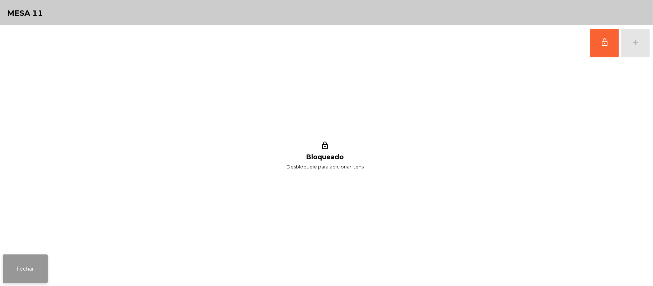
click at [20, 263] on button "Fechar" at bounding box center [25, 268] width 45 height 29
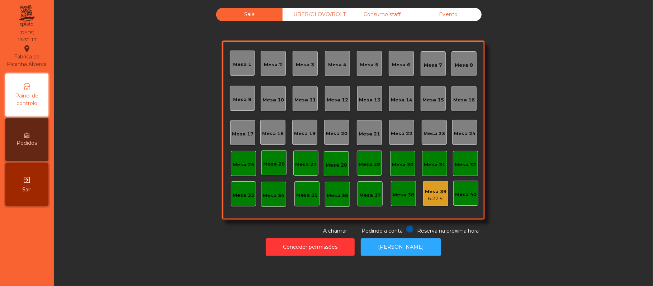
click at [391, 12] on div "Consumo staff" at bounding box center [382, 14] width 66 height 13
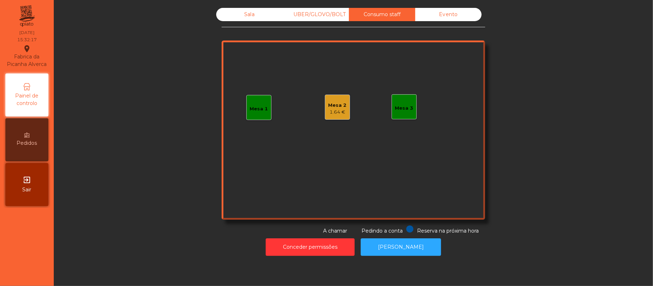
click at [332, 102] on div "Mesa 2" at bounding box center [337, 105] width 18 height 7
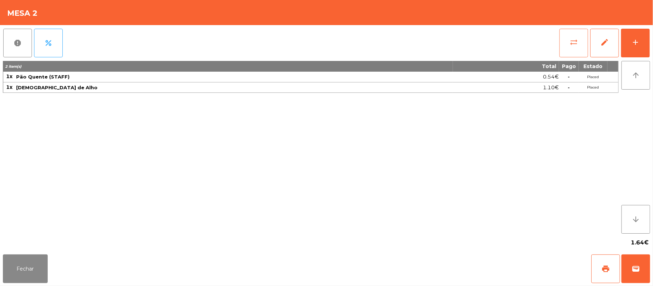
click at [561, 38] on button "sync_alt" at bounding box center [573, 43] width 29 height 29
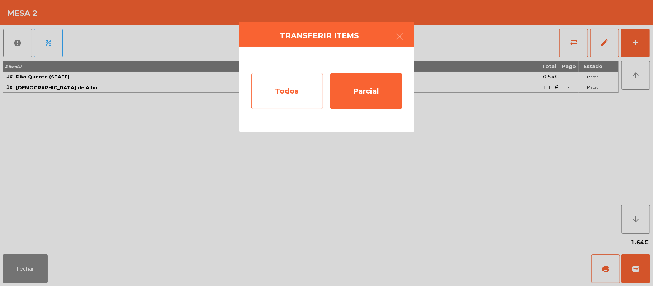
click at [296, 97] on div "Todos" at bounding box center [287, 91] width 72 height 36
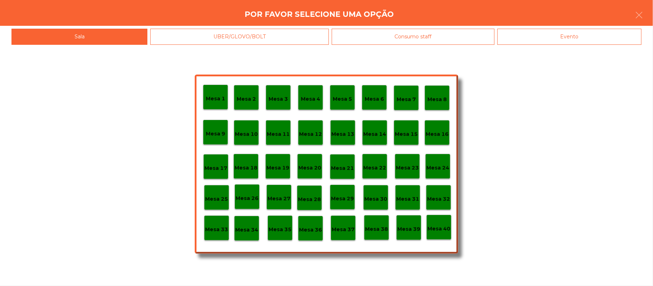
click at [571, 42] on div "Evento" at bounding box center [569, 37] width 144 height 16
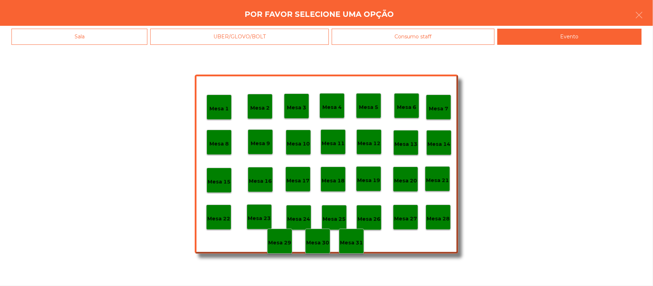
click at [442, 212] on div "Mesa 28" at bounding box center [437, 217] width 23 height 11
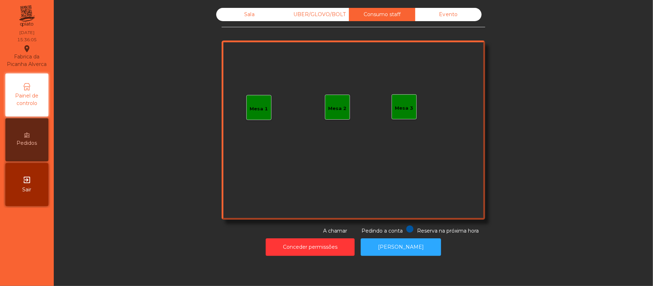
click at [234, 29] on div "Sala UBER/GLOVO/BOLT Consumo staff Evento Mesa 1 Mesa 2 Mesa 3 Reserva na próxi…" at bounding box center [352, 121] width 263 height 227
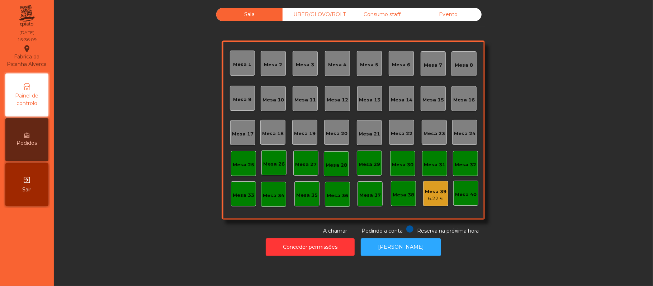
click at [438, 197] on div "6.22 €" at bounding box center [436, 198] width 22 height 7
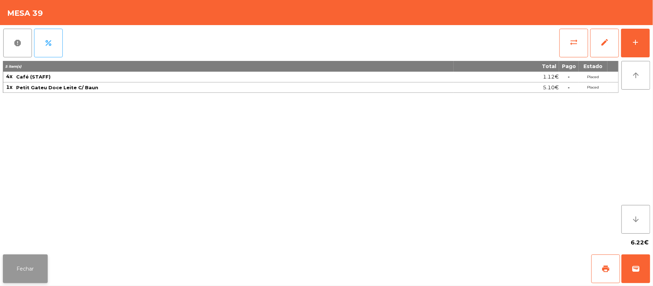
click at [22, 283] on button "Fechar" at bounding box center [25, 268] width 45 height 29
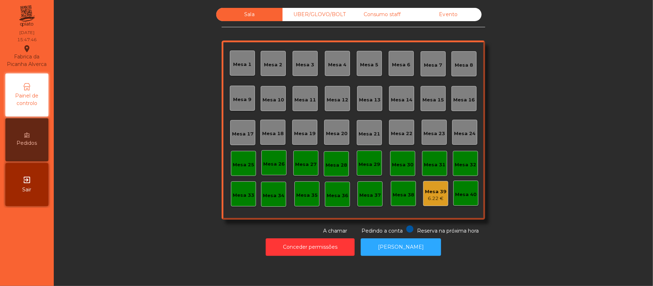
click at [307, 15] on div "UBER/GLOVO/BOLT" at bounding box center [315, 14] width 66 height 13
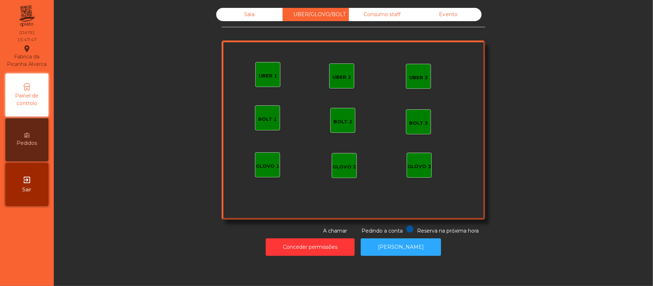
click at [380, 15] on div "Consumo staff" at bounding box center [382, 14] width 66 height 13
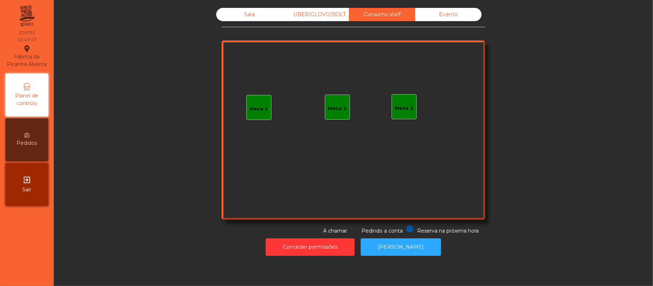
click at [249, 18] on div "Sala" at bounding box center [249, 14] width 66 height 13
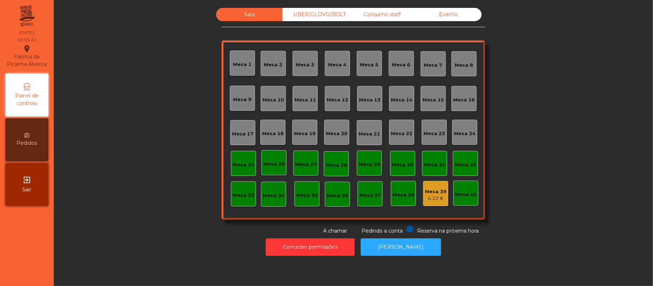
click at [181, 219] on div "Sala UBER/GLOVO/BOLT Consumo staff Evento Mesa 1 [GEOGRAPHIC_DATA] 3 [GEOGRAPHI…" at bounding box center [353, 121] width 580 height 227
click at [458, 19] on div "Evento" at bounding box center [448, 14] width 66 height 13
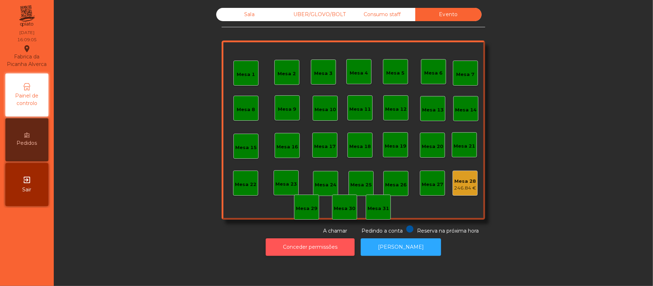
click at [300, 254] on button "Conceder permissões" at bounding box center [310, 247] width 89 height 18
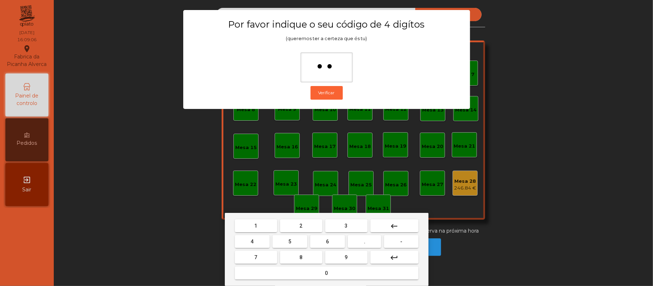
type input "***"
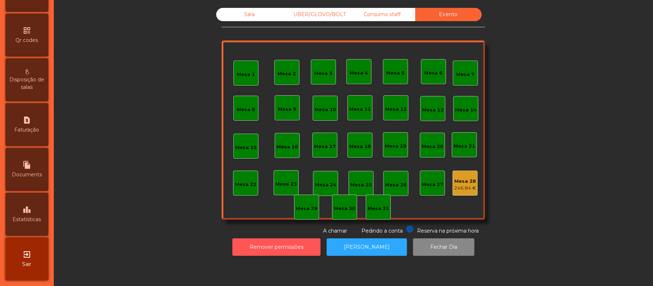
scroll to position [201, 0]
click at [39, 206] on div "leaderboard Estatísticas" at bounding box center [26, 214] width 43 height 43
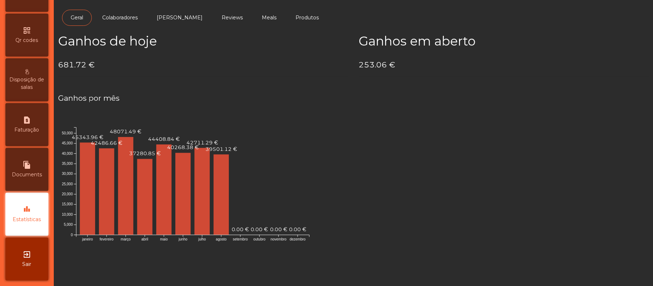
click at [411, 225] on figure "janeiro fevereiro março abril maio junho julho agosto setembro outubro novembro…" at bounding box center [353, 182] width 590 height 146
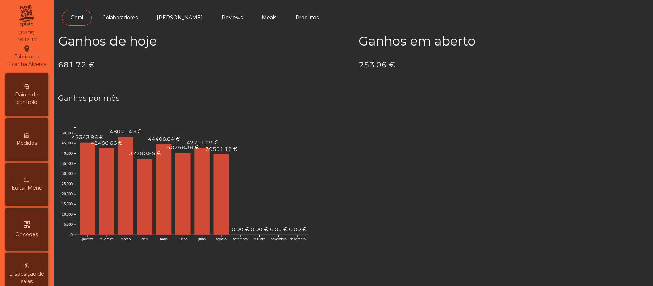
click at [36, 106] on span "Painel de controlo" at bounding box center [26, 98] width 39 height 15
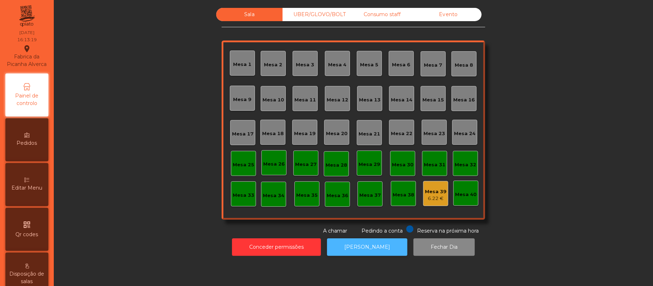
click at [364, 255] on button "[PERSON_NAME]" at bounding box center [367, 247] width 80 height 18
